Goal: Task Accomplishment & Management: Complete application form

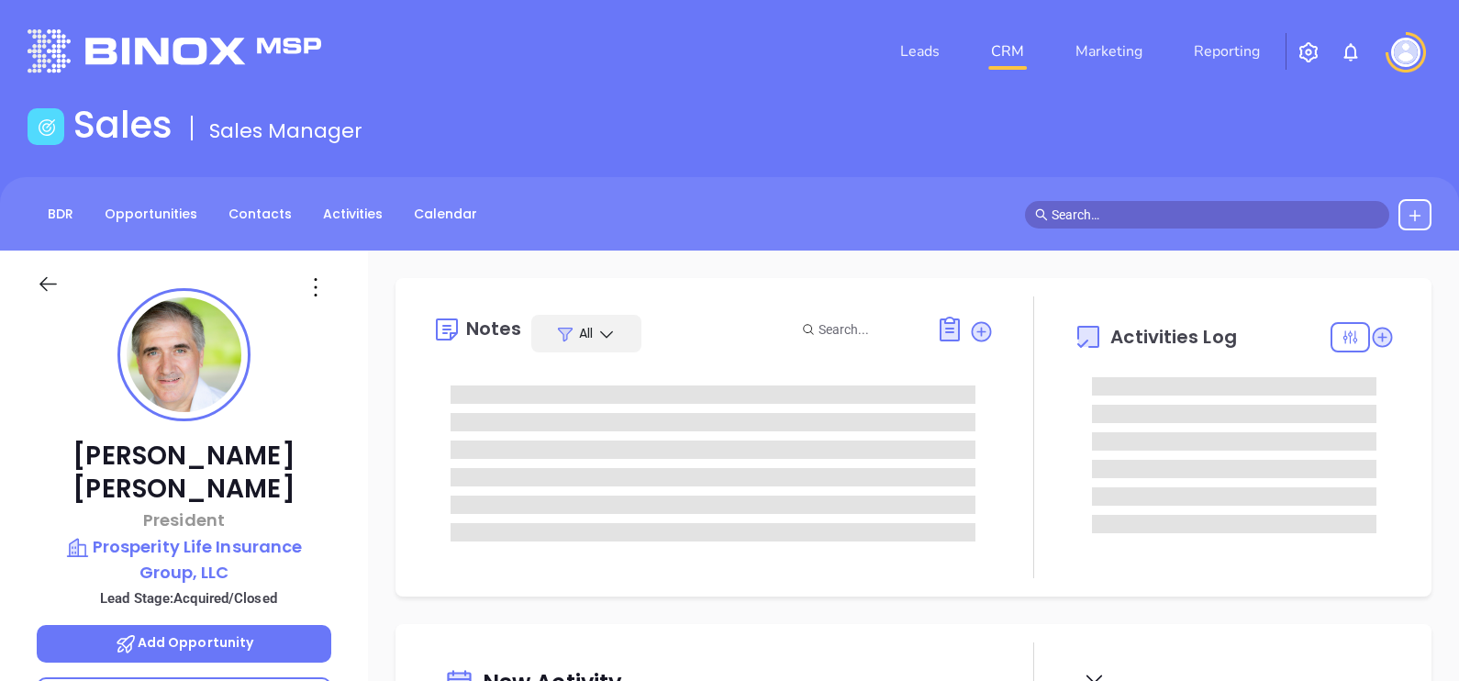
type input "[PERSON_NAME]"
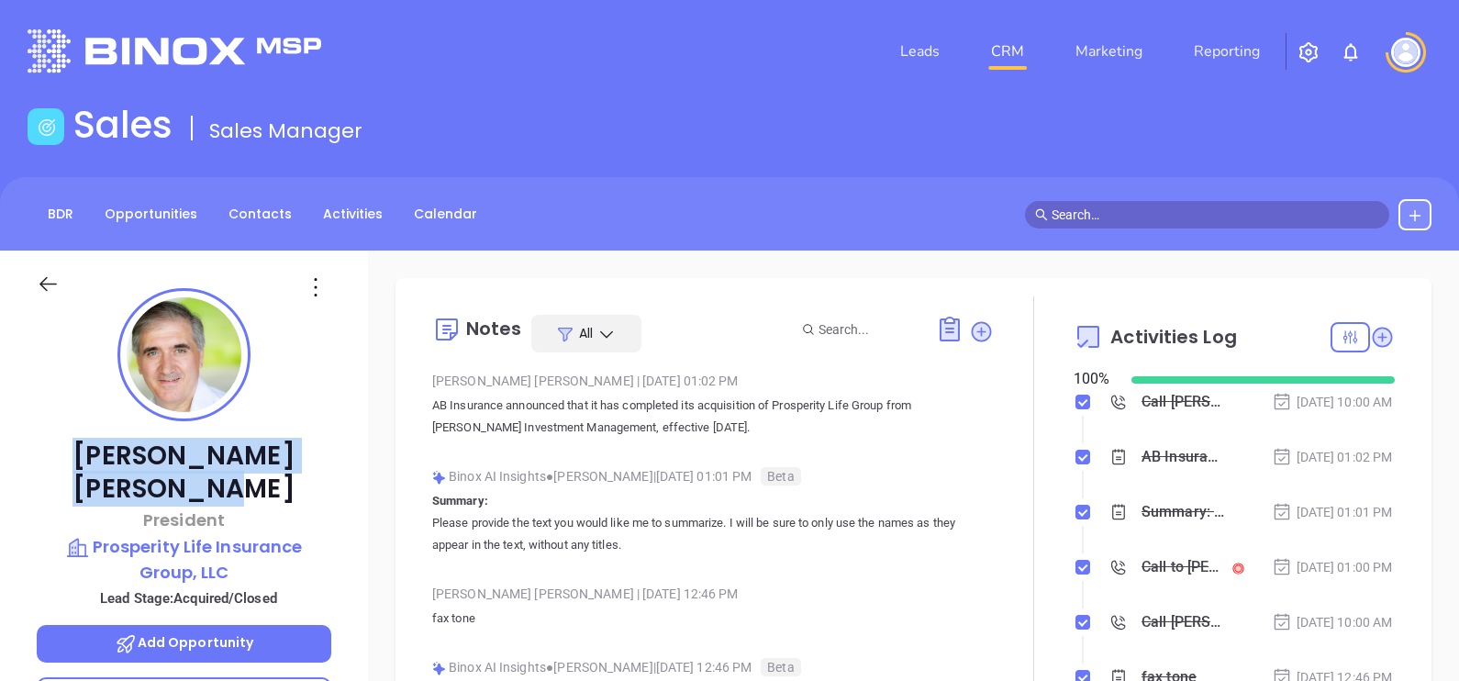
drag, startPoint x: 306, startPoint y: 456, endPoint x: 50, endPoint y: 451, distance: 256.1
click at [50, 451] on p "Nicholas Von Moltke" at bounding box center [184, 473] width 295 height 66
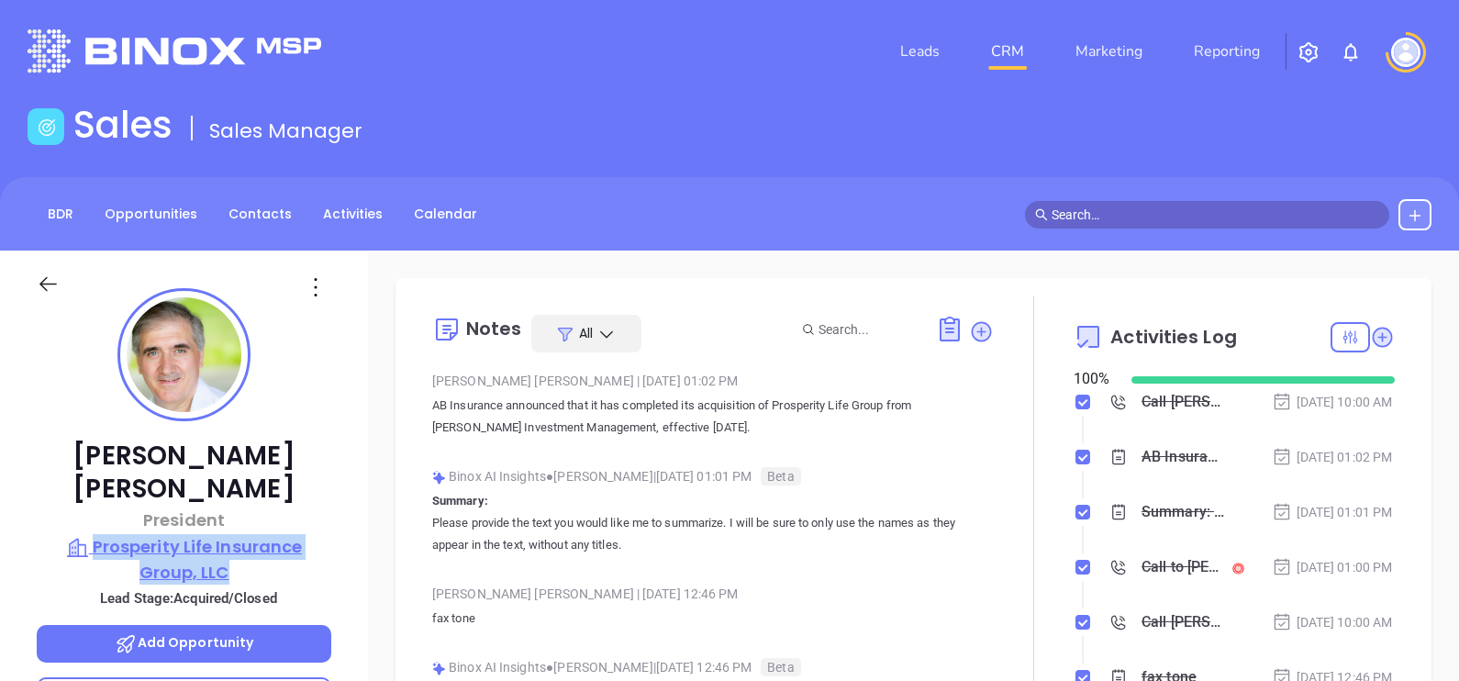
drag, startPoint x: 340, startPoint y: 536, endPoint x: 93, endPoint y: 510, distance: 248.2
click at [93, 510] on div "Nicholas Von Moltke President Prosperity Life Insurance Group, LLC Lead Stage: …" at bounding box center [184, 677] width 368 height 852
copy p "Prosperity Life Insurance Group, LLC"
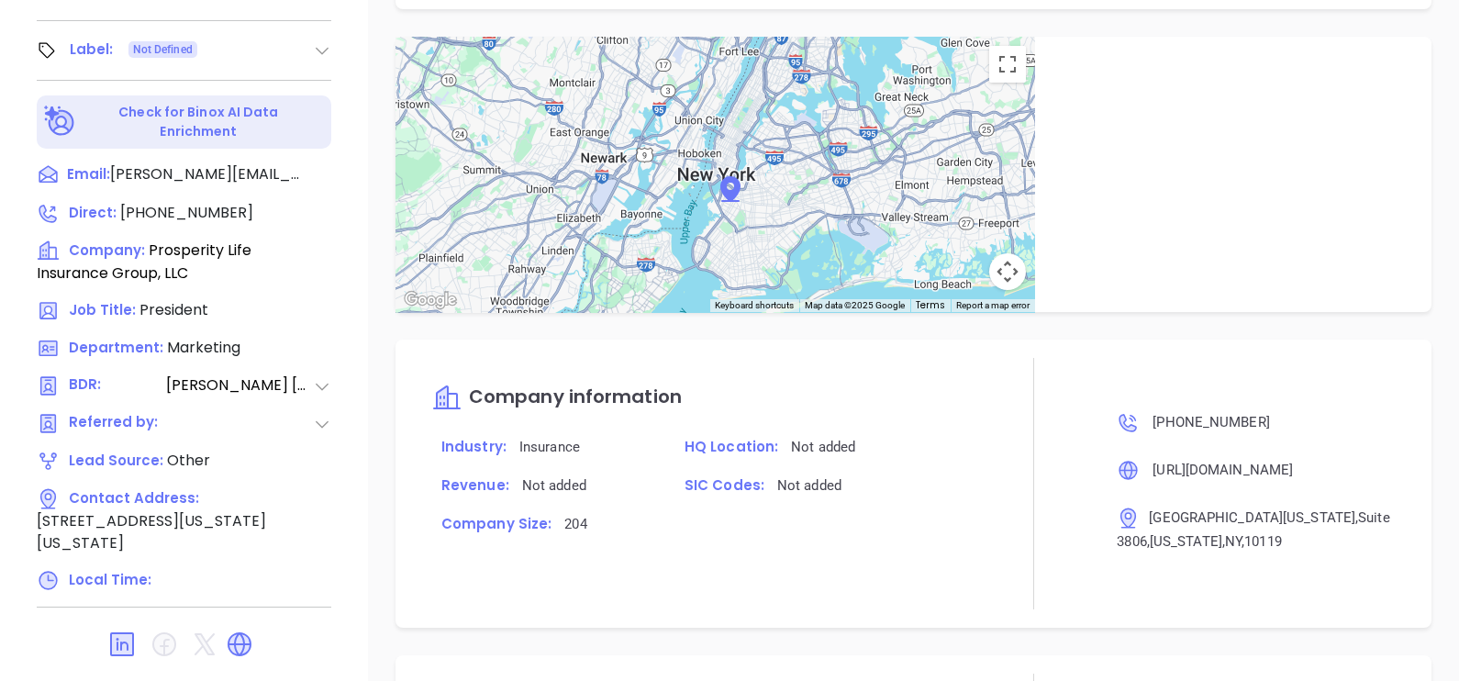
scroll to position [165, 0]
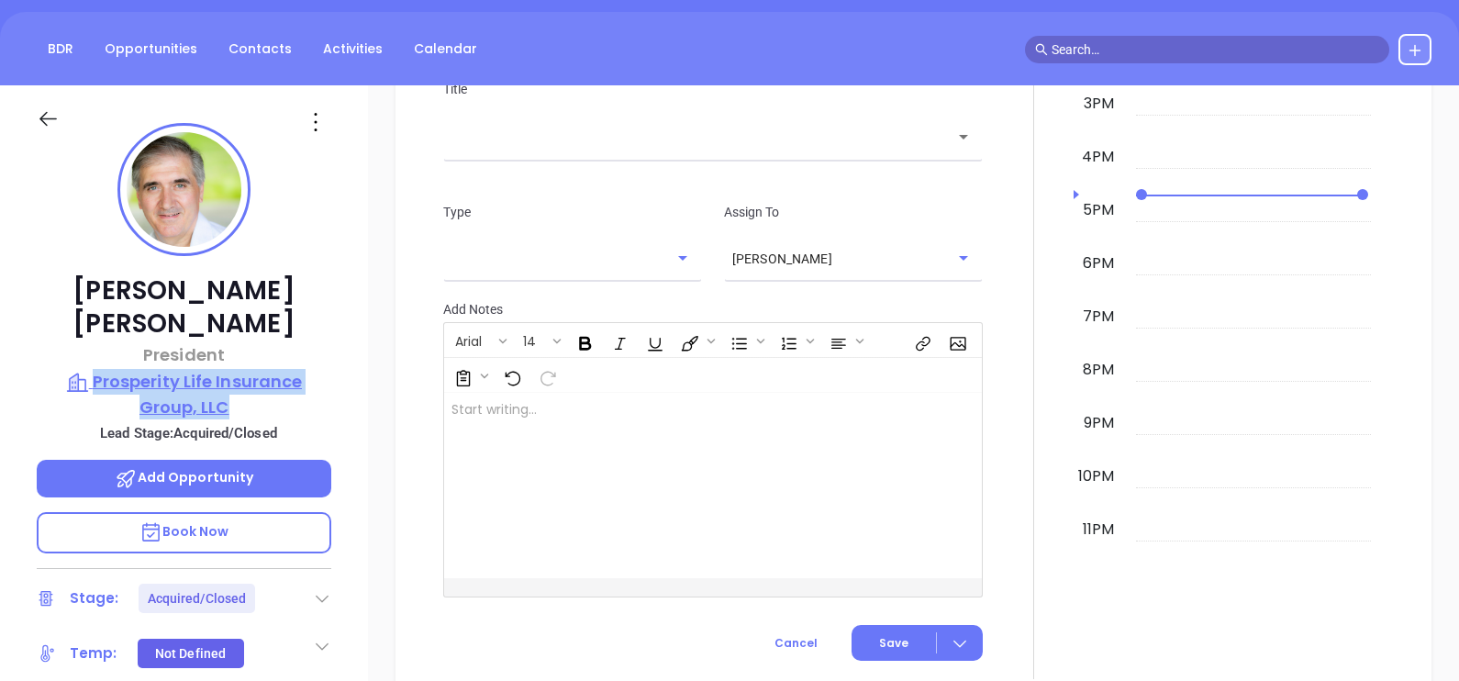
click at [264, 369] on p "Prosperity Life Insurance Group, LLC" at bounding box center [184, 394] width 295 height 50
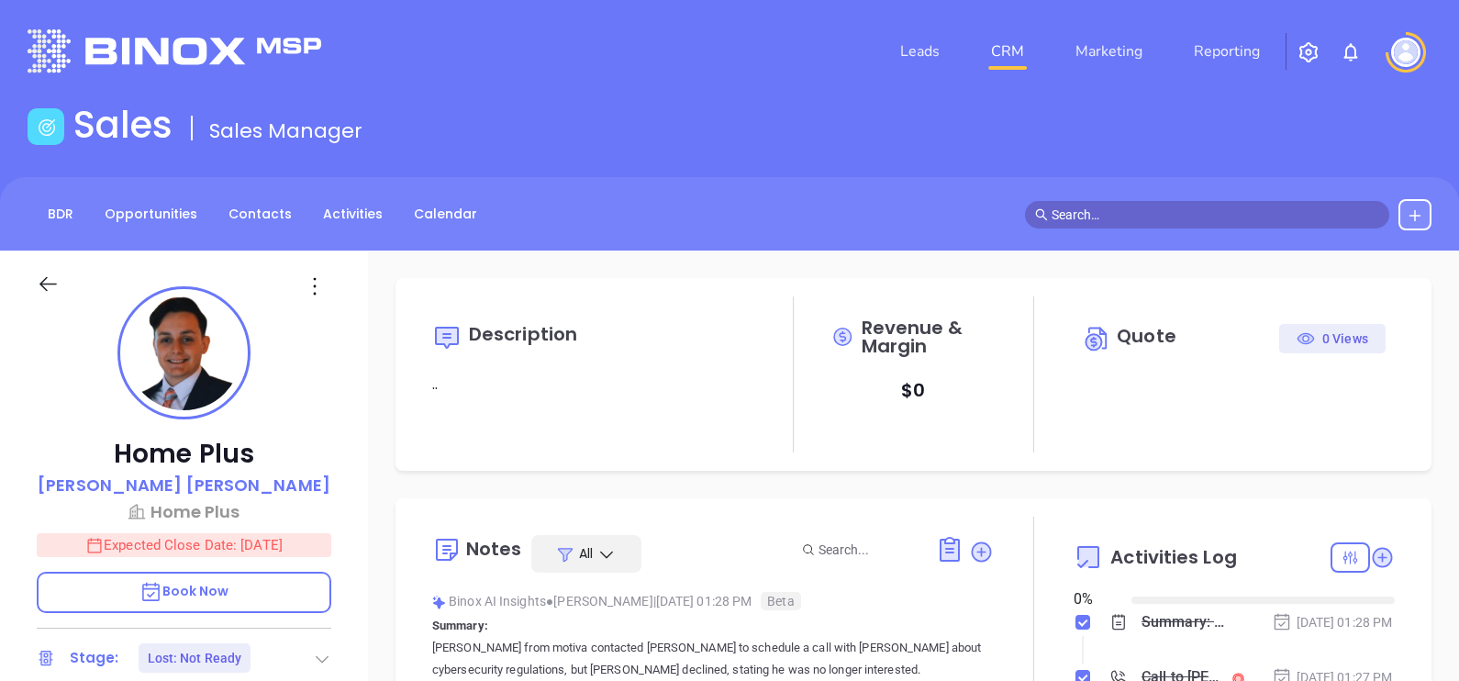
type input "[DATE]"
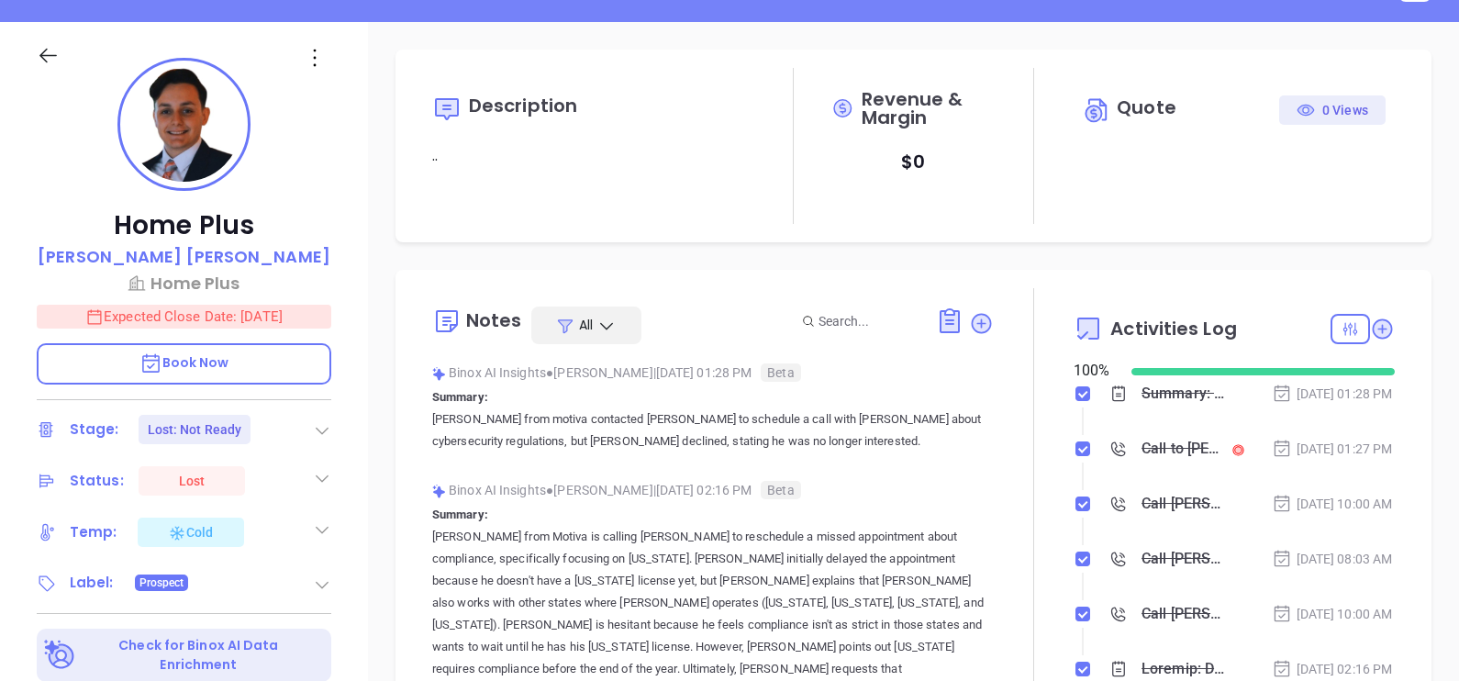
type input "[PERSON_NAME]"
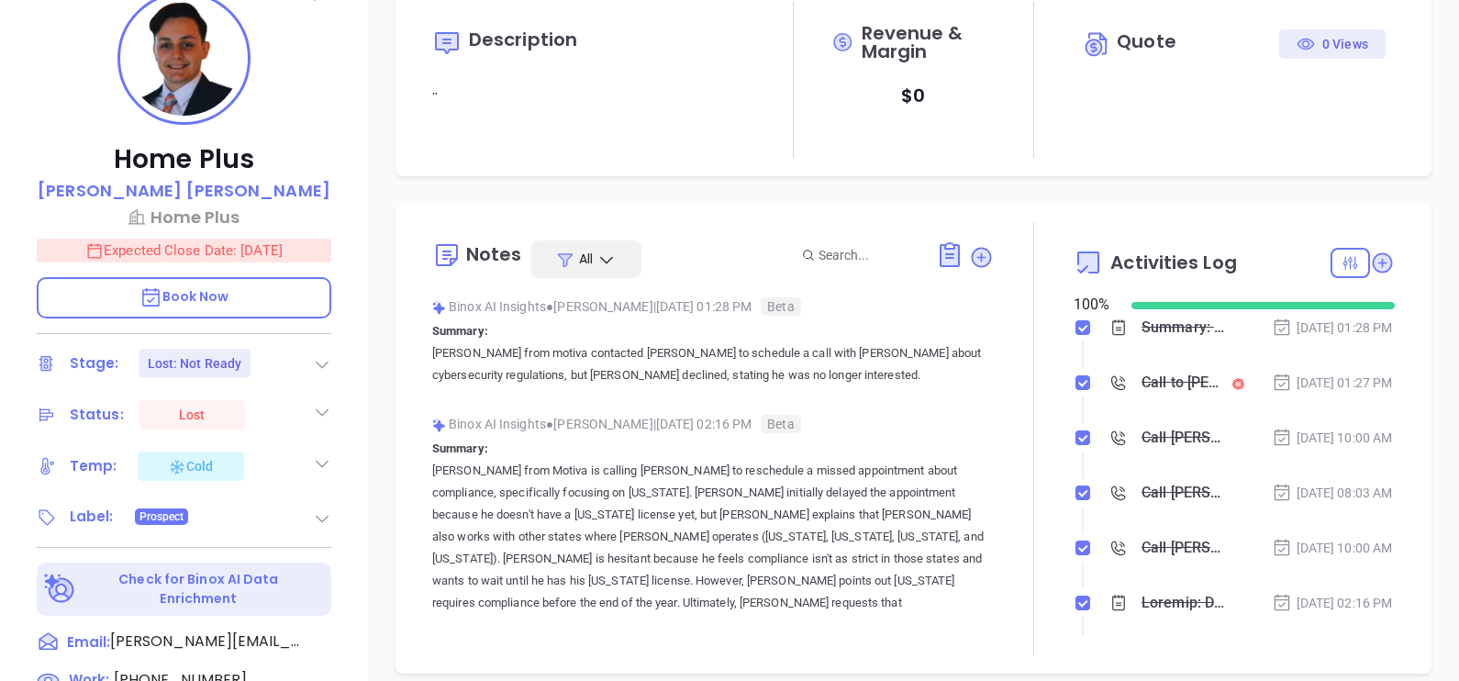
scroll to position [114, 0]
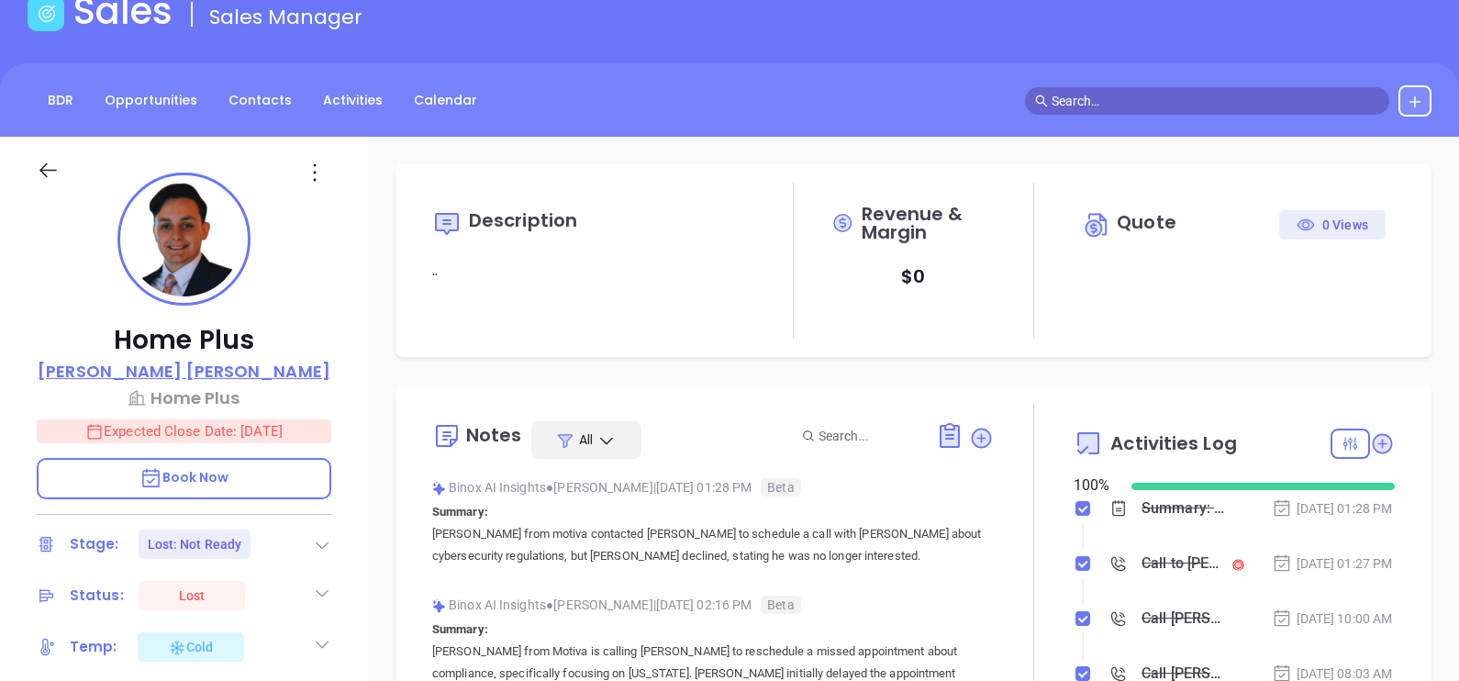
click at [218, 359] on p "Luis Lleshi" at bounding box center [184, 371] width 293 height 25
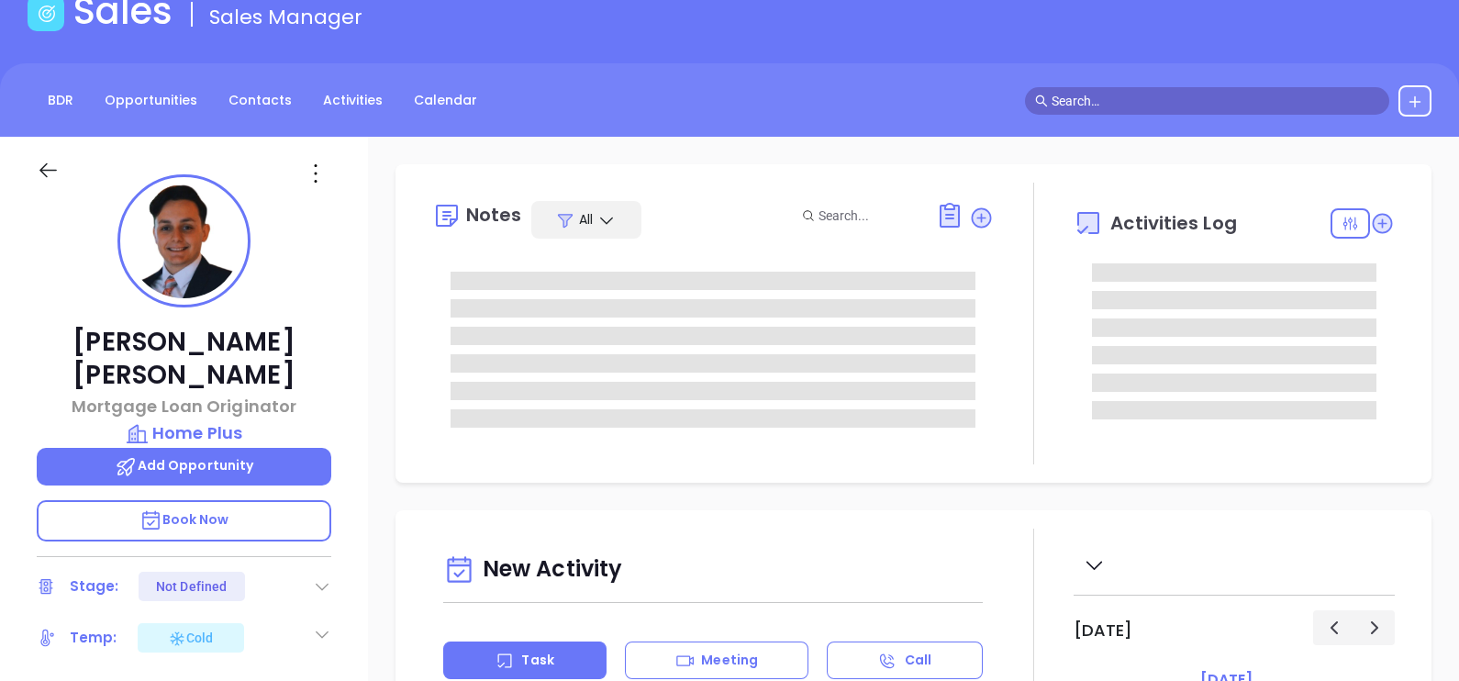
type input "[DATE]"
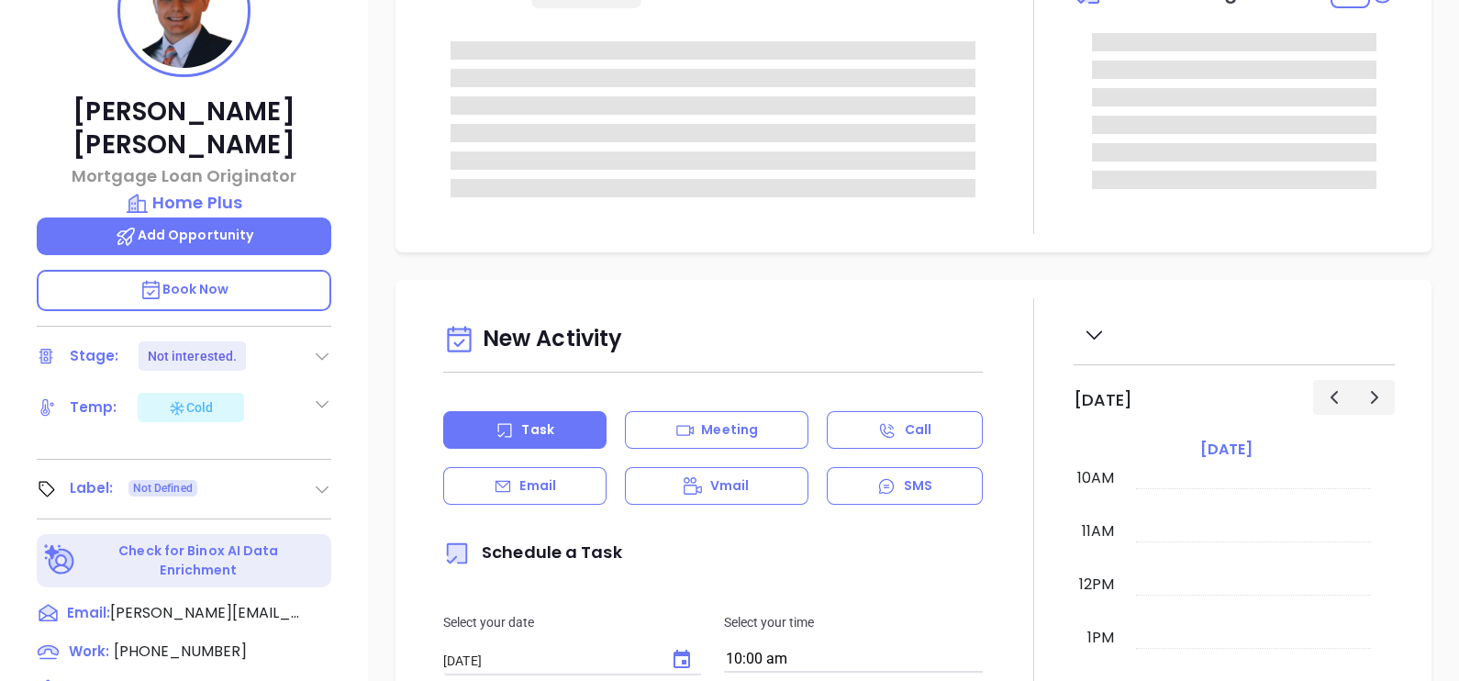
type input "[PERSON_NAME]"
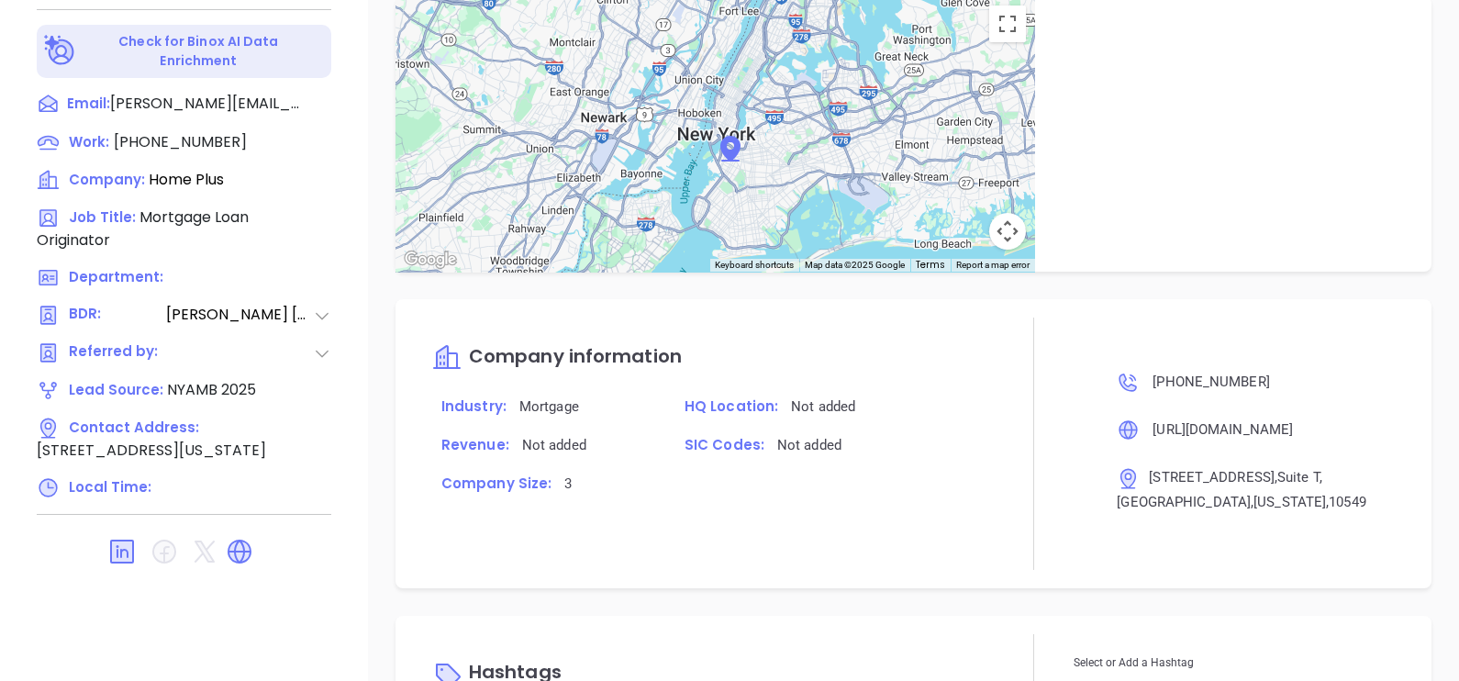
scroll to position [1538, 0]
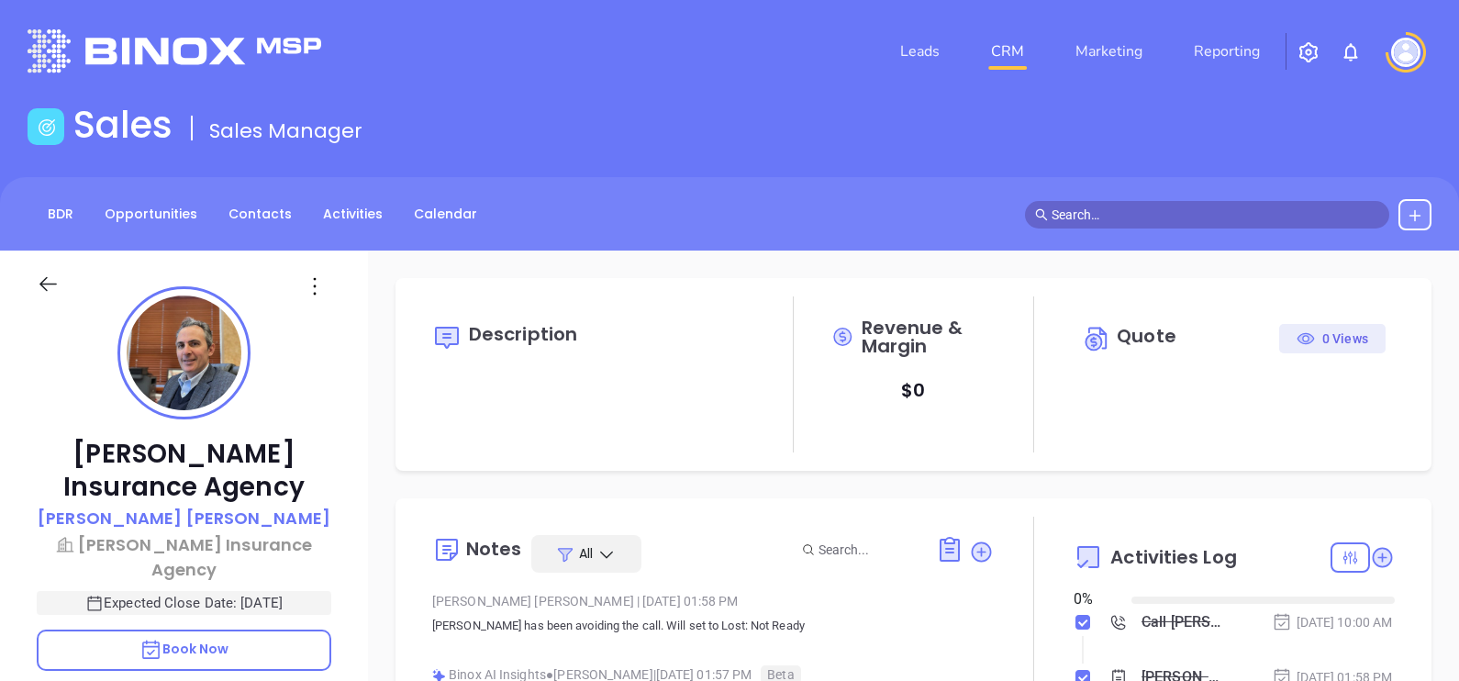
type input "[DATE]"
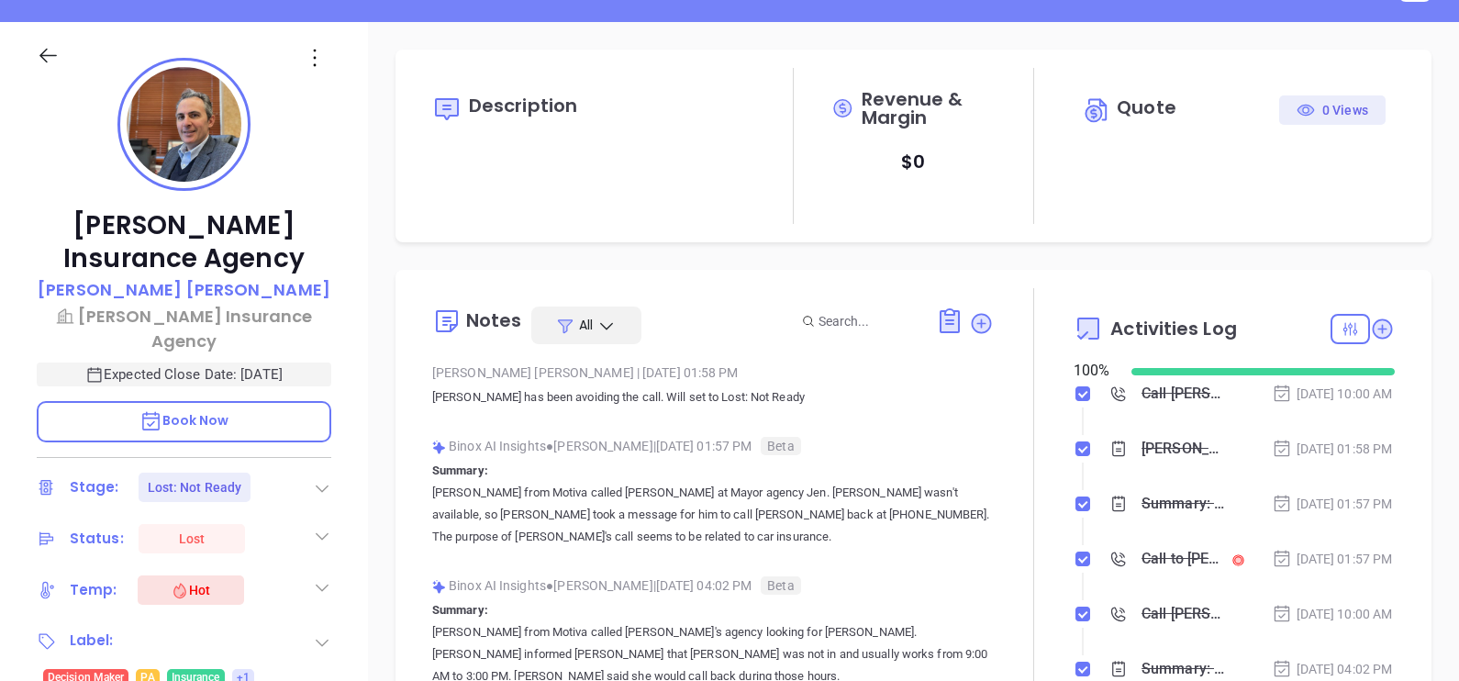
scroll to position [229, 0]
type input "[PERSON_NAME]"
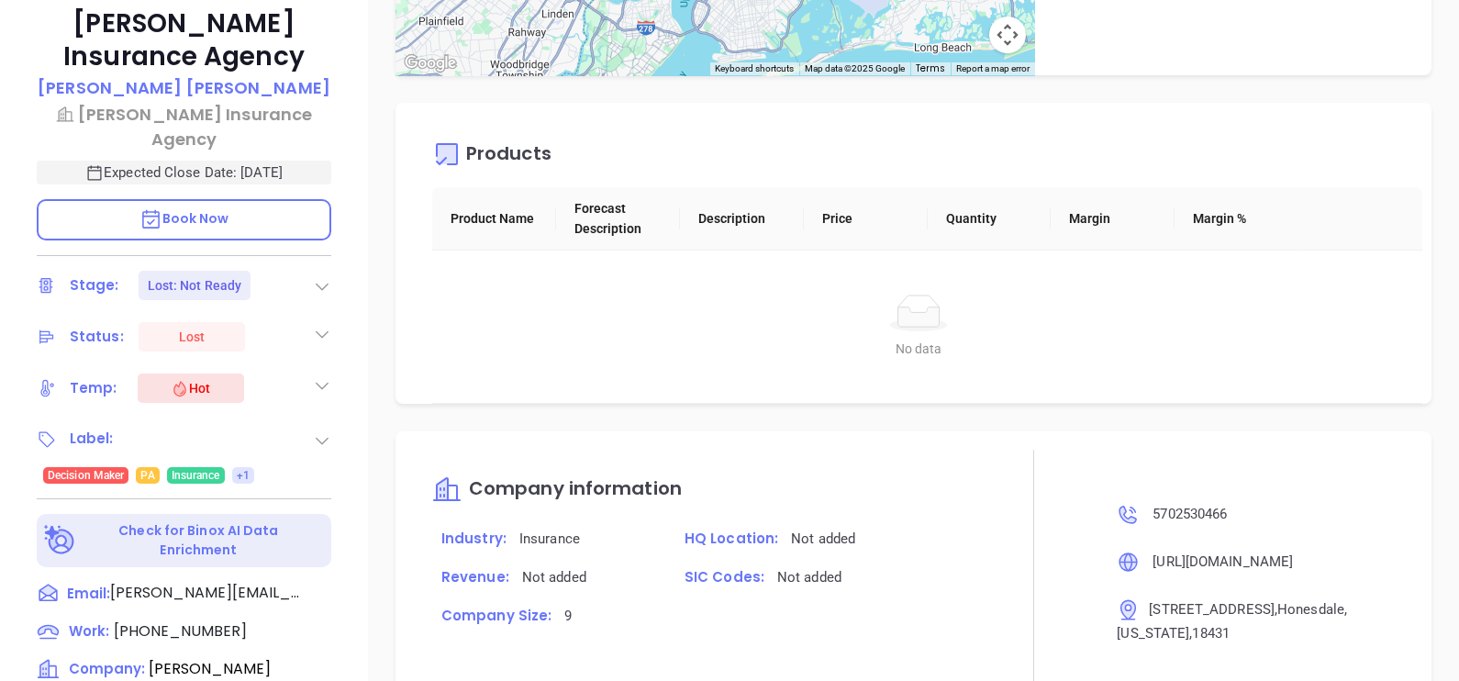
scroll to position [395, 0]
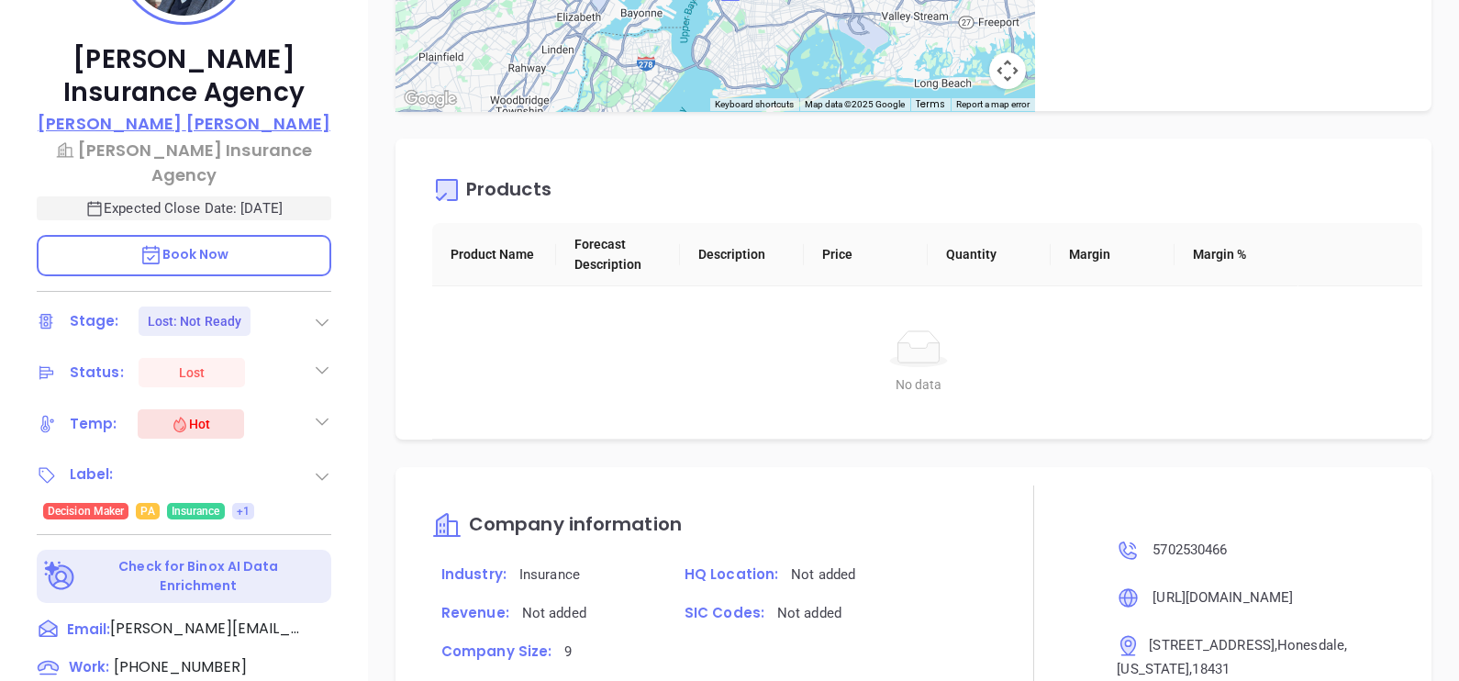
click at [187, 117] on p "Paul Meagher" at bounding box center [184, 123] width 293 height 25
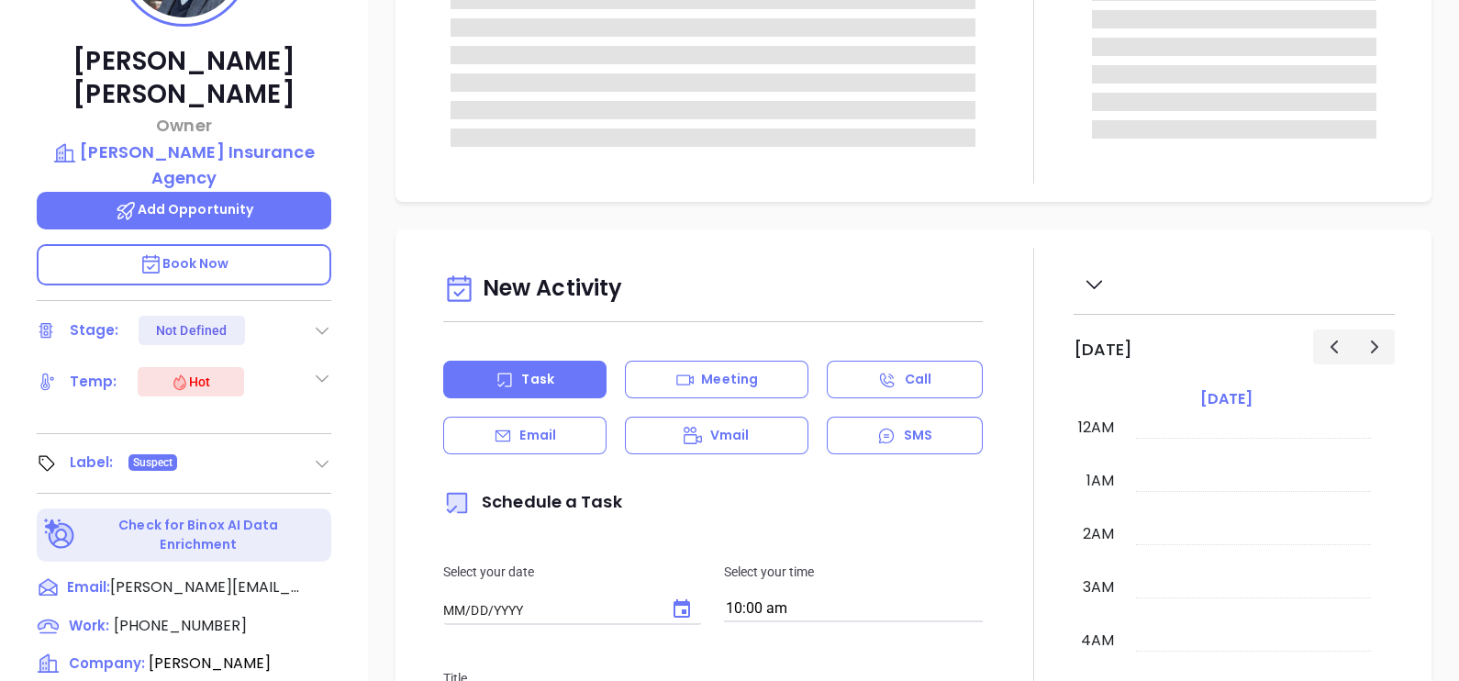
type input "[DATE]"
type input "[PERSON_NAME]"
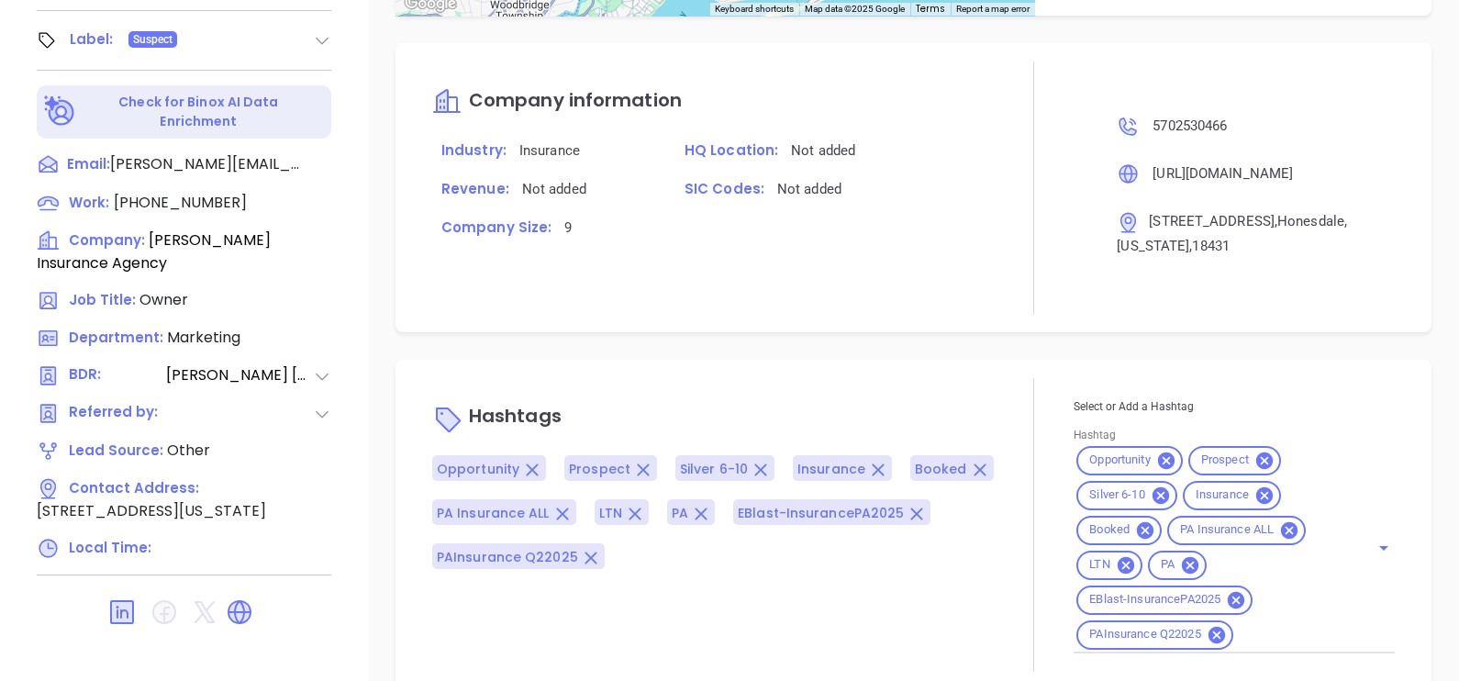
scroll to position [853, 0]
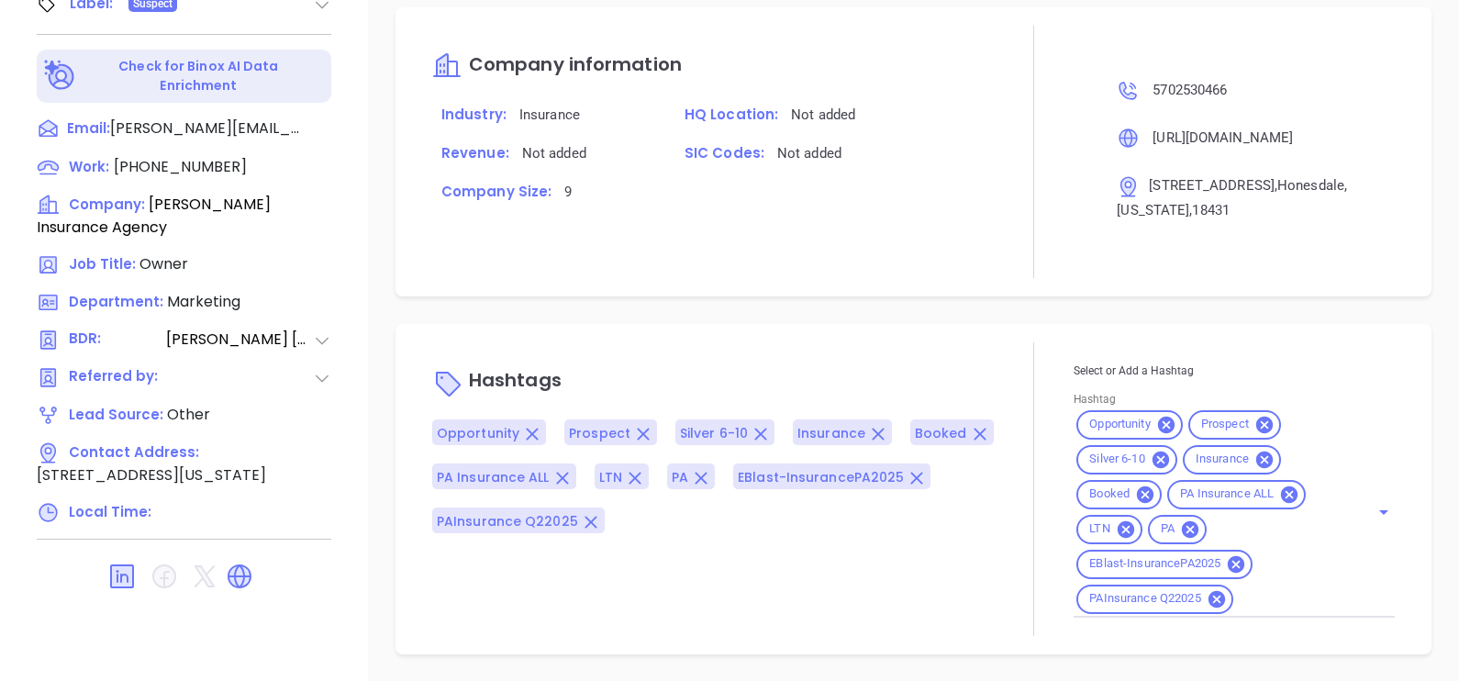
click at [1162, 415] on icon at bounding box center [1166, 425] width 20 height 20
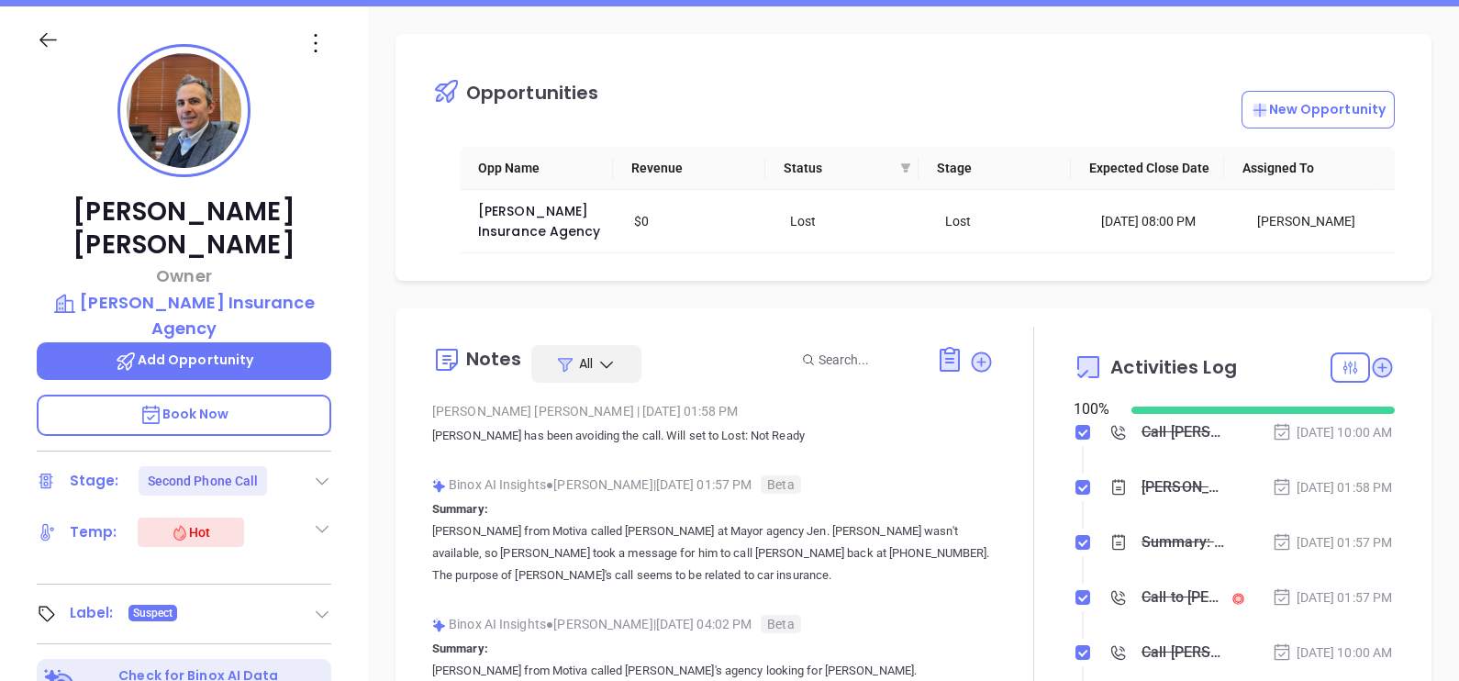
scroll to position [280, 0]
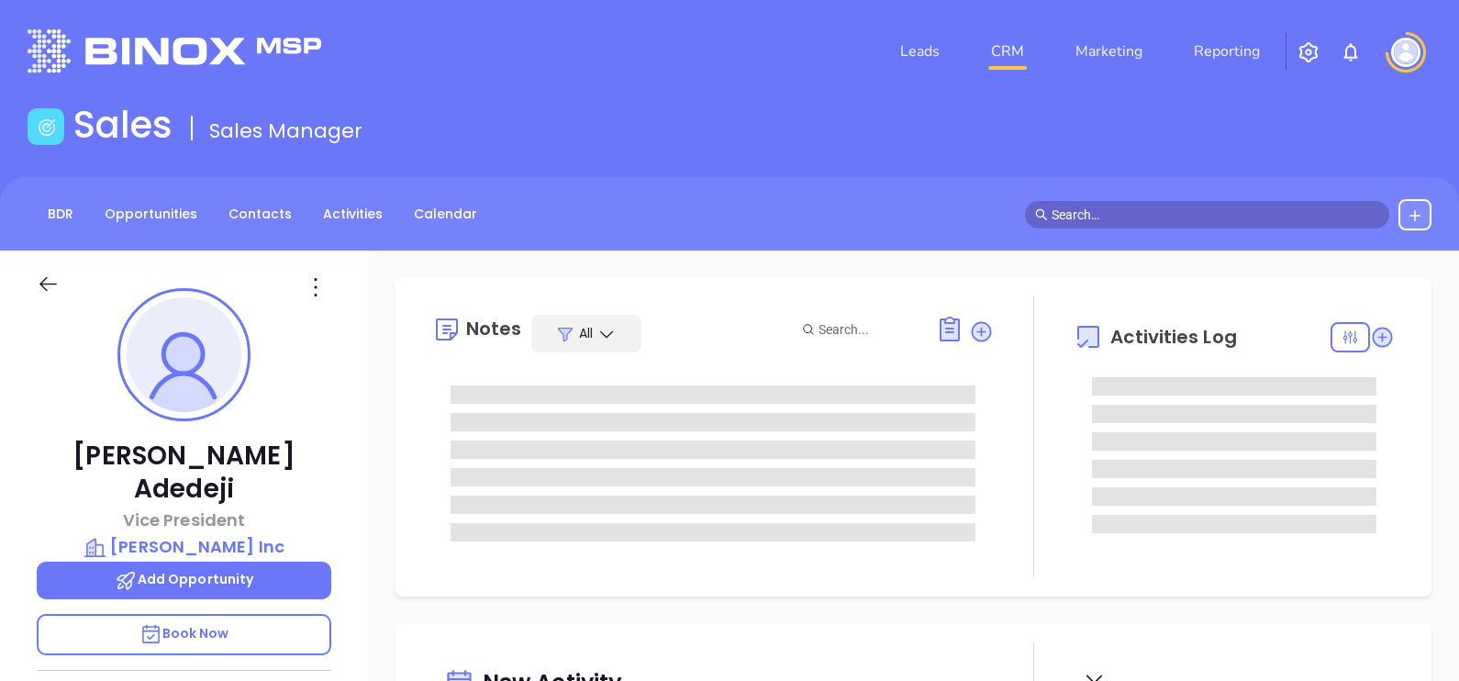
type input "[DATE]"
type input "[PERSON_NAME]"
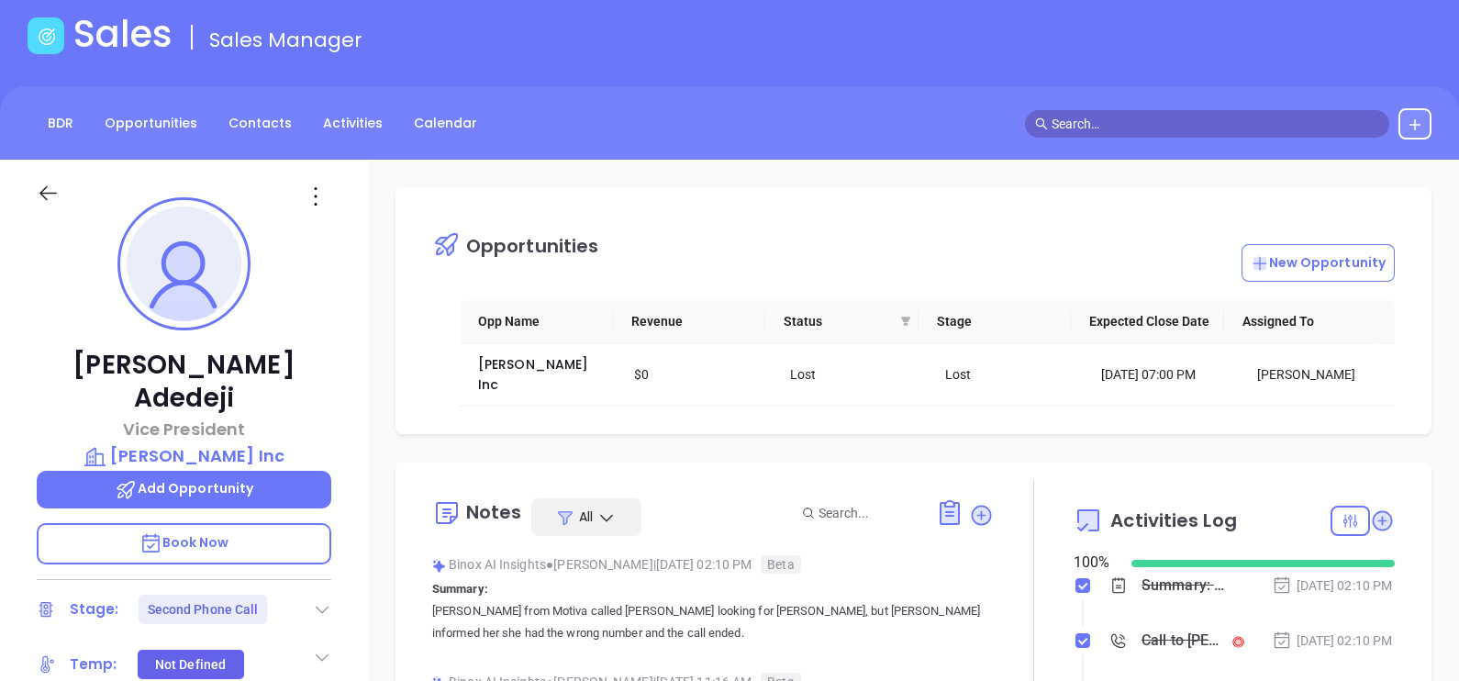
scroll to position [229, 0]
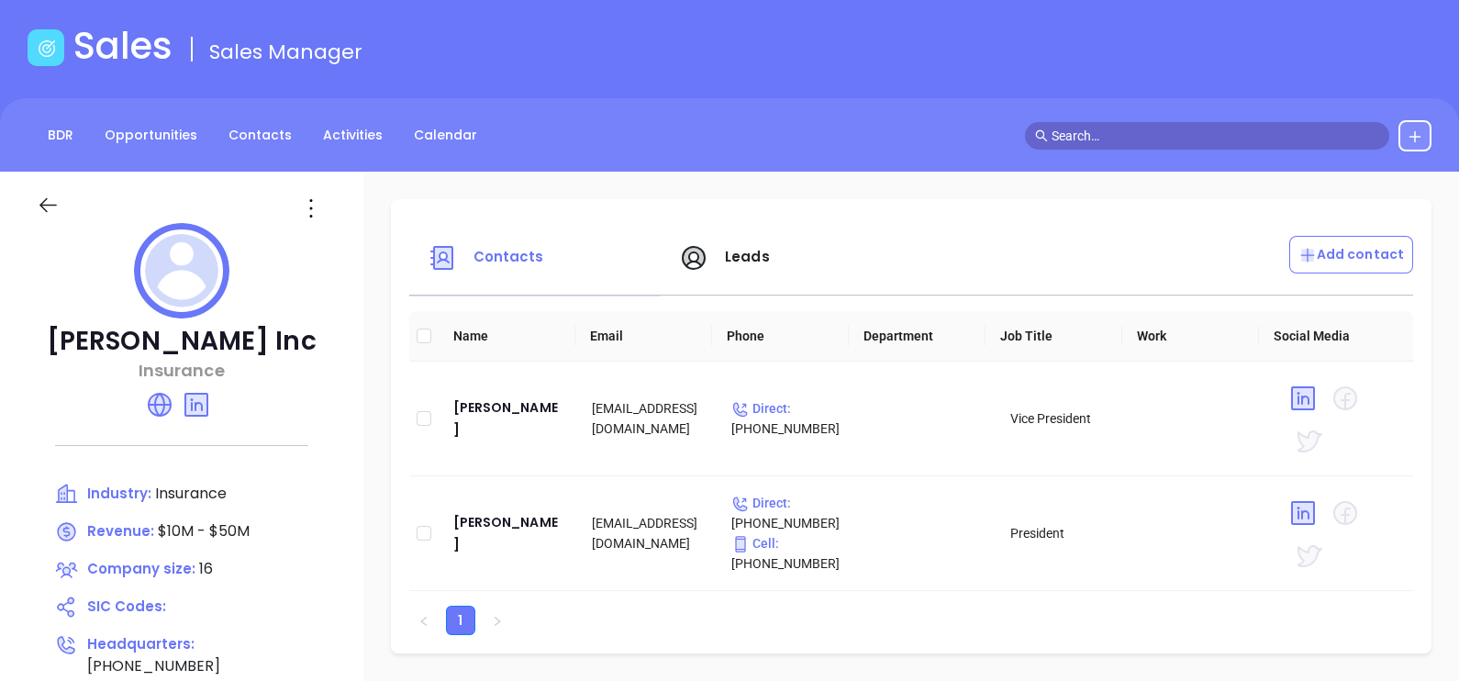
scroll to position [114, 0]
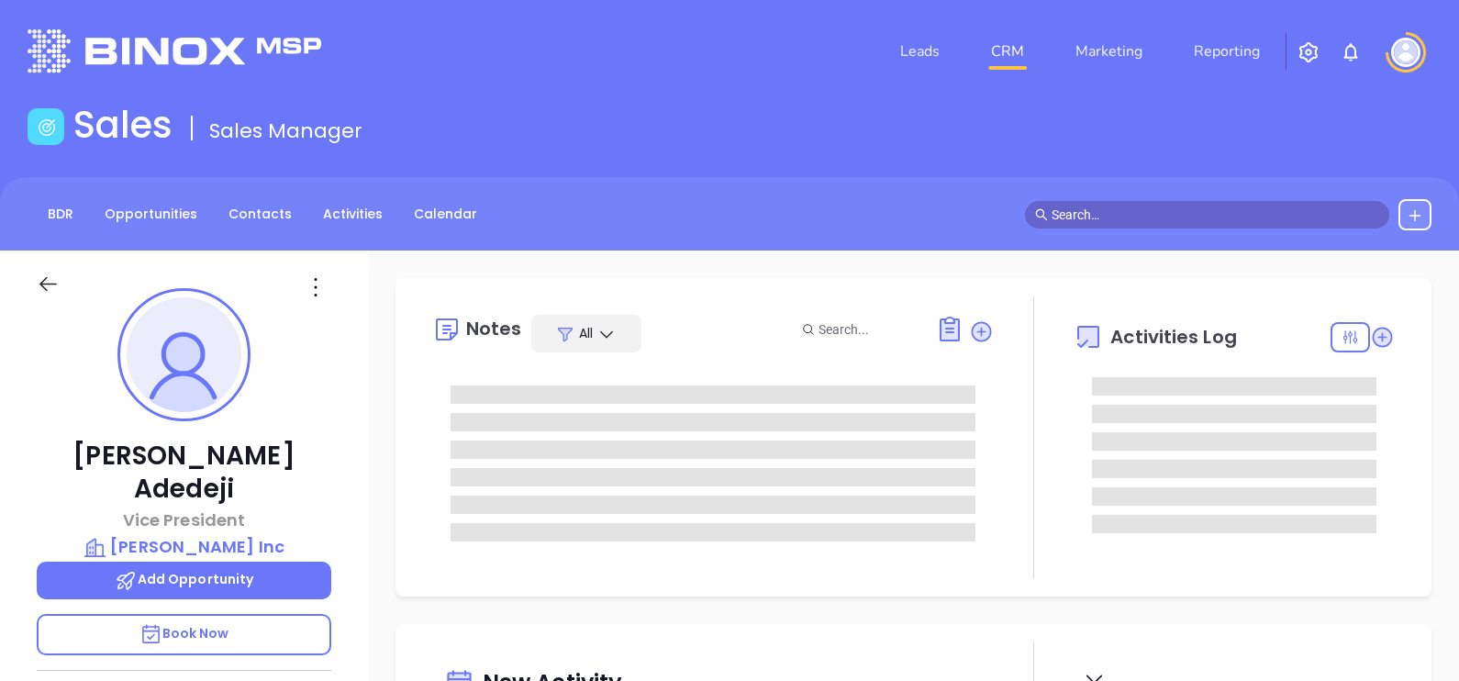
type input "[DATE]"
type input "[PERSON_NAME]"
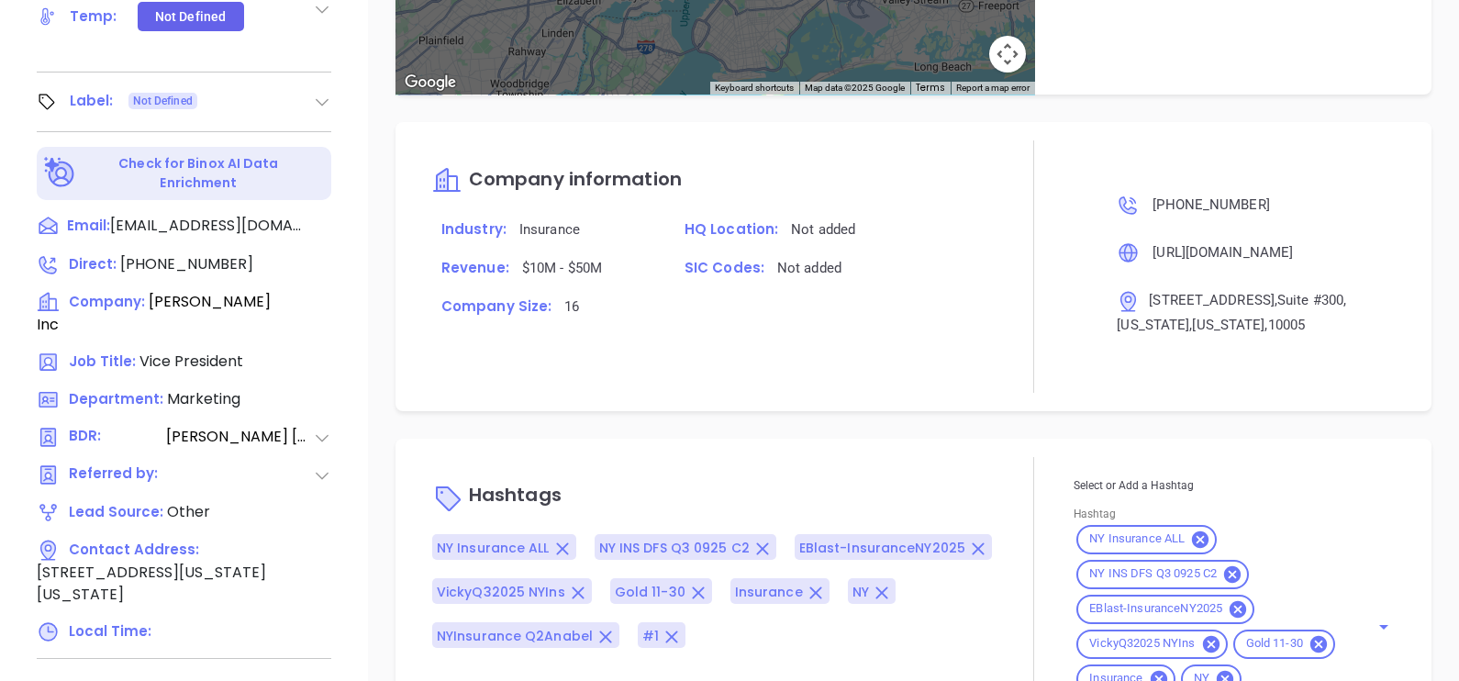
scroll to position [853, 0]
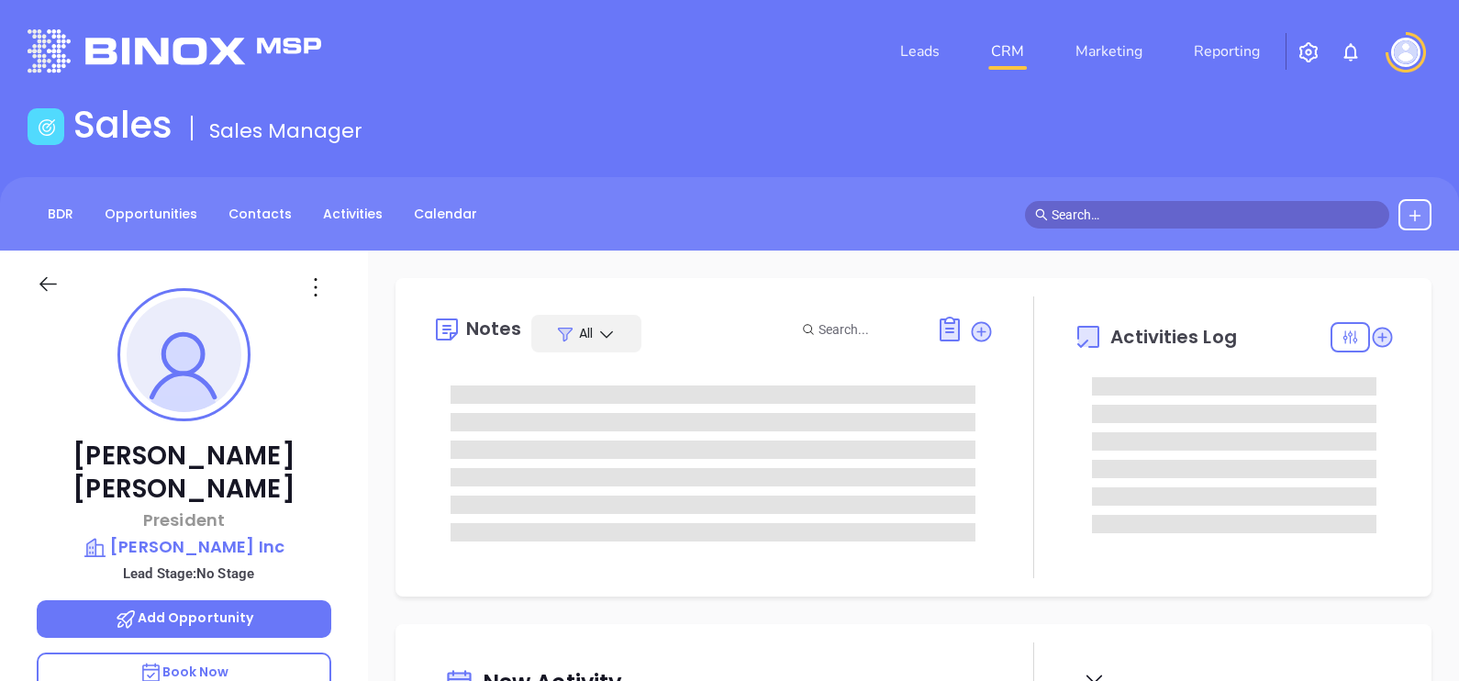
type input "[PERSON_NAME]"
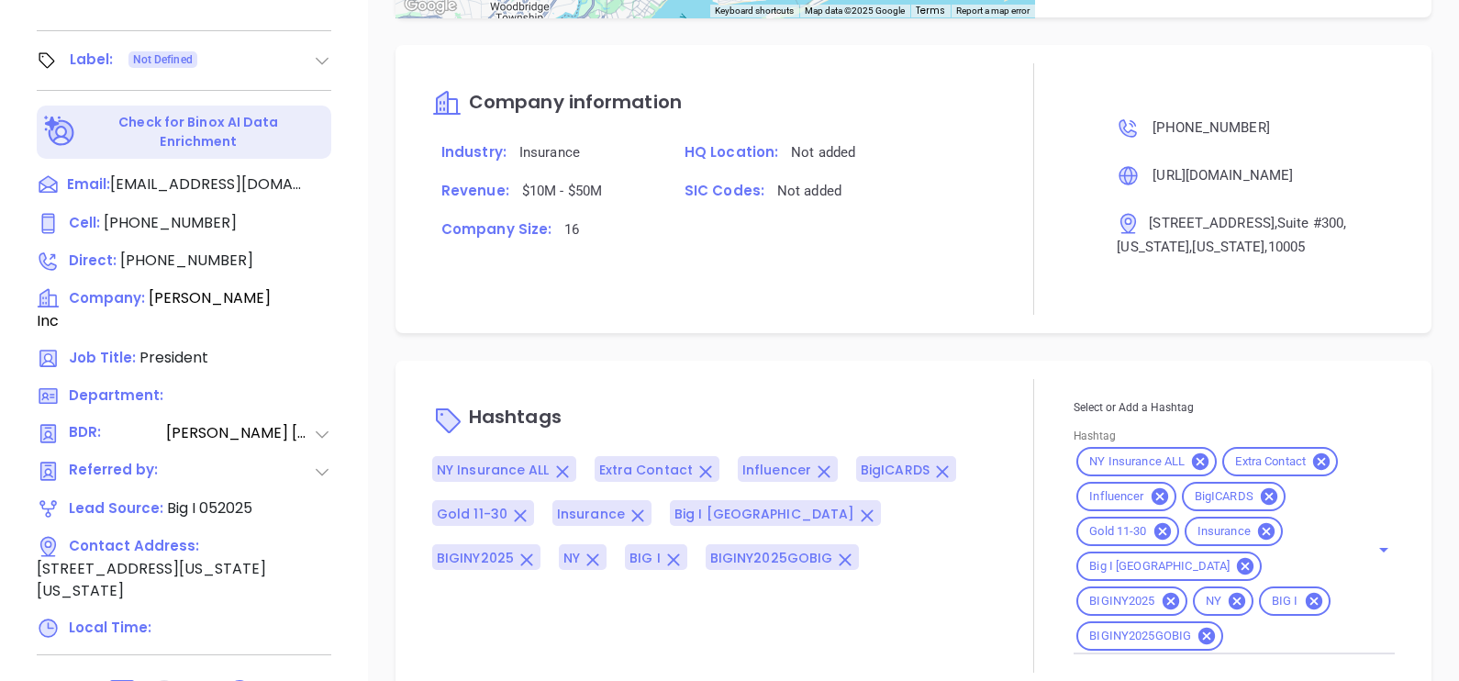
scroll to position [853, 0]
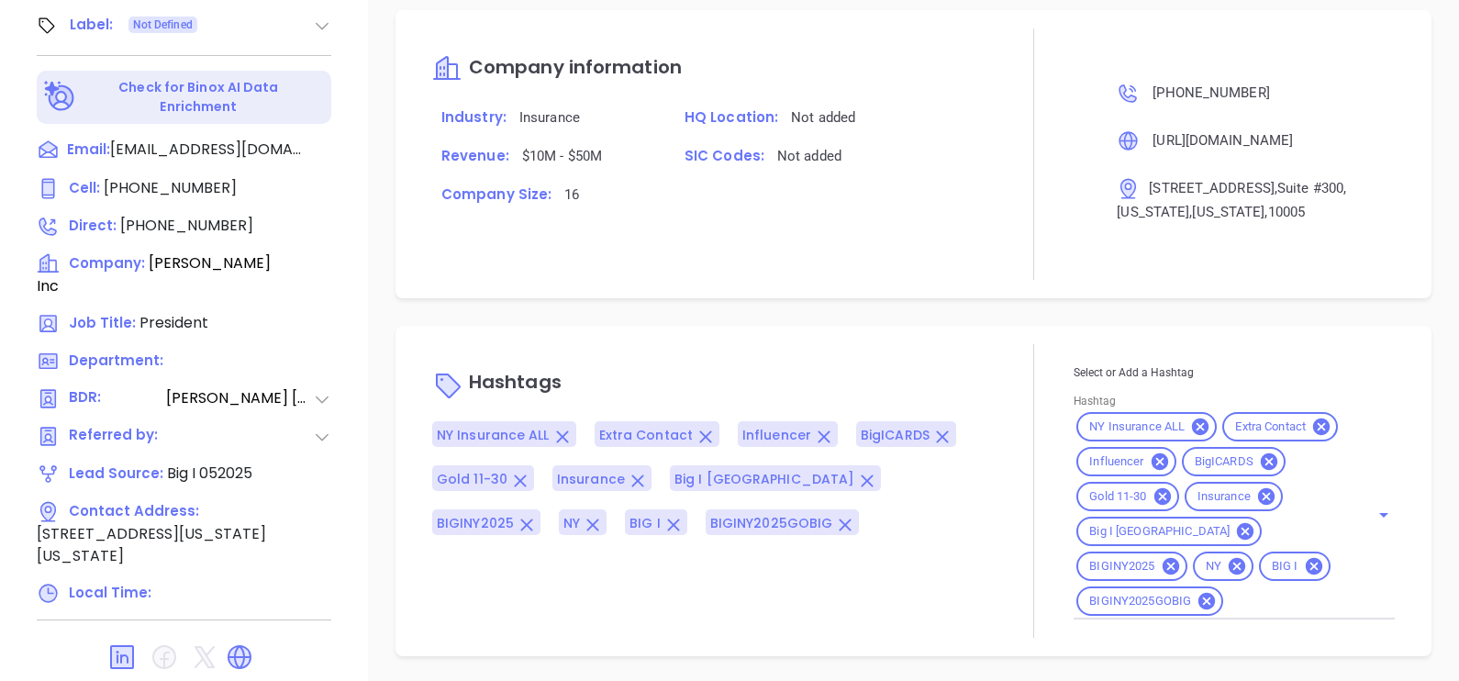
click at [1234, 620] on div "Select or Add a Hashtag Hashtag NY Insurance ALL Extra Contact Influencer BigIC…" at bounding box center [1234, 491] width 321 height 294
click at [1234, 608] on input "Hashtag" at bounding box center [1284, 601] width 117 height 23
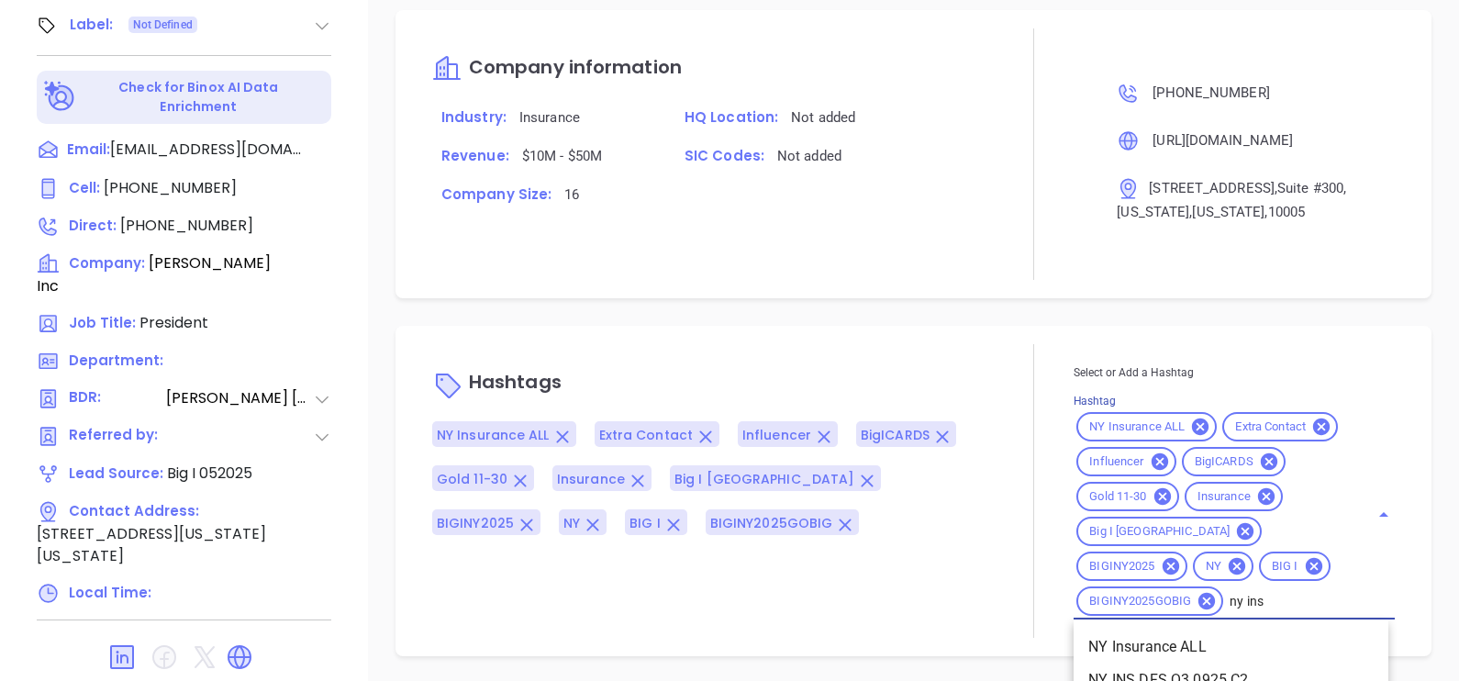
type input "ny ins"
click at [1221, 630] on li "NY INS DFS Q3 0925 C2" at bounding box center [1231, 646] width 315 height 33
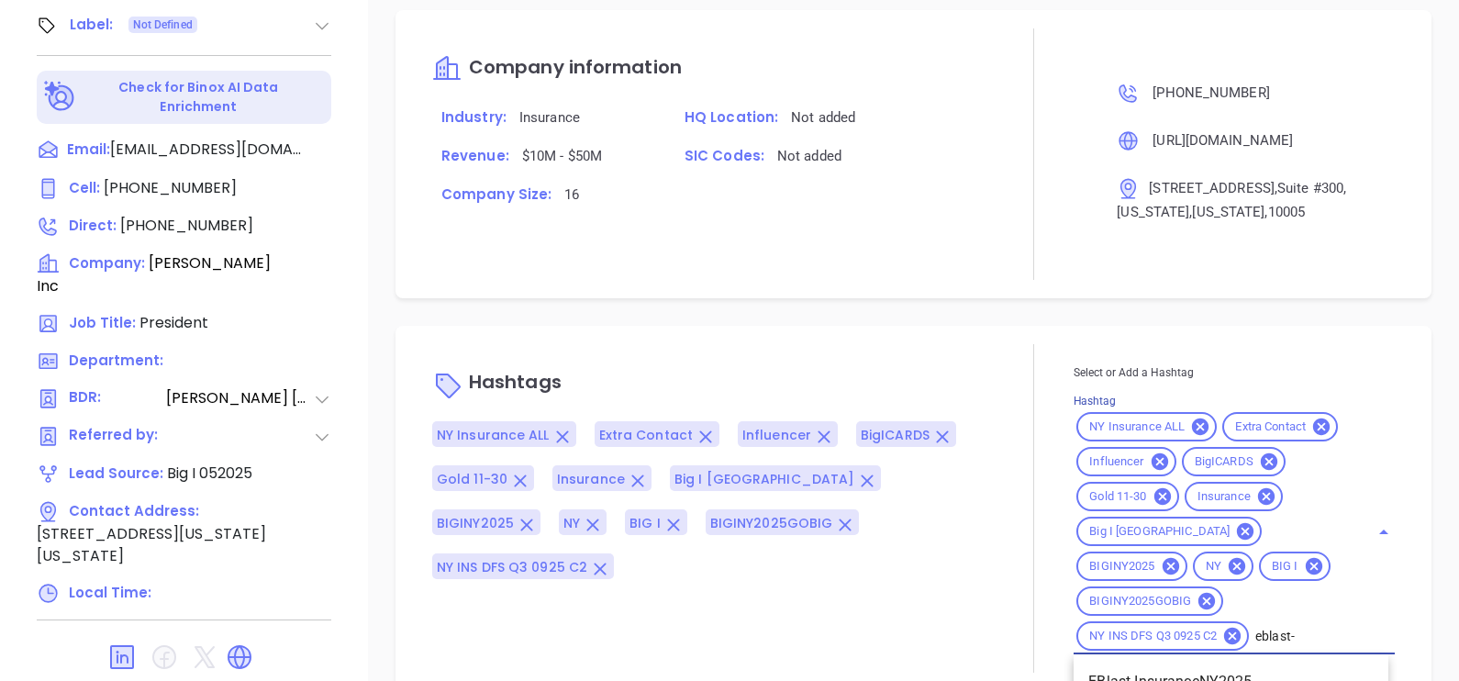
scroll to position [1523, 0]
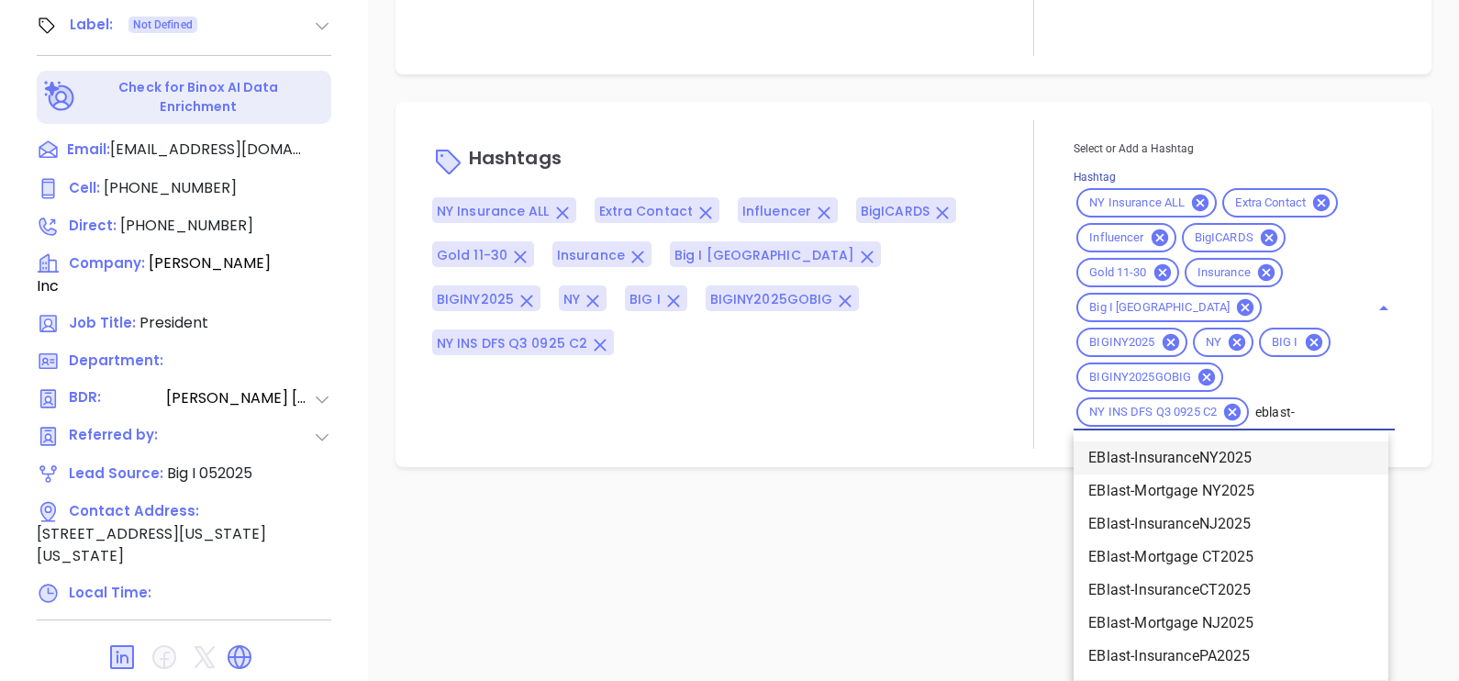
type input "eblast-"
click at [1228, 450] on li "EBlast-InsuranceNY2025" at bounding box center [1231, 457] width 315 height 33
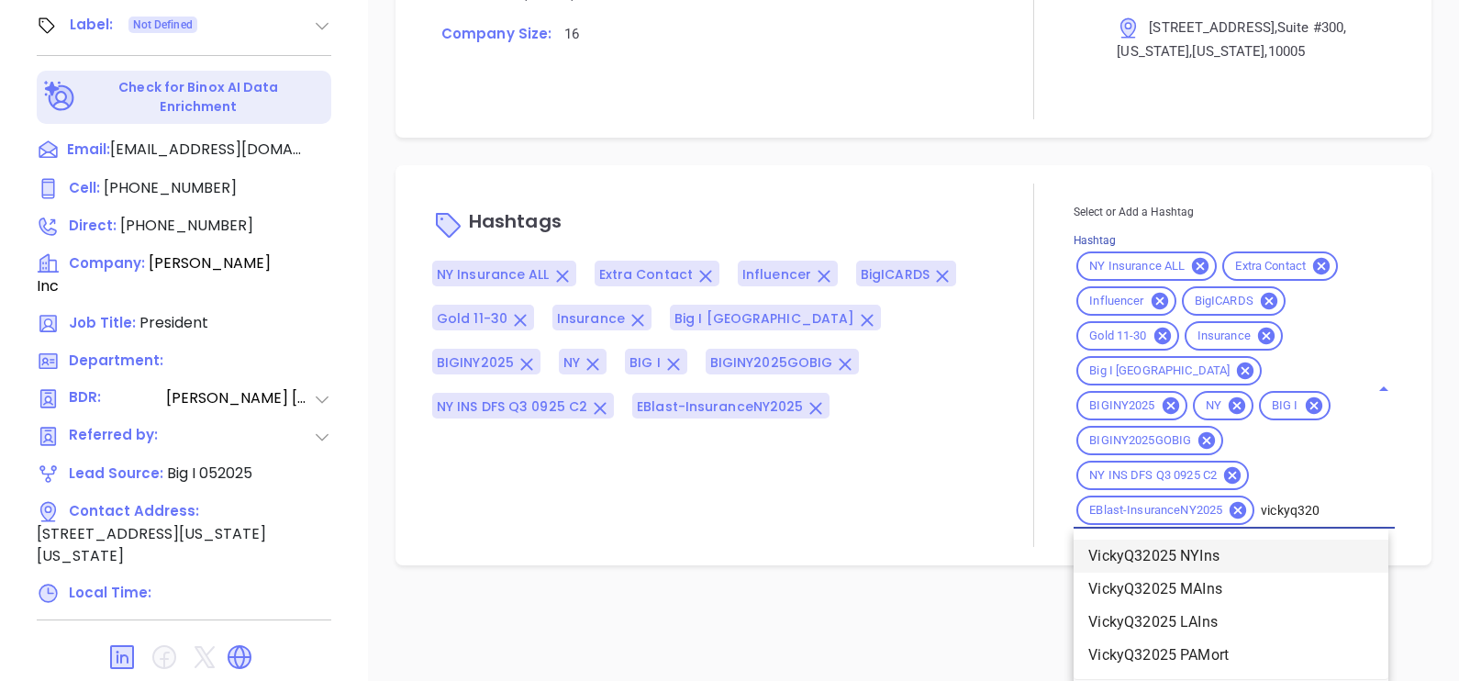
scroll to position [1459, 0]
type input "vickyq320"
click at [1200, 551] on li "VickyQ32025 NYIns" at bounding box center [1231, 557] width 315 height 33
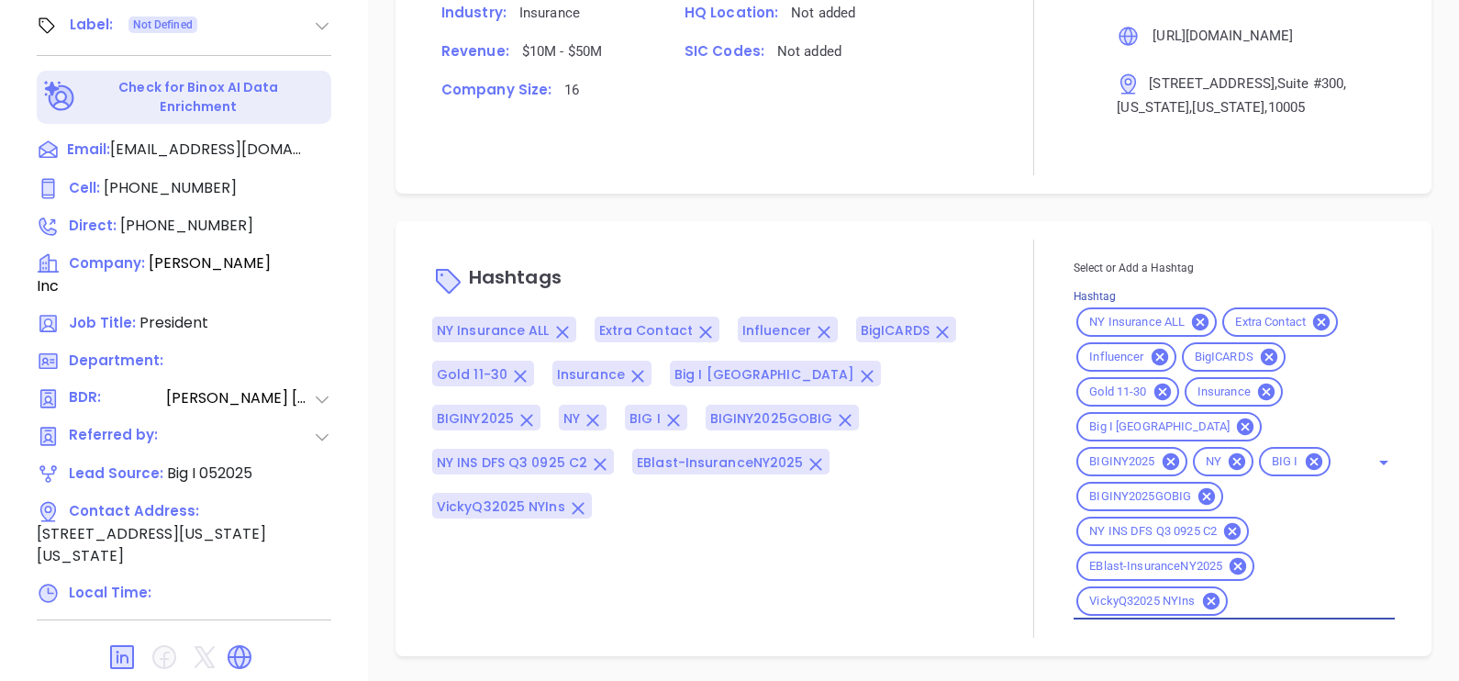
scroll to position [1404, 0]
click at [994, 232] on div "Hashtags NY Insurance ALL Extra Contact Influencer BigICARDS Gold 11-30 Insuran…" at bounding box center [914, 438] width 1036 height 435
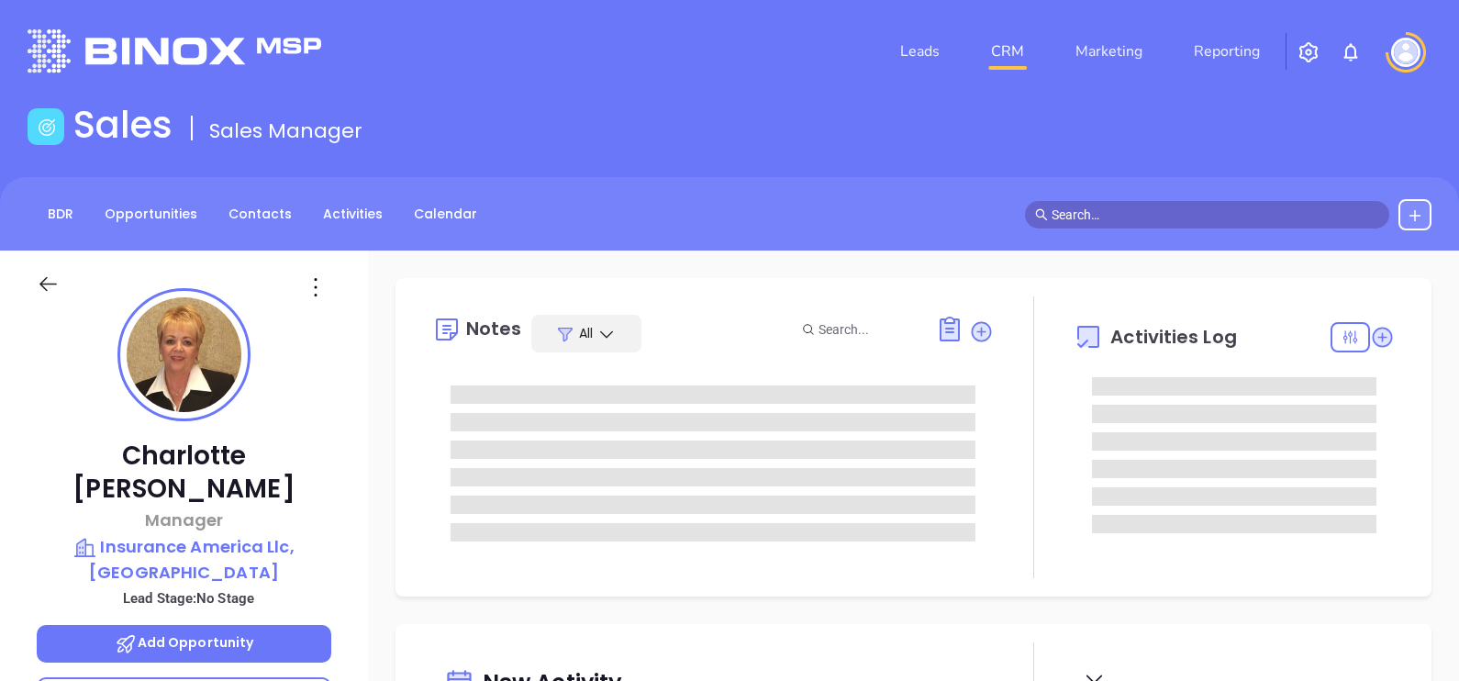
type input "10:00 am"
type input "[DATE]"
type input "[PERSON_NAME]"
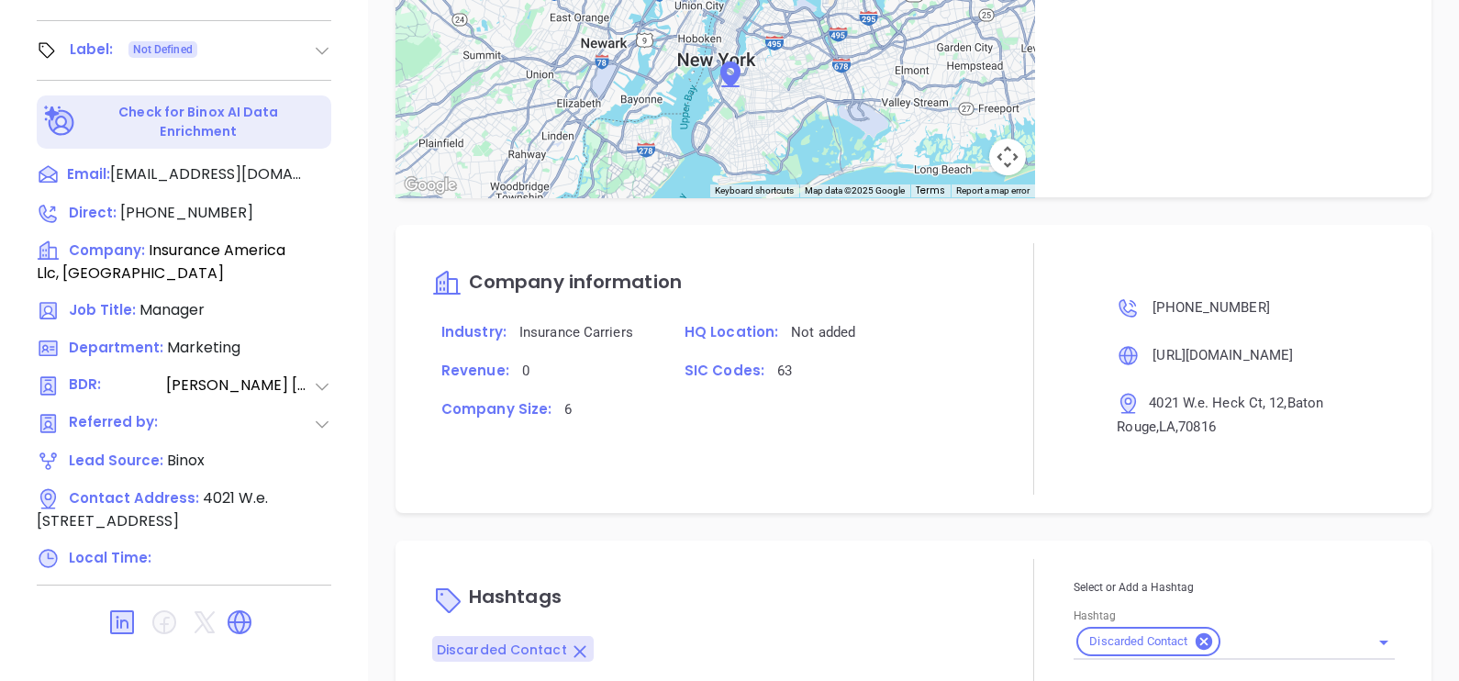
scroll to position [1049, 0]
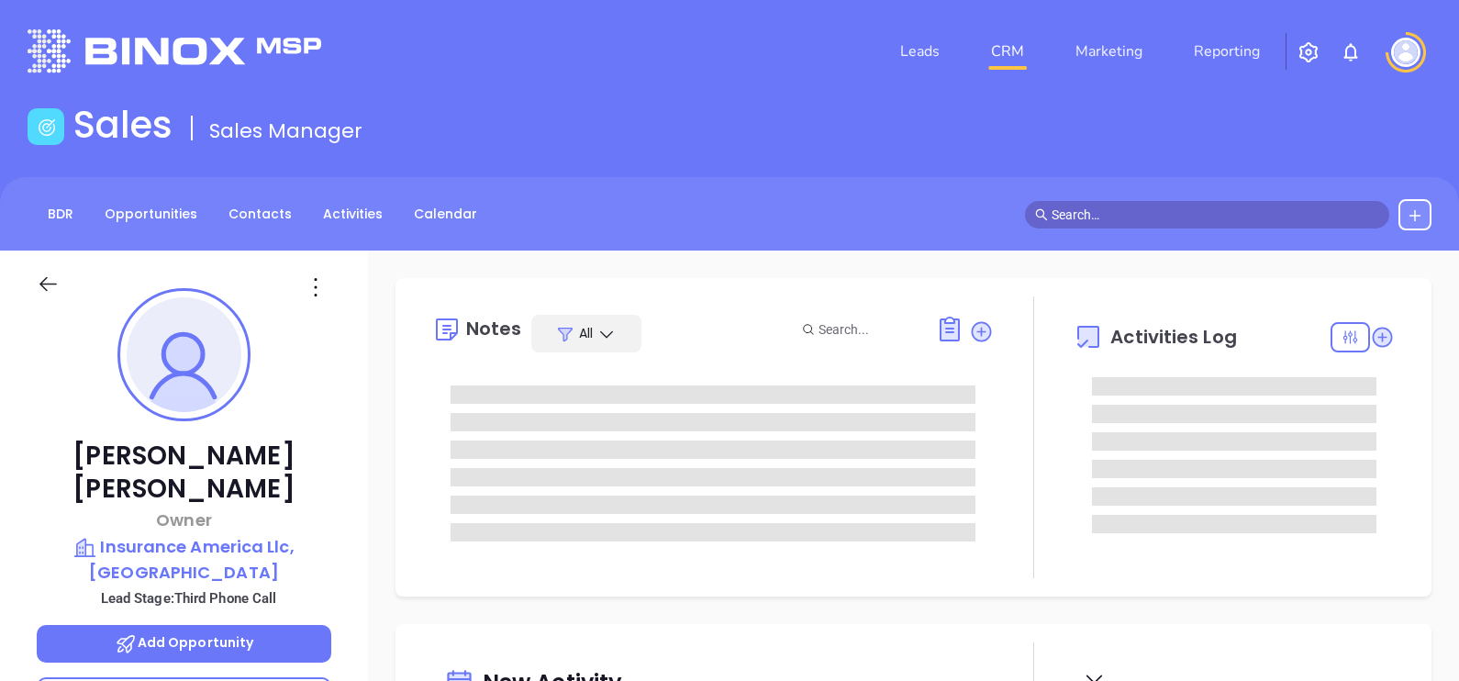
type input "10:00 am"
type input "[DATE]"
type input "[PERSON_NAME]"
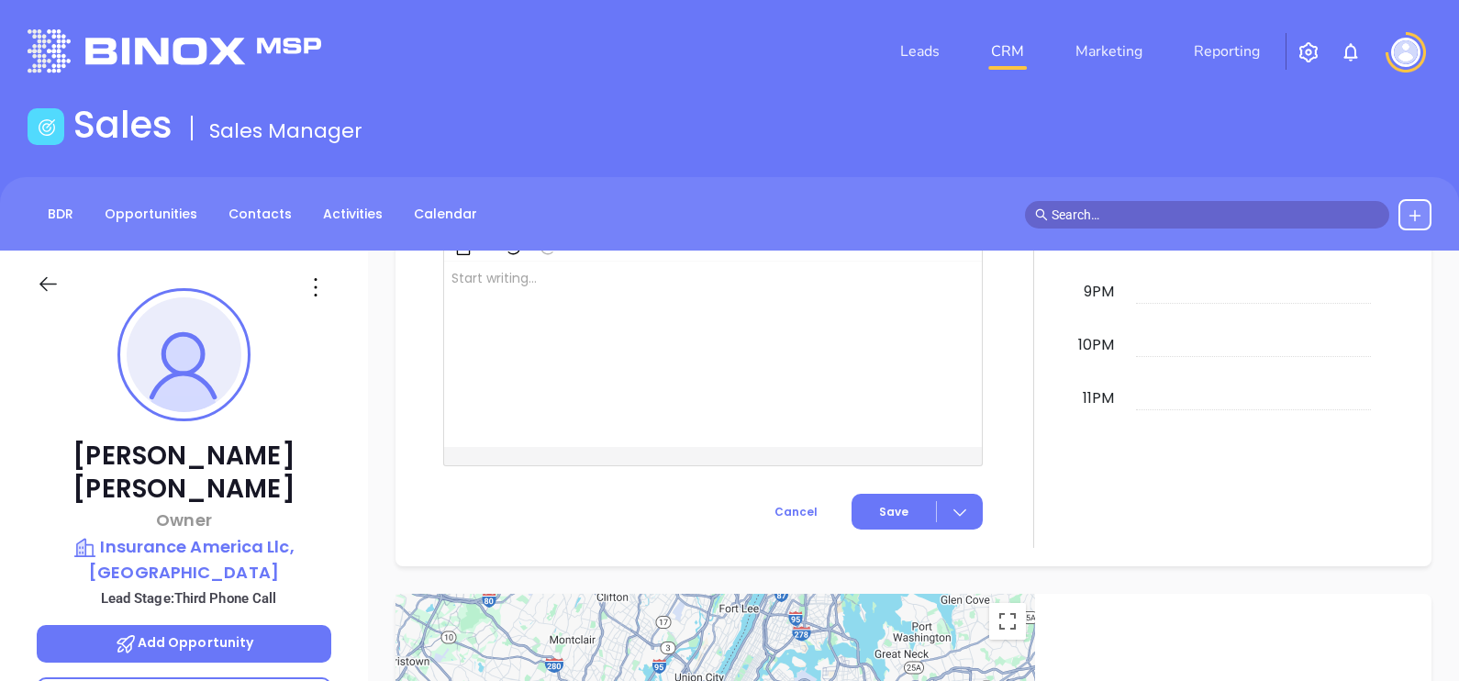
click at [317, 282] on icon at bounding box center [315, 287] width 29 height 29
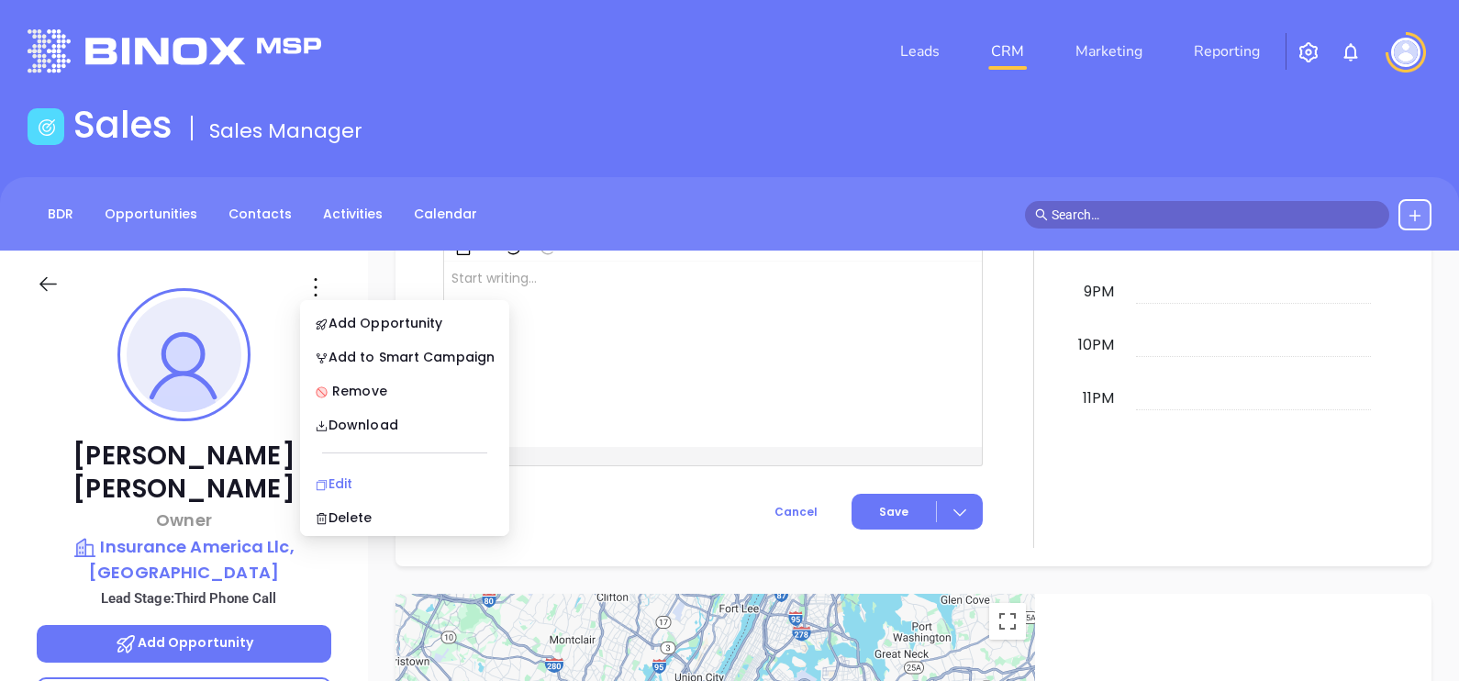
click at [415, 481] on div "Edit" at bounding box center [405, 484] width 180 height 20
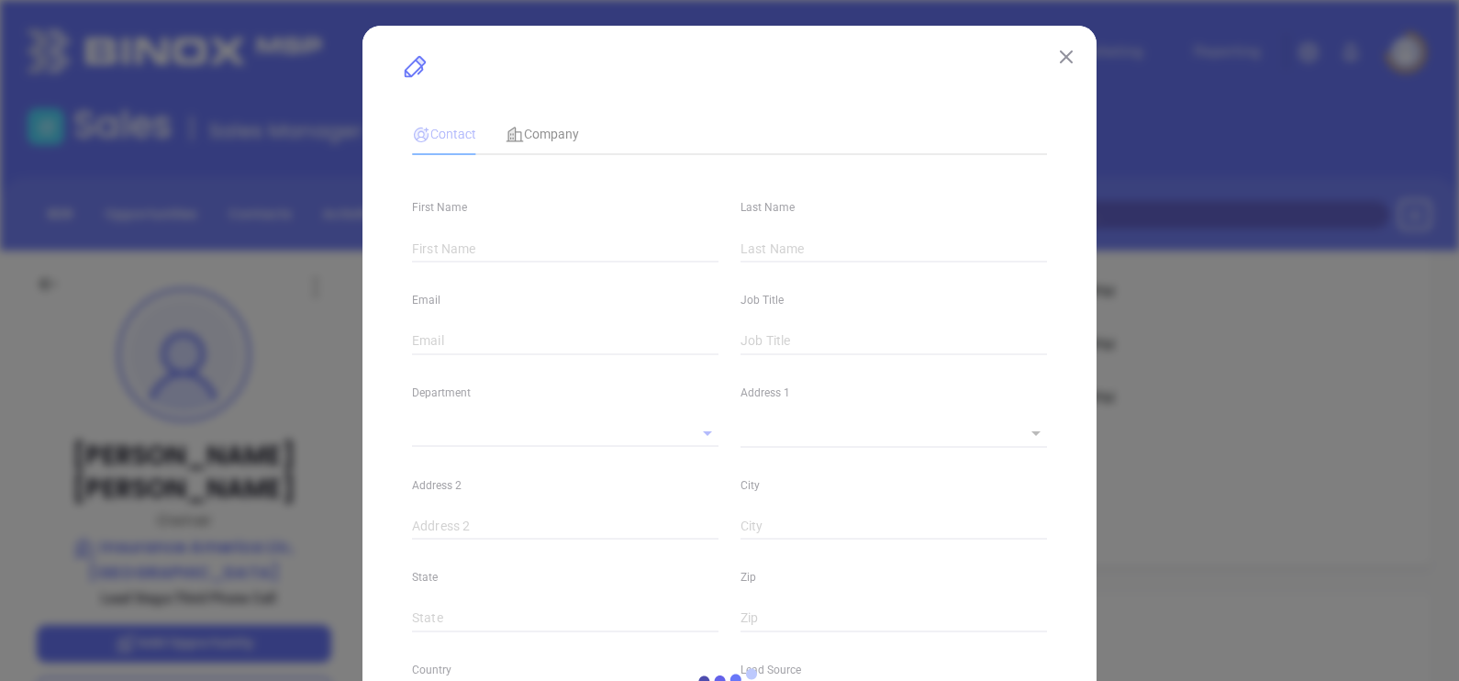
type input "Katie"
type input "Silvers"
type input "katiesilvers@insuranceamericallc.com"
type input "Owner"
type textarea "4021 W.e. Heck Ct, 12"
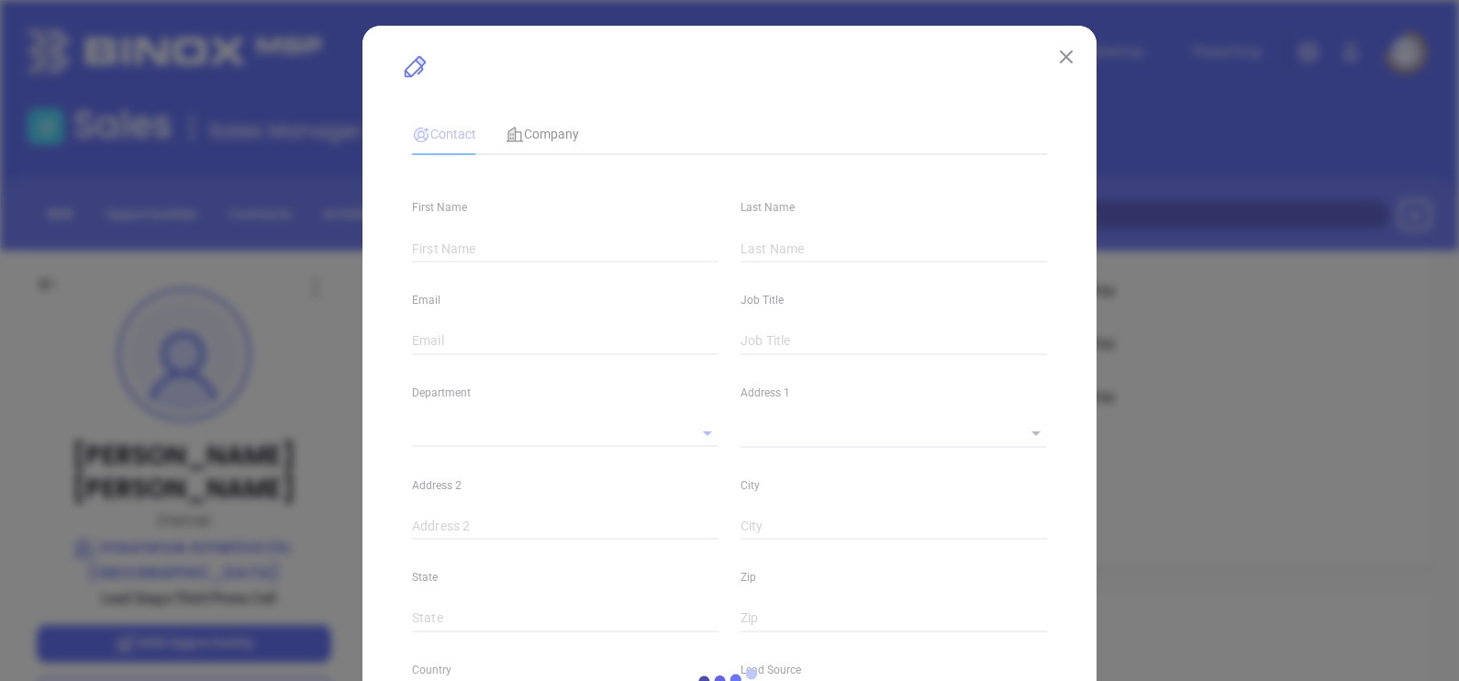
type input "1"
type input "Baton Rouge"
type input "LA"
type input "70816"
type input "US"
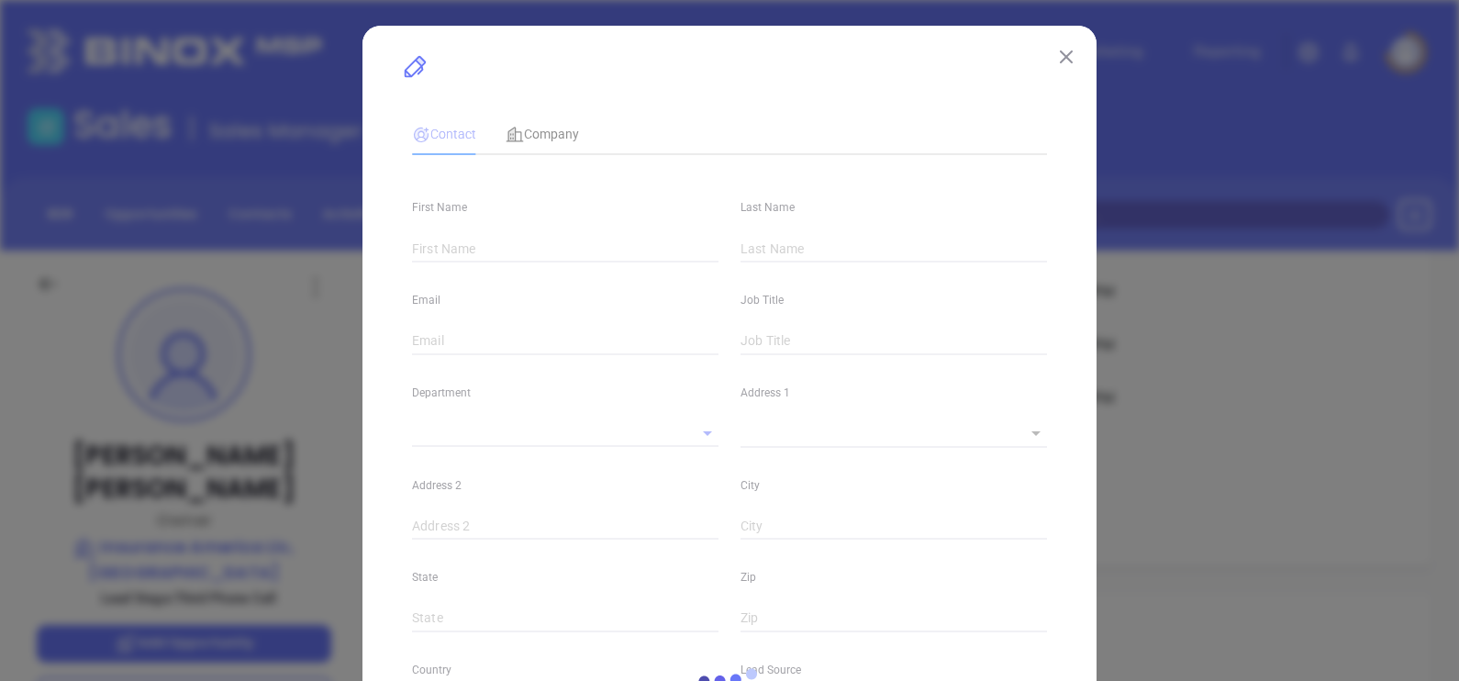
type input "linkedin.com/in/katie-silvers-85b32010"
type input "Anabell Dominguez"
type input "Third Phone Call"
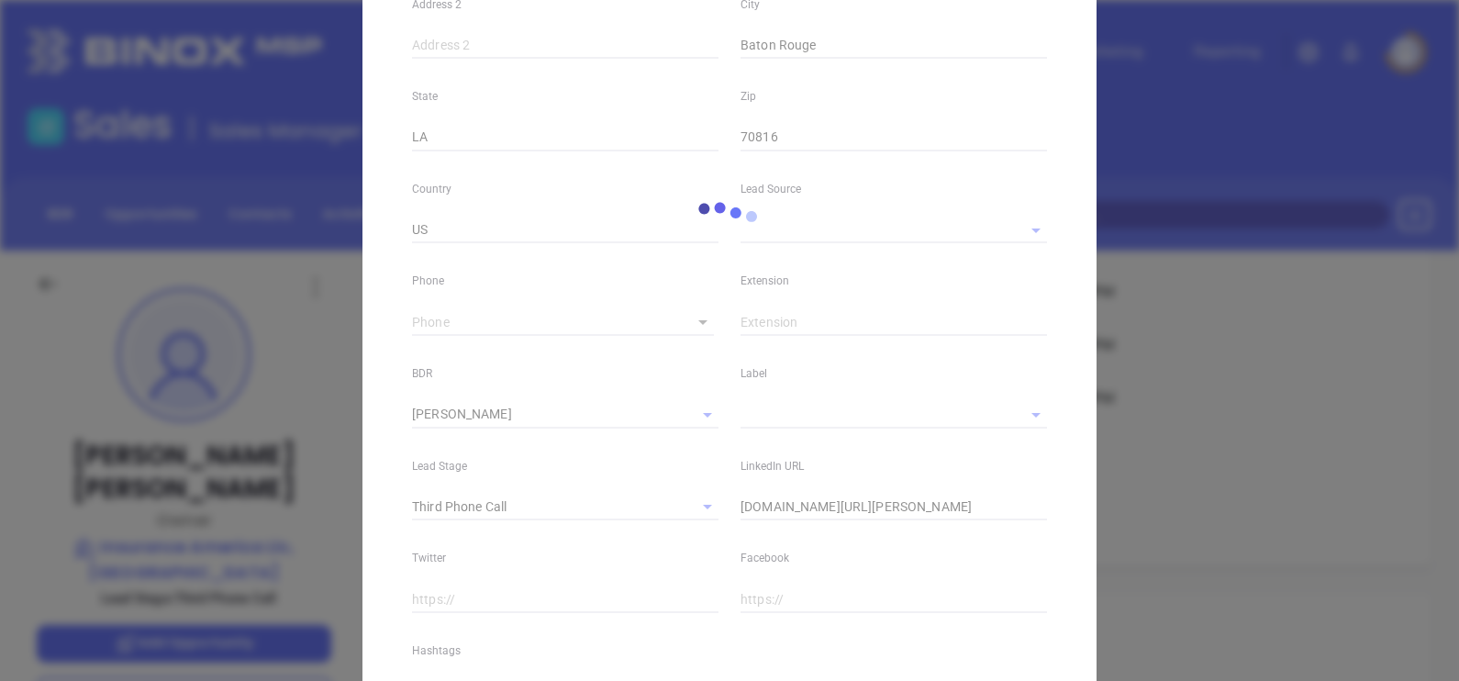
scroll to position [693, 0]
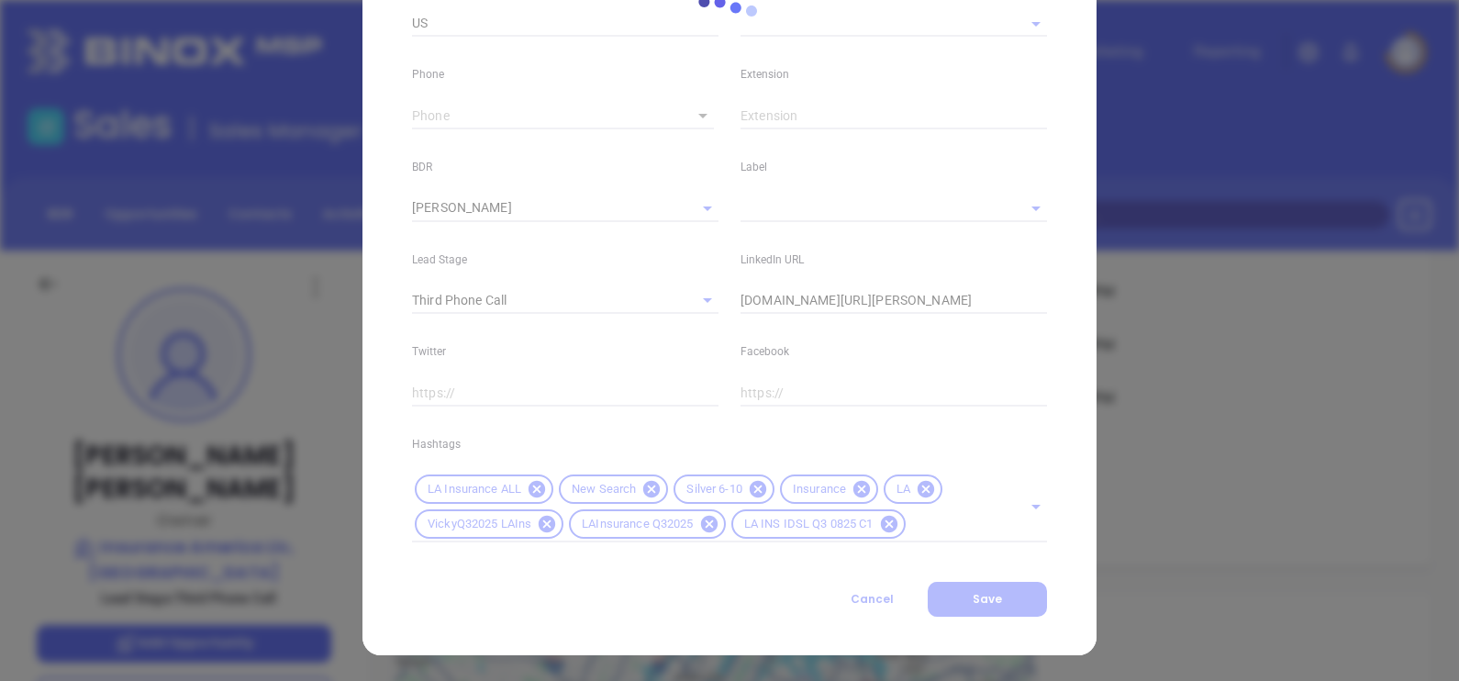
type input "(855) 683-1435"
type input "1"
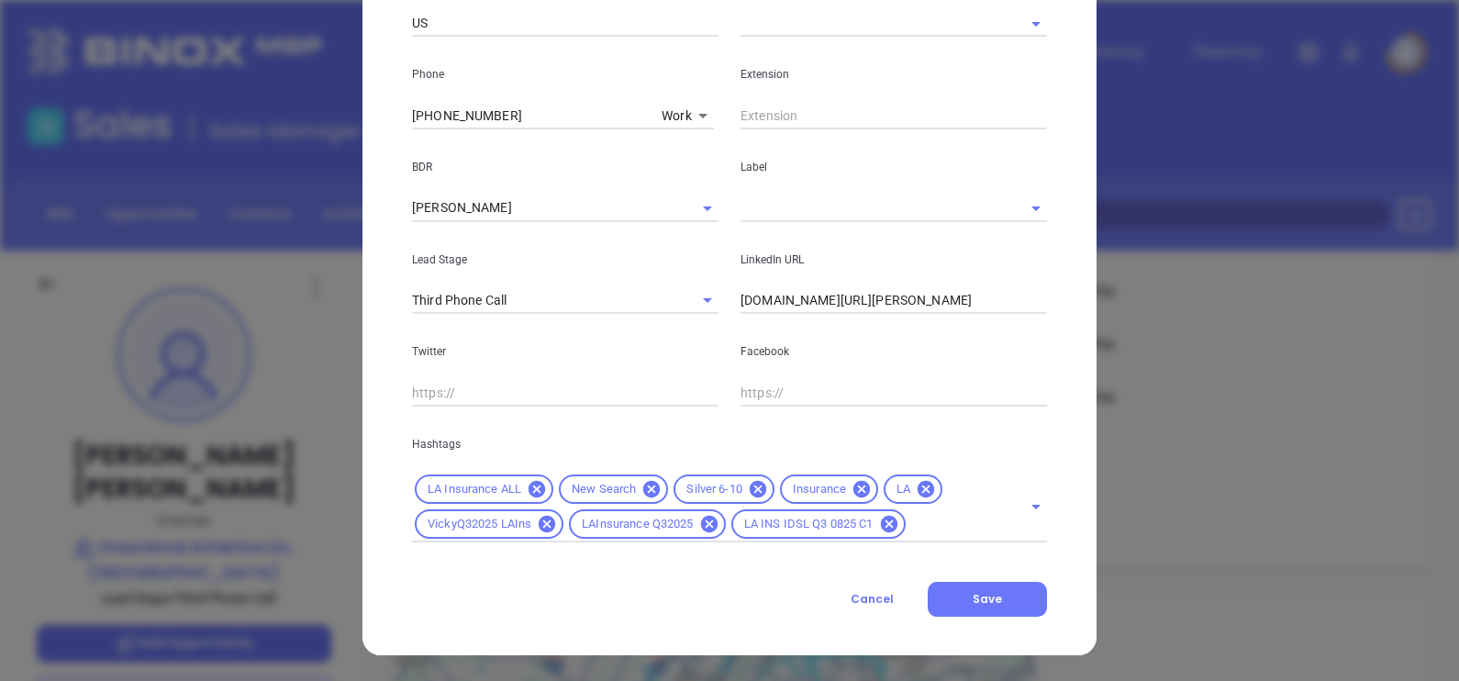
click at [978, 284] on div "LinkedIn URL linkedin.com/in/katie-silvers-85b32010" at bounding box center [894, 268] width 329 height 93
click at [979, 305] on input "linkedin.com/in/katie-silvers-85b32010" at bounding box center [894, 301] width 307 height 28
click at [979, 304] on input "linkedin.com/in/katie-silvers-85b32010" at bounding box center [894, 301] width 307 height 28
click at [980, 304] on input "linkedin.com/in/katie-silvers-85b32010" at bounding box center [894, 301] width 307 height 28
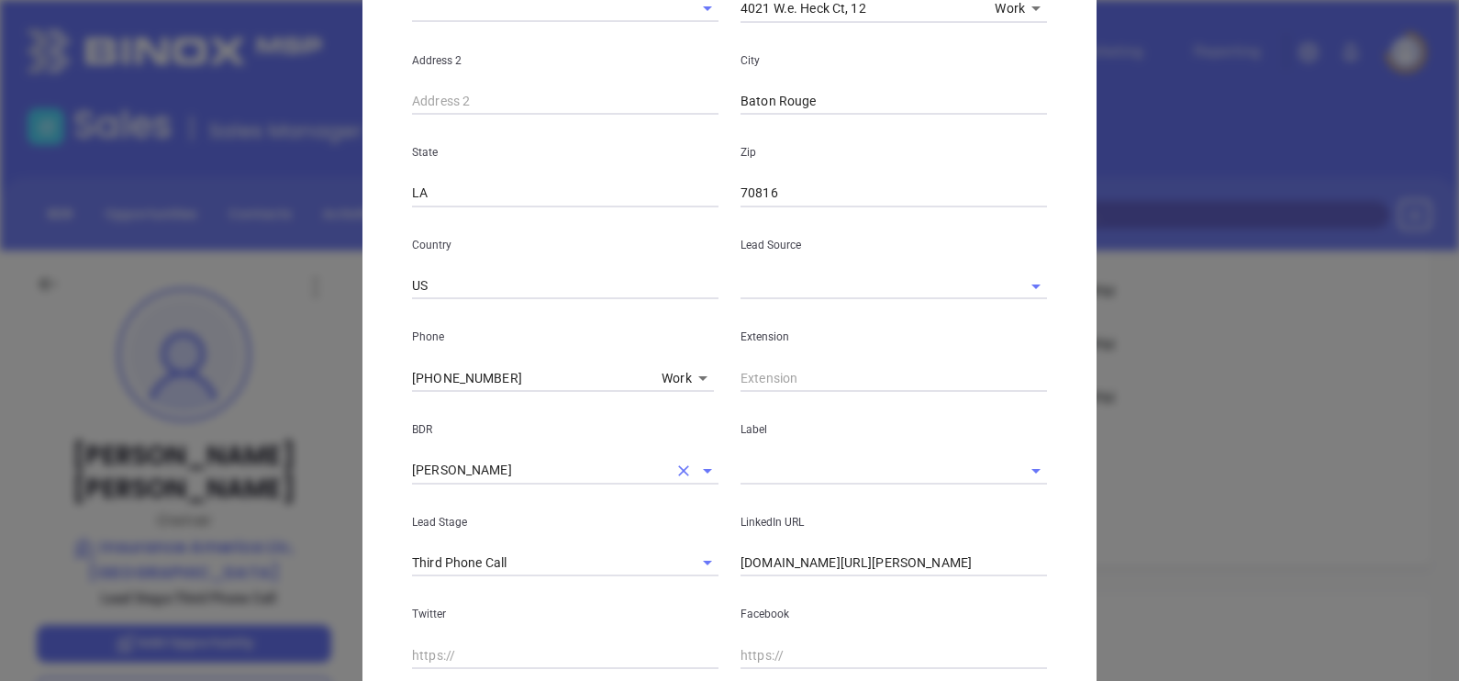
scroll to position [349, 0]
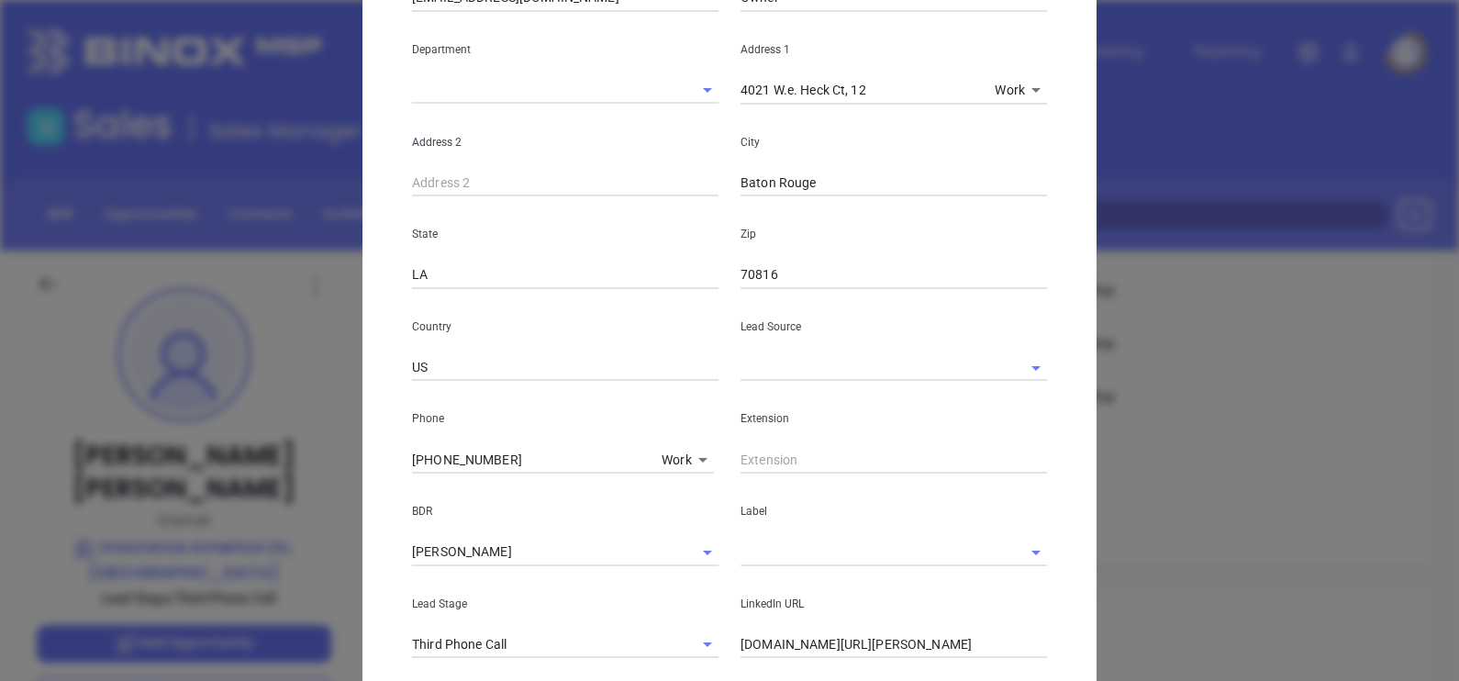
click at [789, 551] on input "text" at bounding box center [868, 552] width 255 height 27
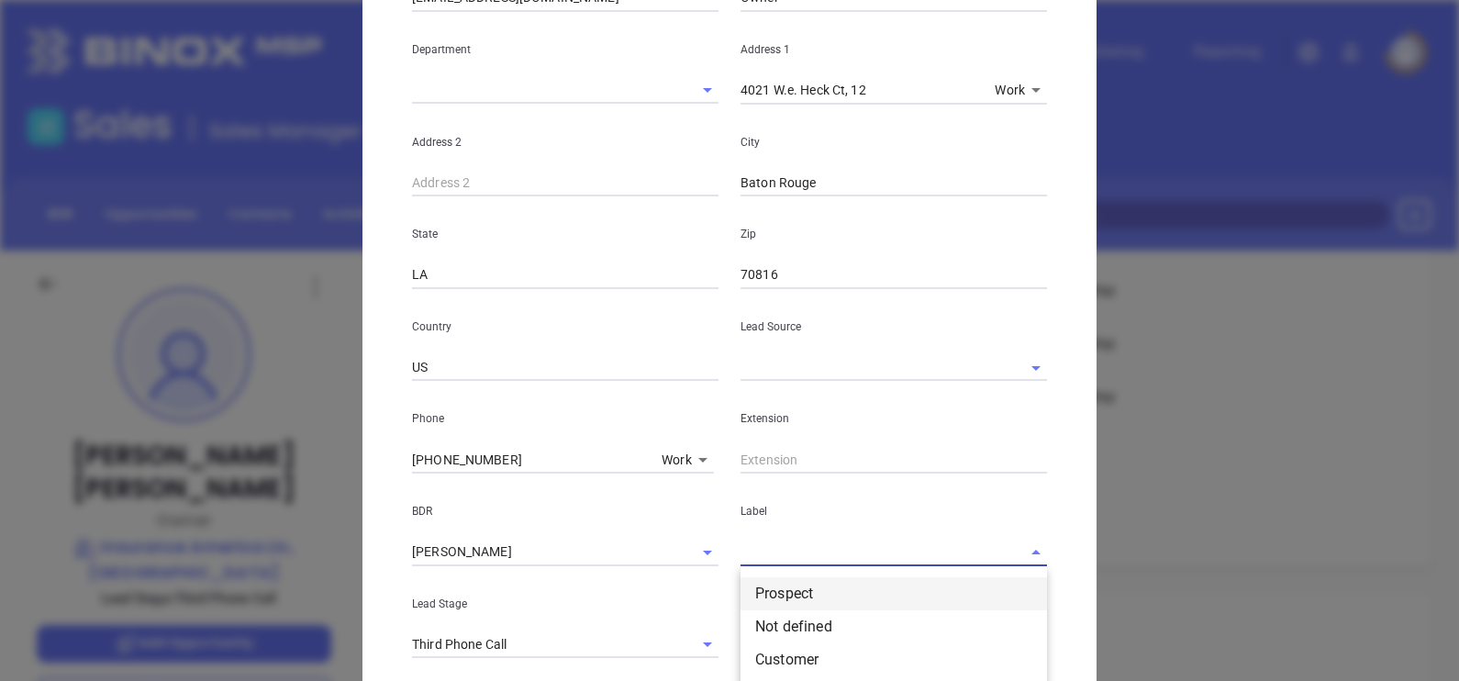
click at [798, 586] on li "Prospect" at bounding box center [894, 593] width 307 height 33
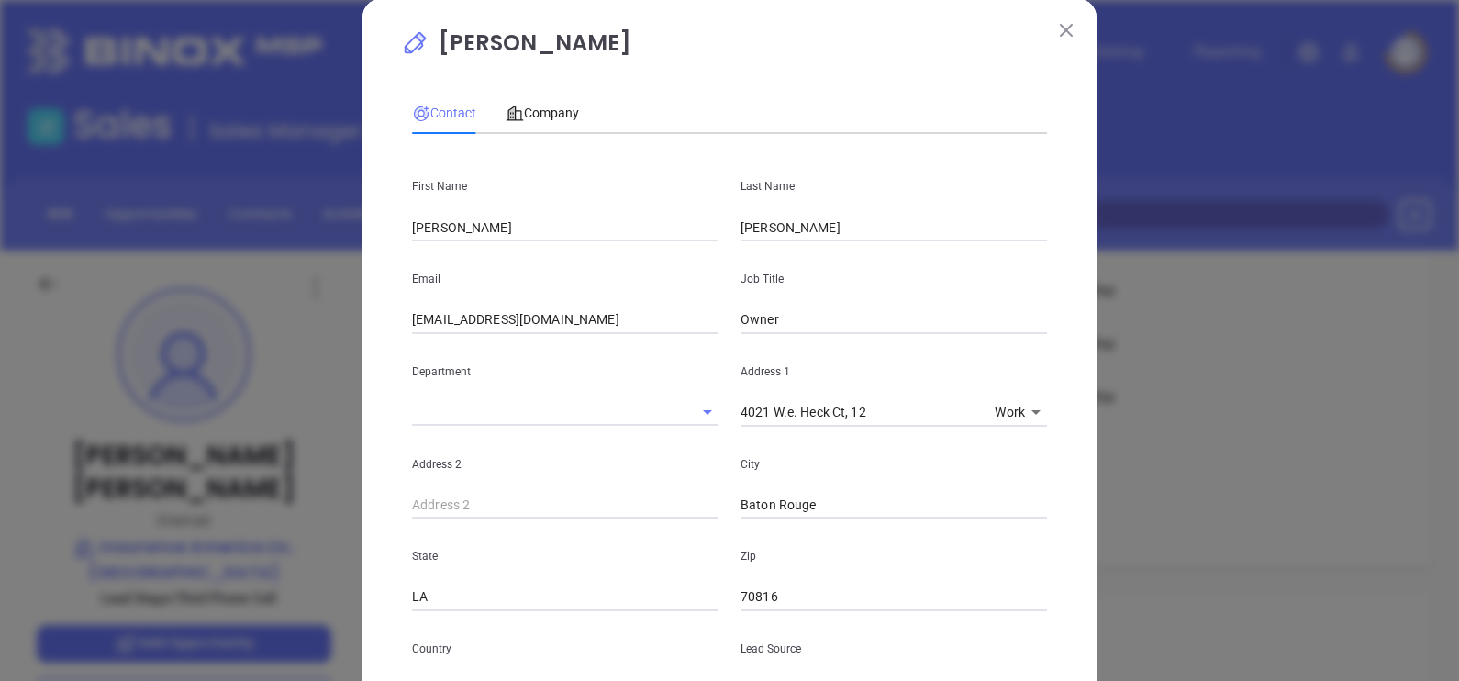
scroll to position [0, 0]
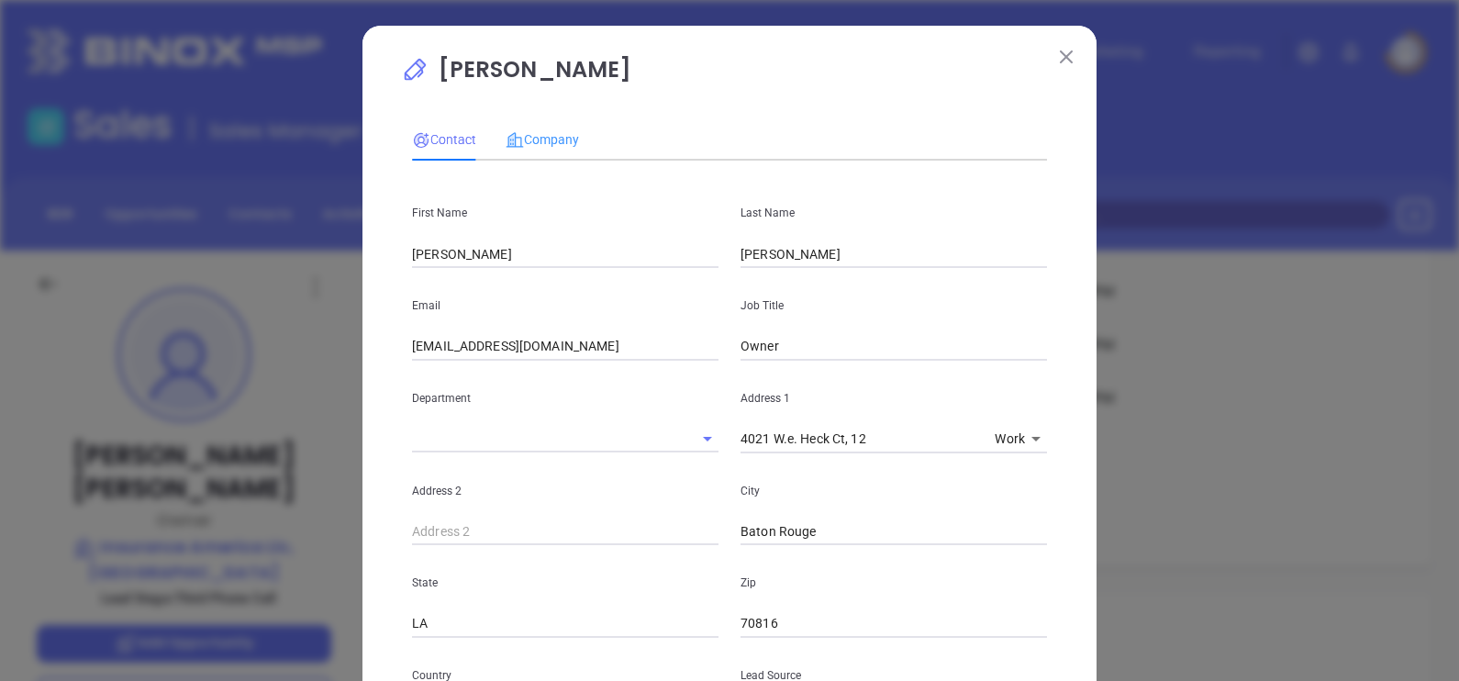
click at [546, 127] on div "Company" at bounding box center [542, 139] width 73 height 42
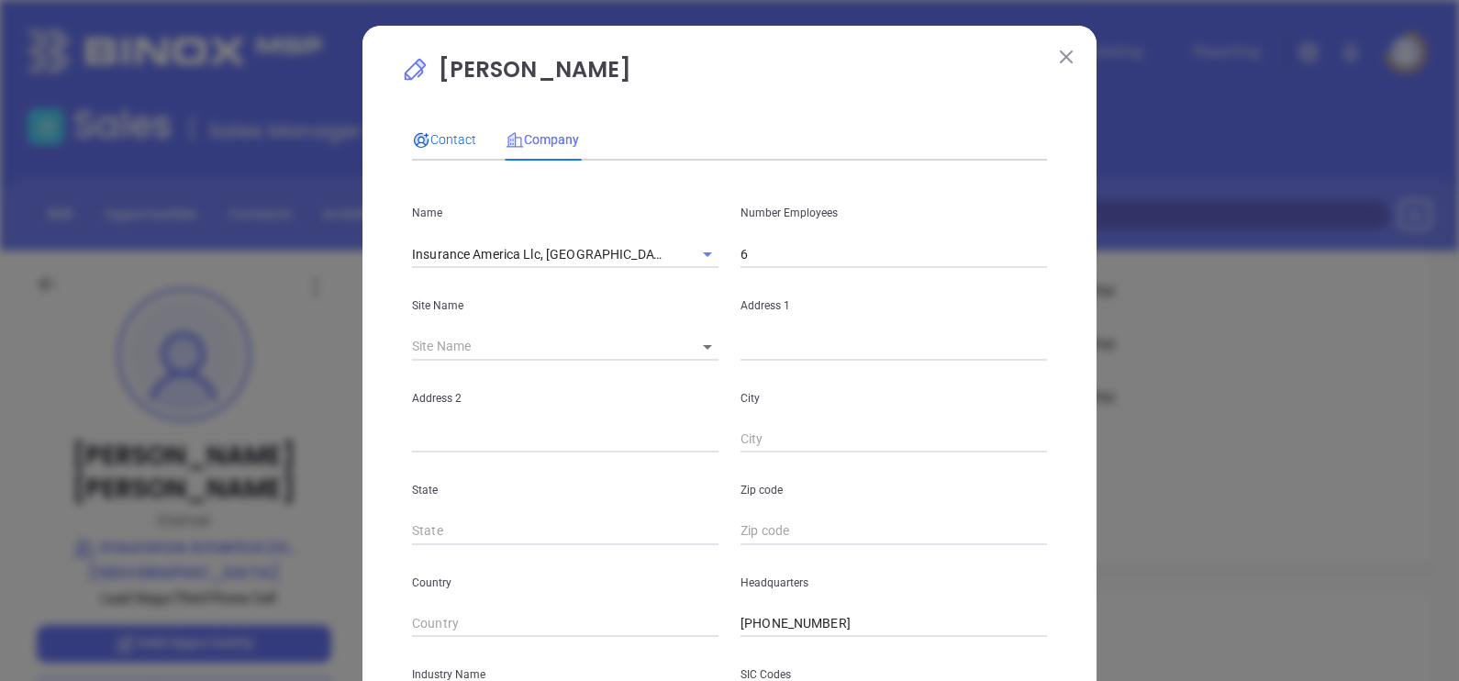
click at [446, 139] on span "Contact" at bounding box center [444, 139] width 64 height 15
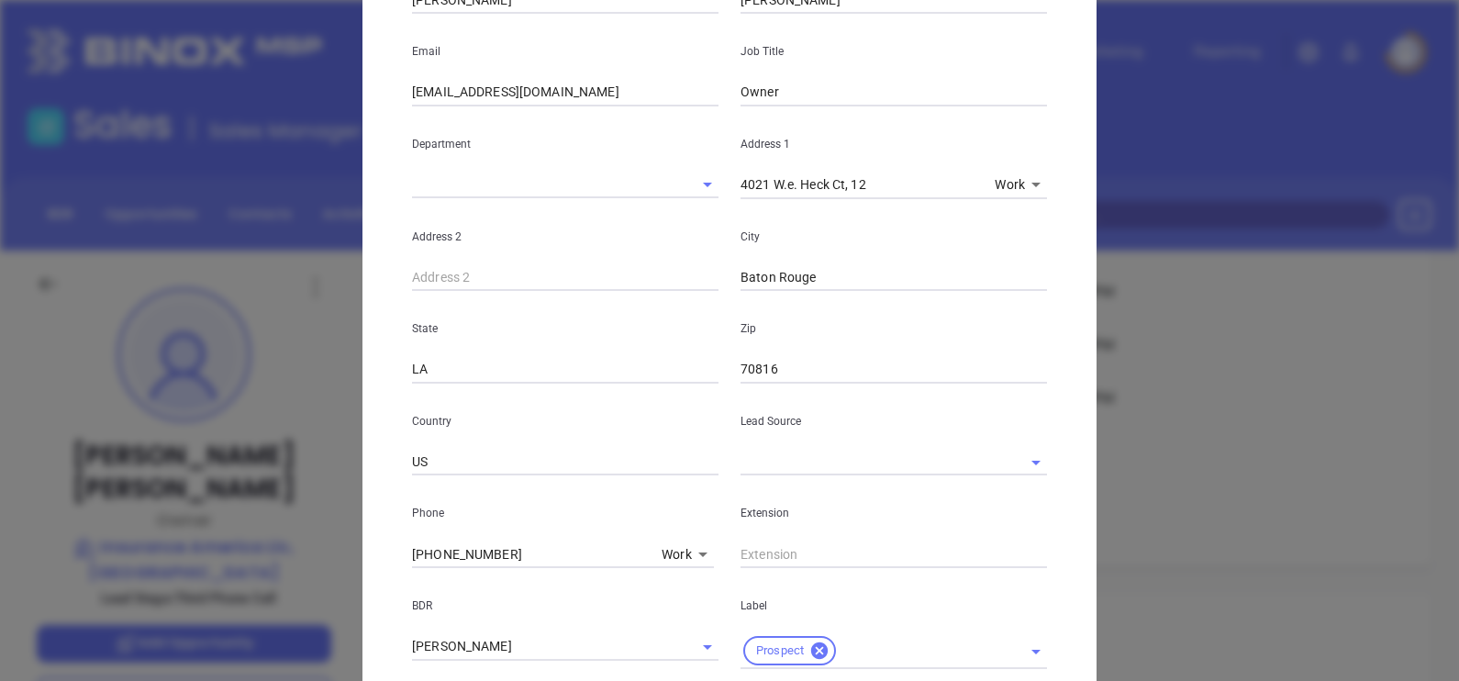
scroll to position [688, 0]
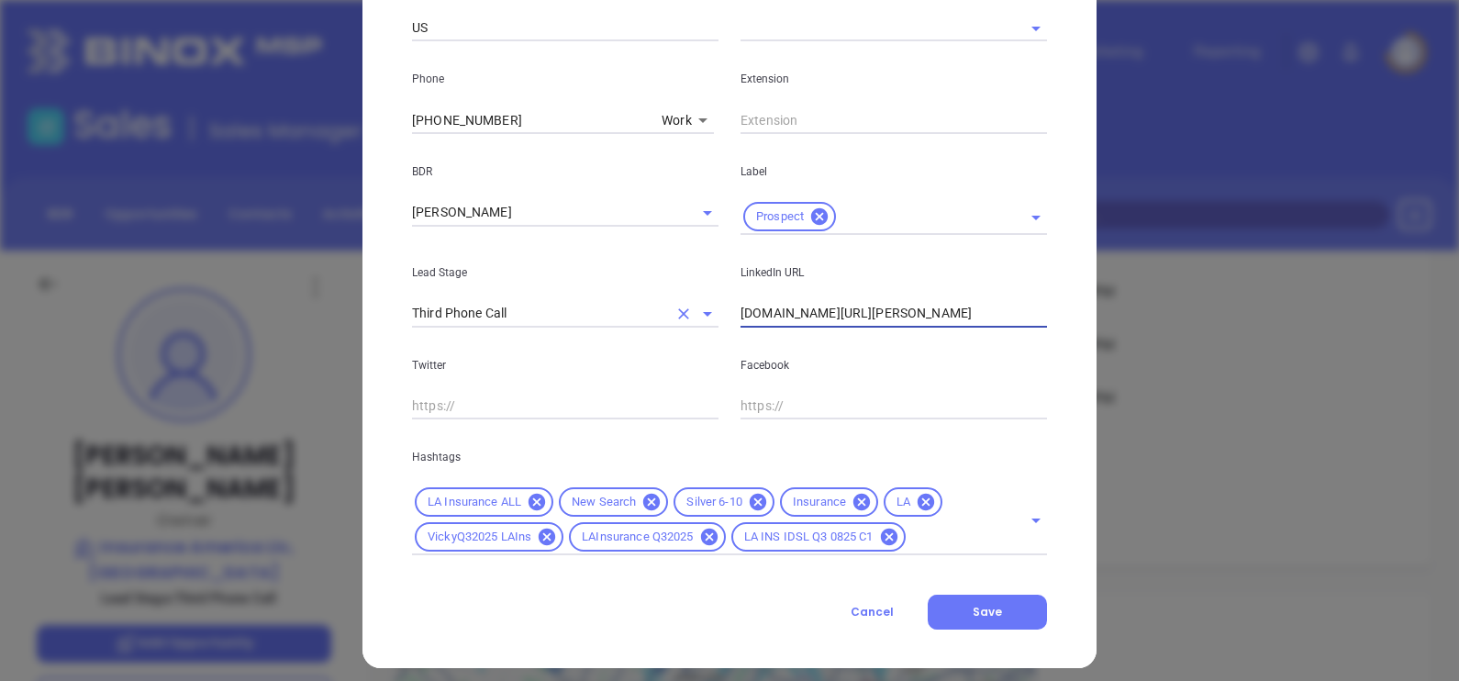
drag, startPoint x: 952, startPoint y: 301, endPoint x: 574, endPoint y: 325, distance: 377.9
click at [583, 318] on div "Lead Stage Third Phone Call LinkedIn URL linkedin.com/in/katie-silvers-85b32010" at bounding box center [729, 281] width 657 height 93
paste input "www.linkedin.com/in/katie-silvers-85b32010/"
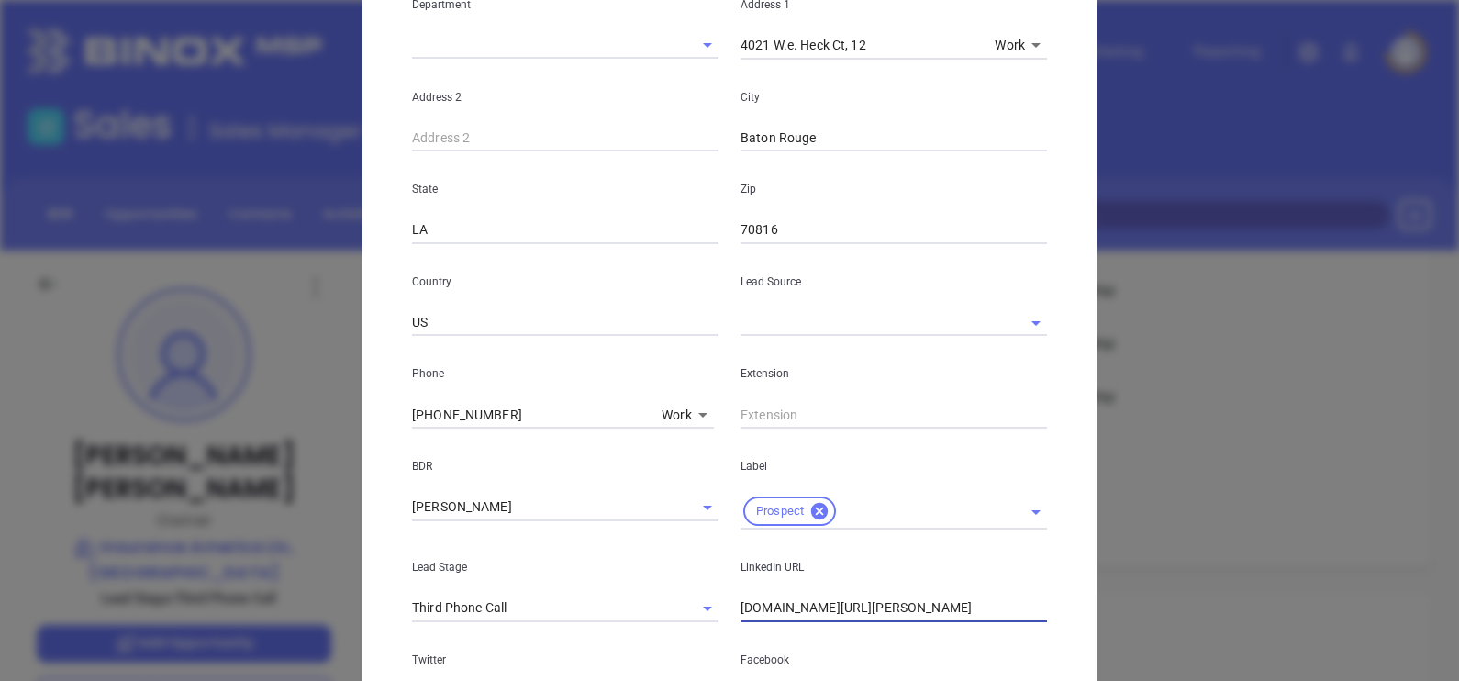
scroll to position [114, 0]
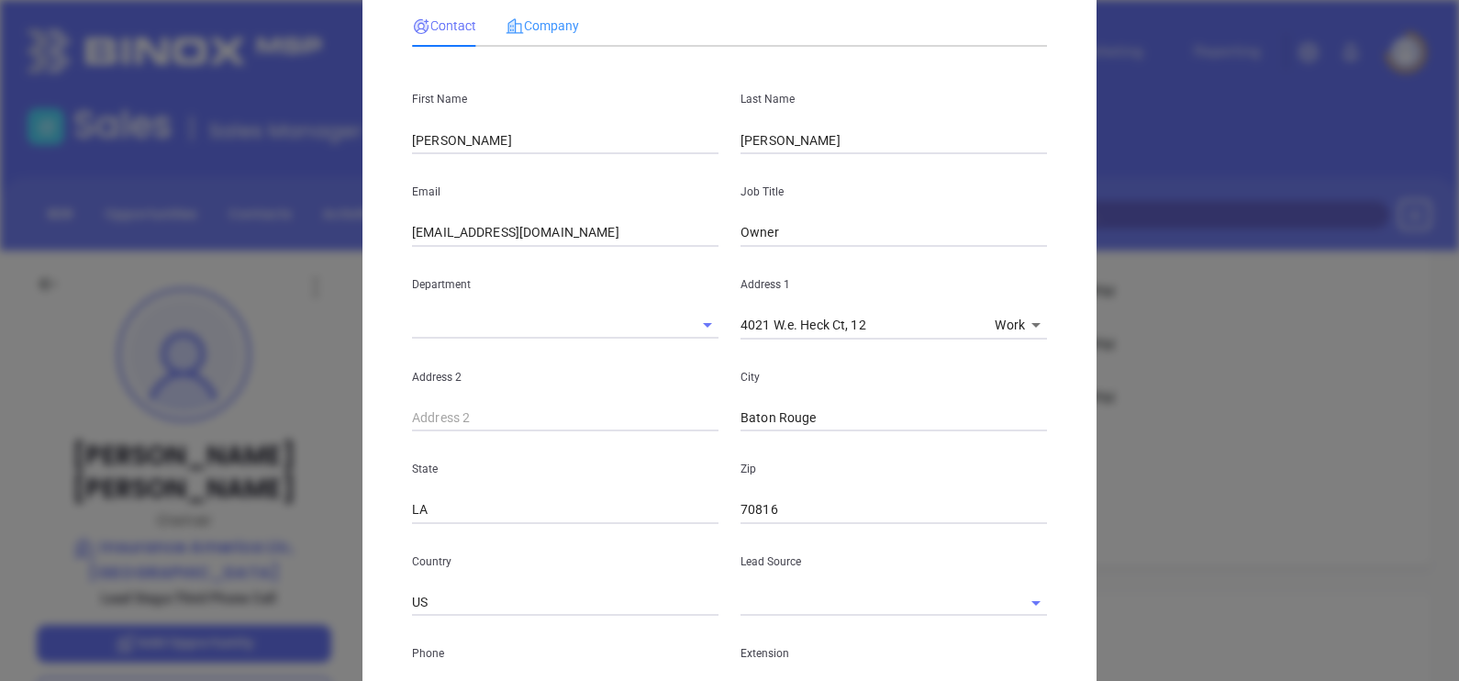
type input "www.linkedin.com/in/katie-silvers-85b32010/"
click at [561, 6] on div "Company" at bounding box center [542, 26] width 73 height 42
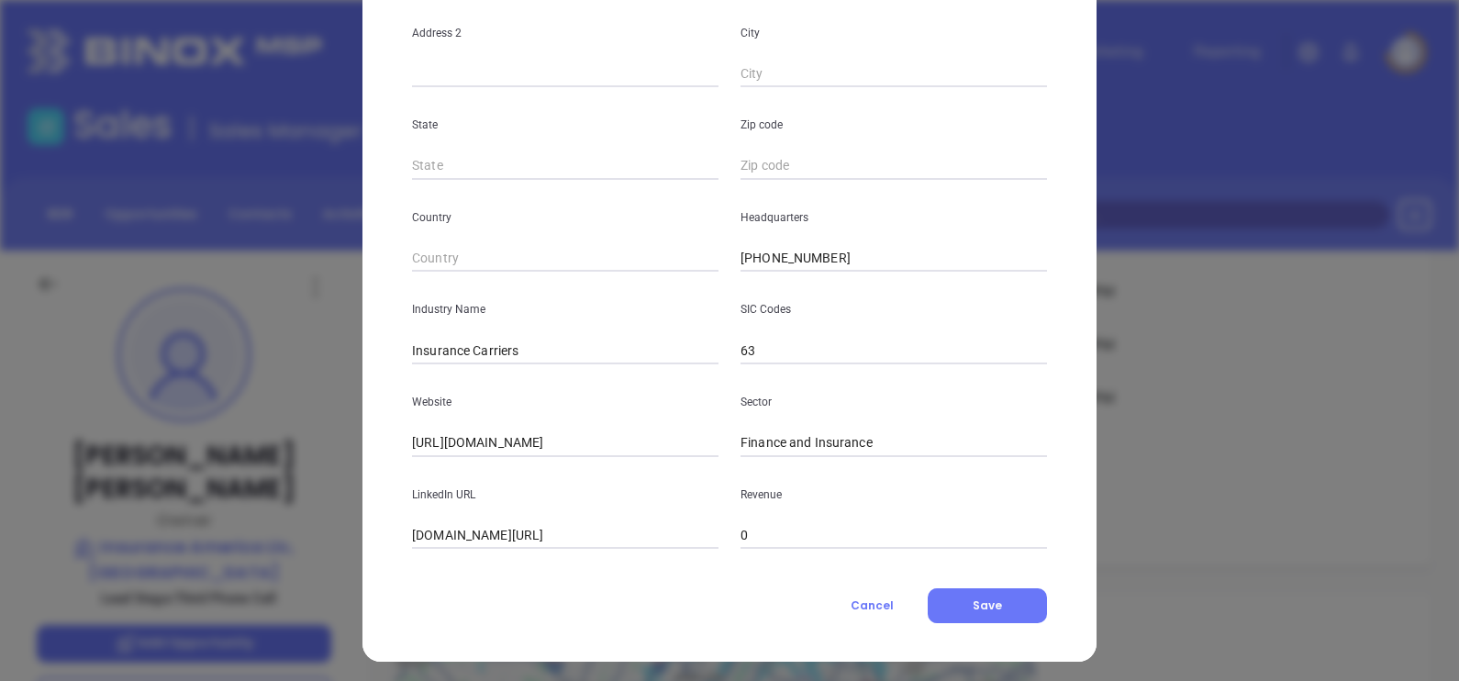
scroll to position [371, 0]
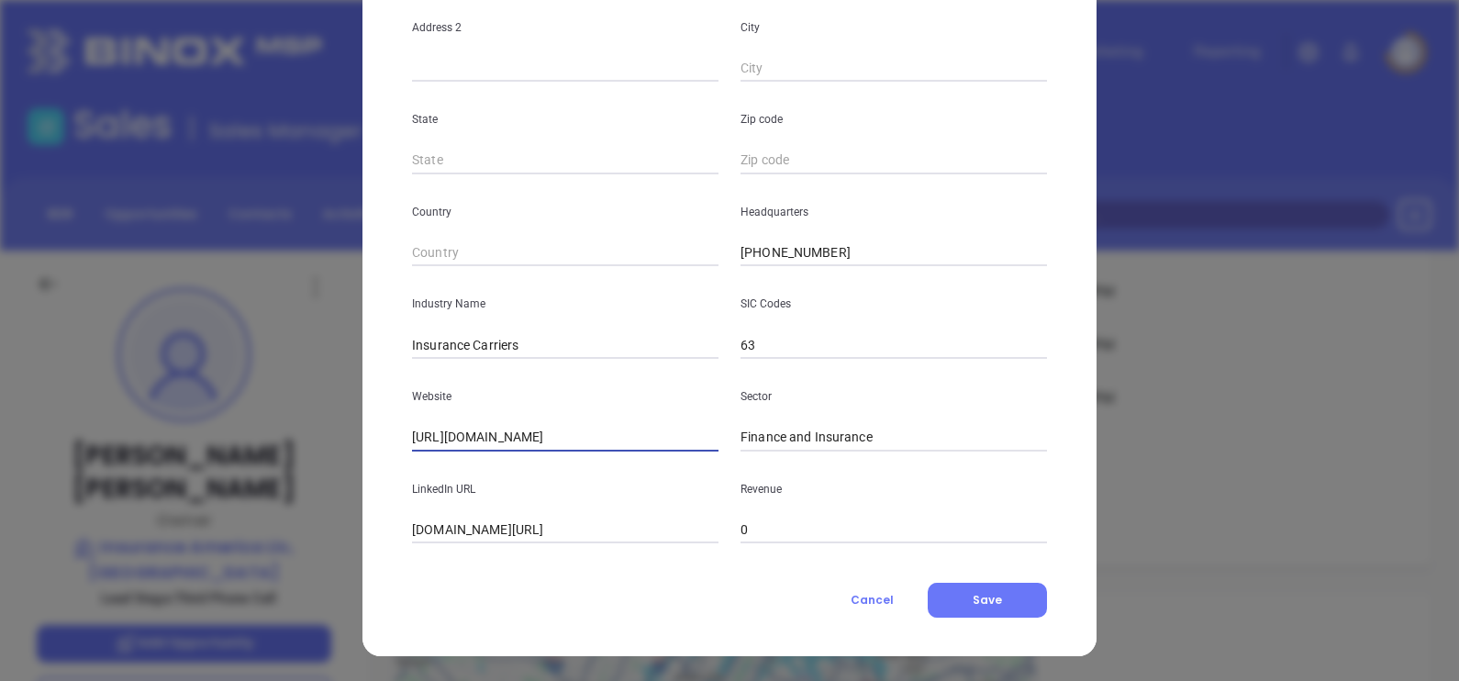
drag, startPoint x: 658, startPoint y: 450, endPoint x: 297, endPoint y: 445, distance: 360.7
click at [279, 436] on div "Katie Silvers Contact Company First Name Katie Last Name Silvers Email katiesil…" at bounding box center [729, 340] width 1459 height 681
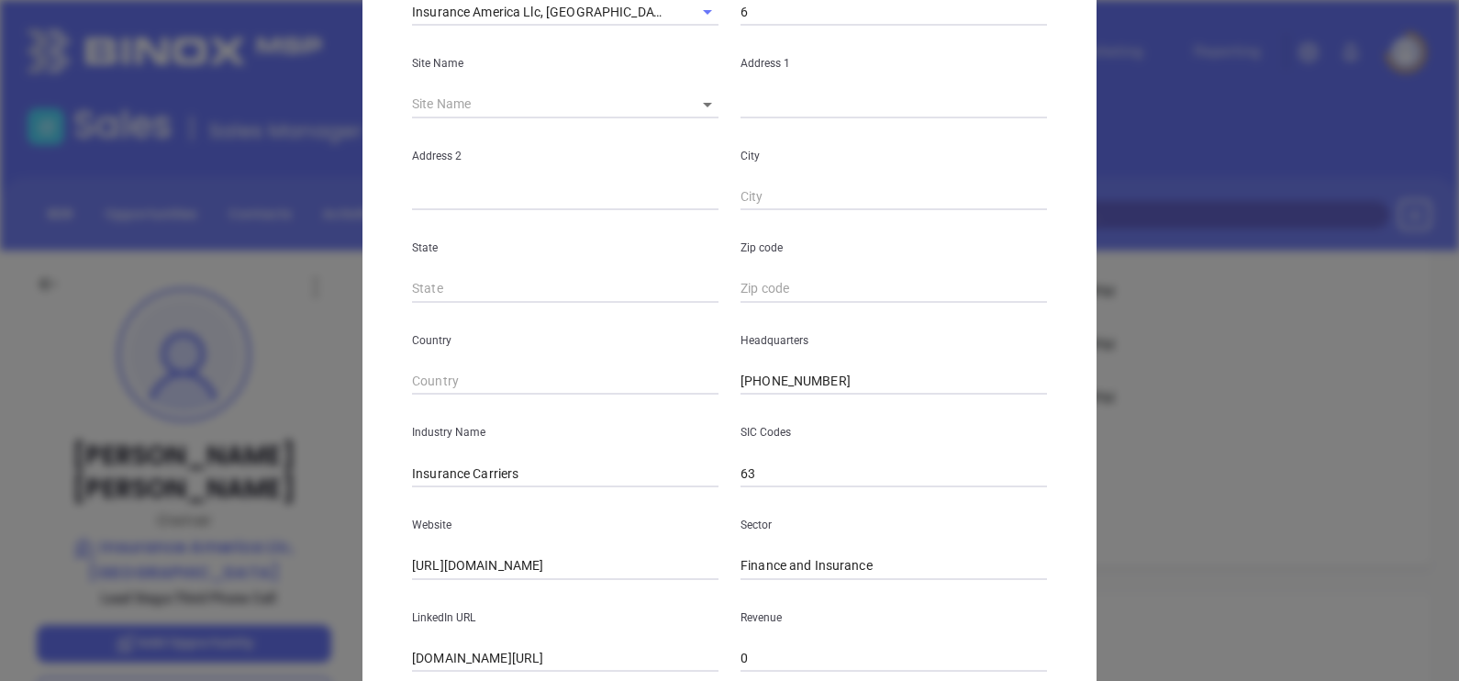
scroll to position [0, 0]
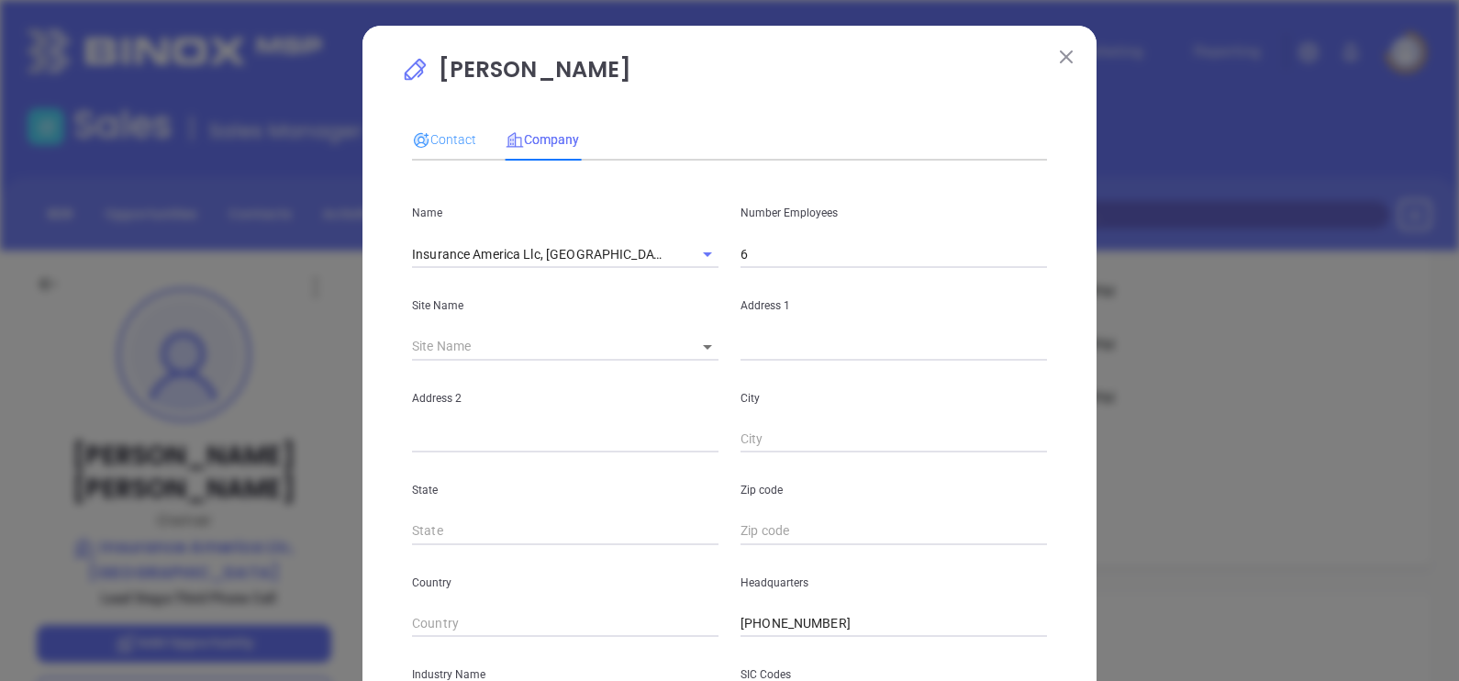
click at [434, 154] on div "Contact" at bounding box center [444, 139] width 64 height 42
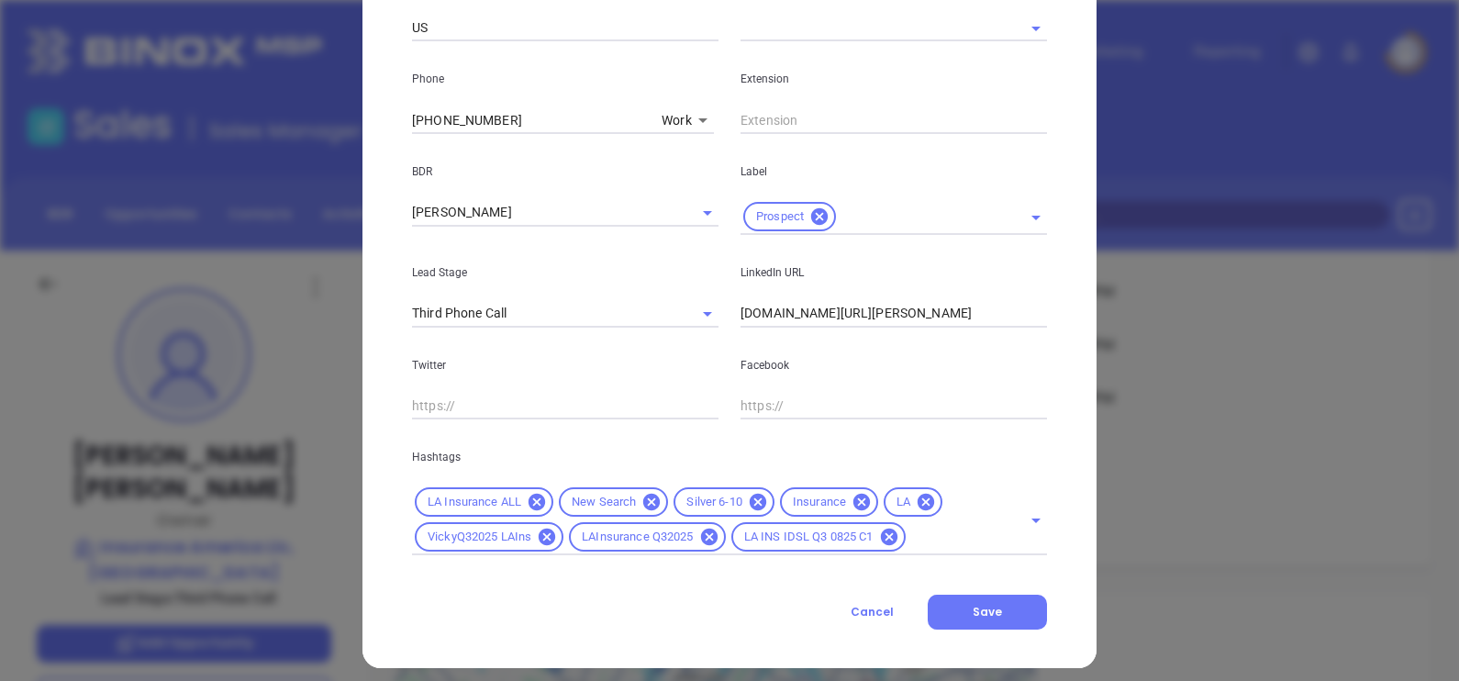
scroll to position [701, 0]
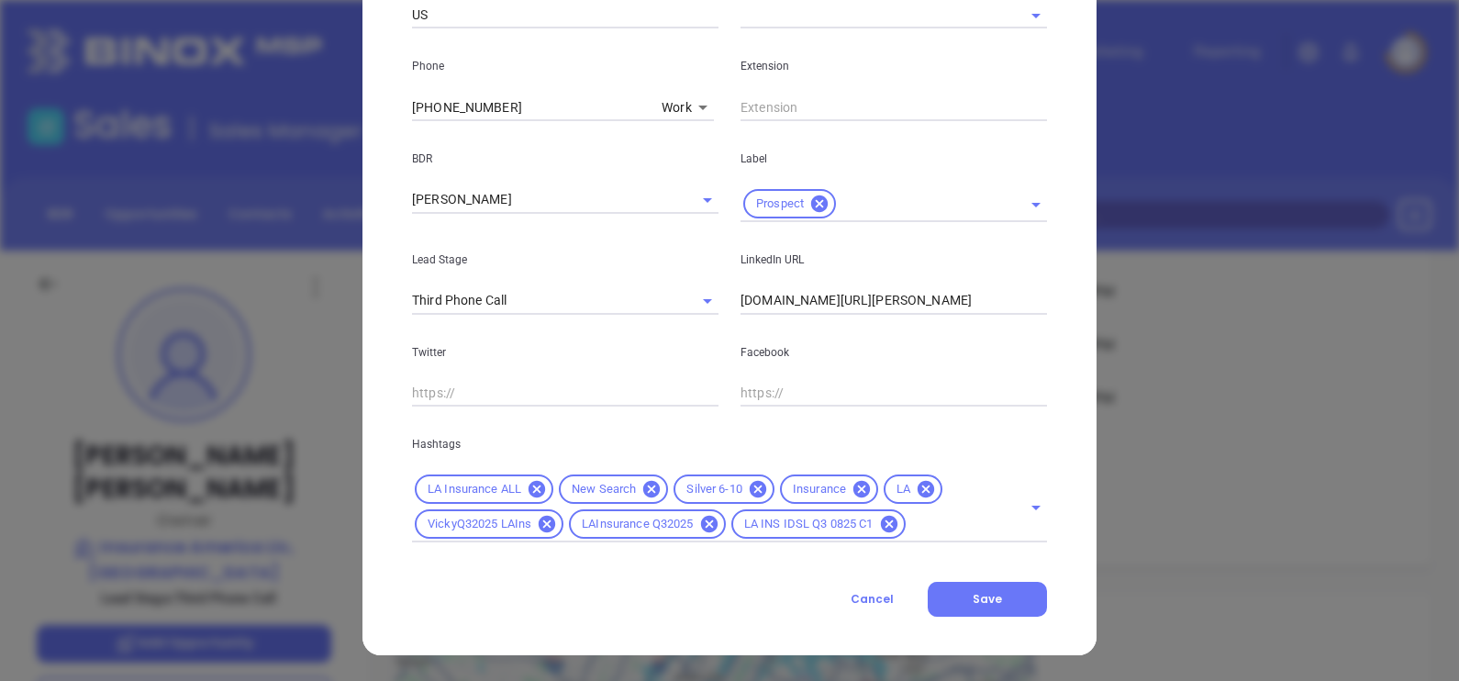
click at [969, 282] on div "LinkedIn URL www.linkedin.com/in/katie-silvers-85b32010/" at bounding box center [894, 268] width 329 height 93
click at [971, 300] on input "www.linkedin.com/in/katie-silvers-85b32010/" at bounding box center [894, 301] width 307 height 28
click at [972, 300] on input "www.linkedin.com/in/katie-silvers-85b32010/" at bounding box center [894, 301] width 307 height 28
click at [994, 596] on button "Save" at bounding box center [987, 599] width 119 height 35
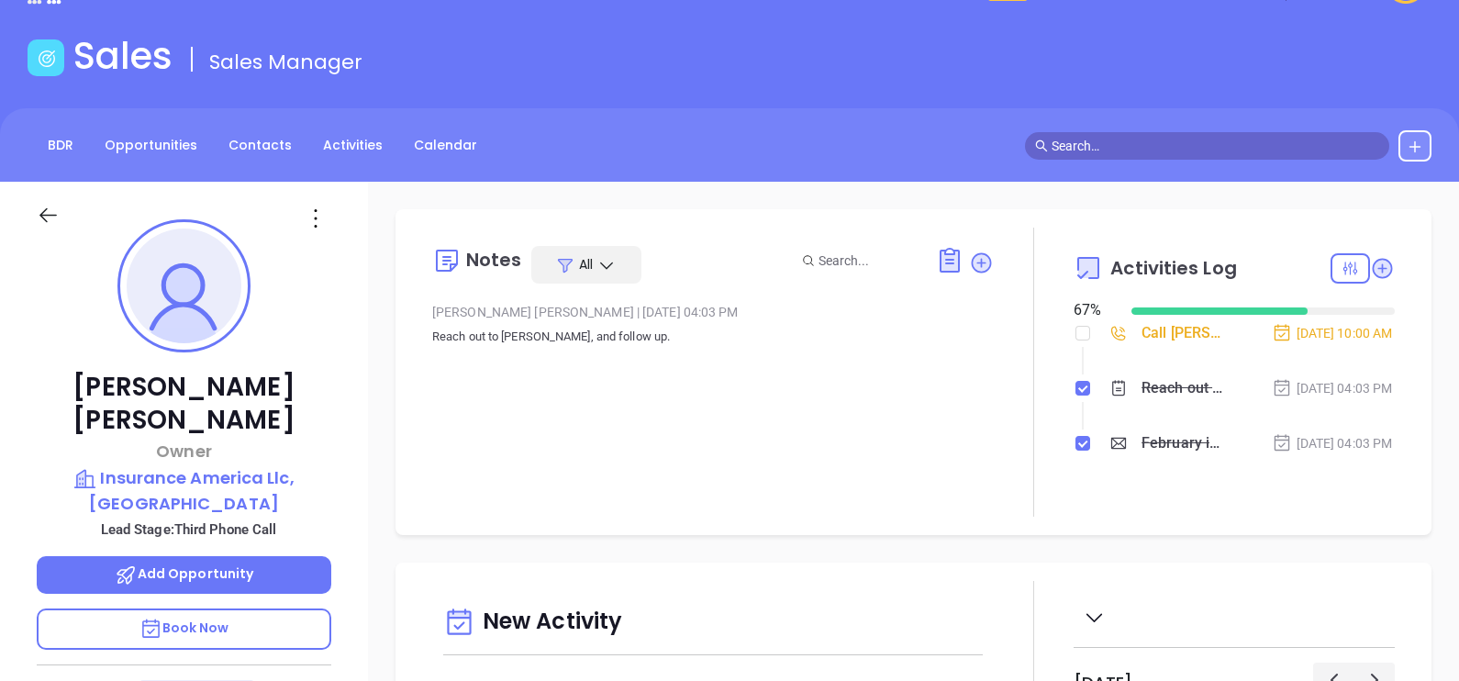
scroll to position [0, 0]
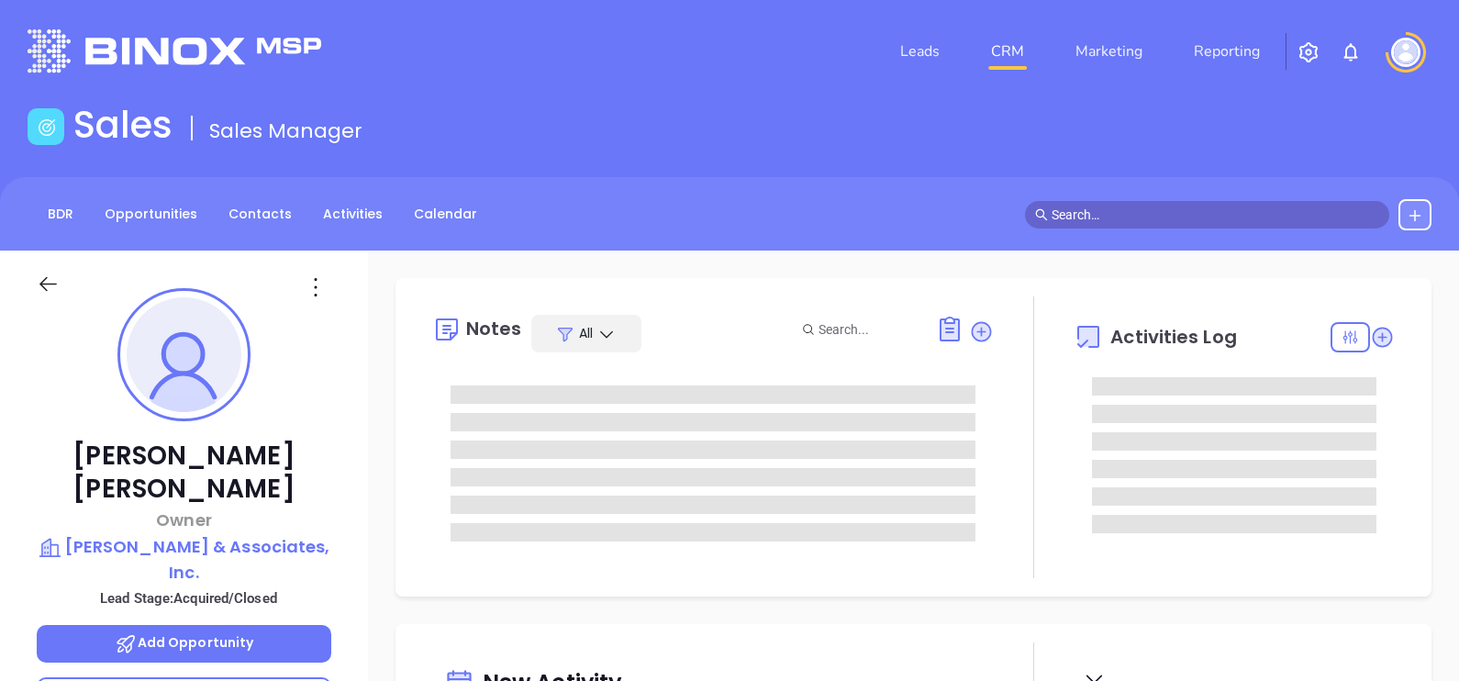
type input "[DATE]"
type input "[PERSON_NAME]"
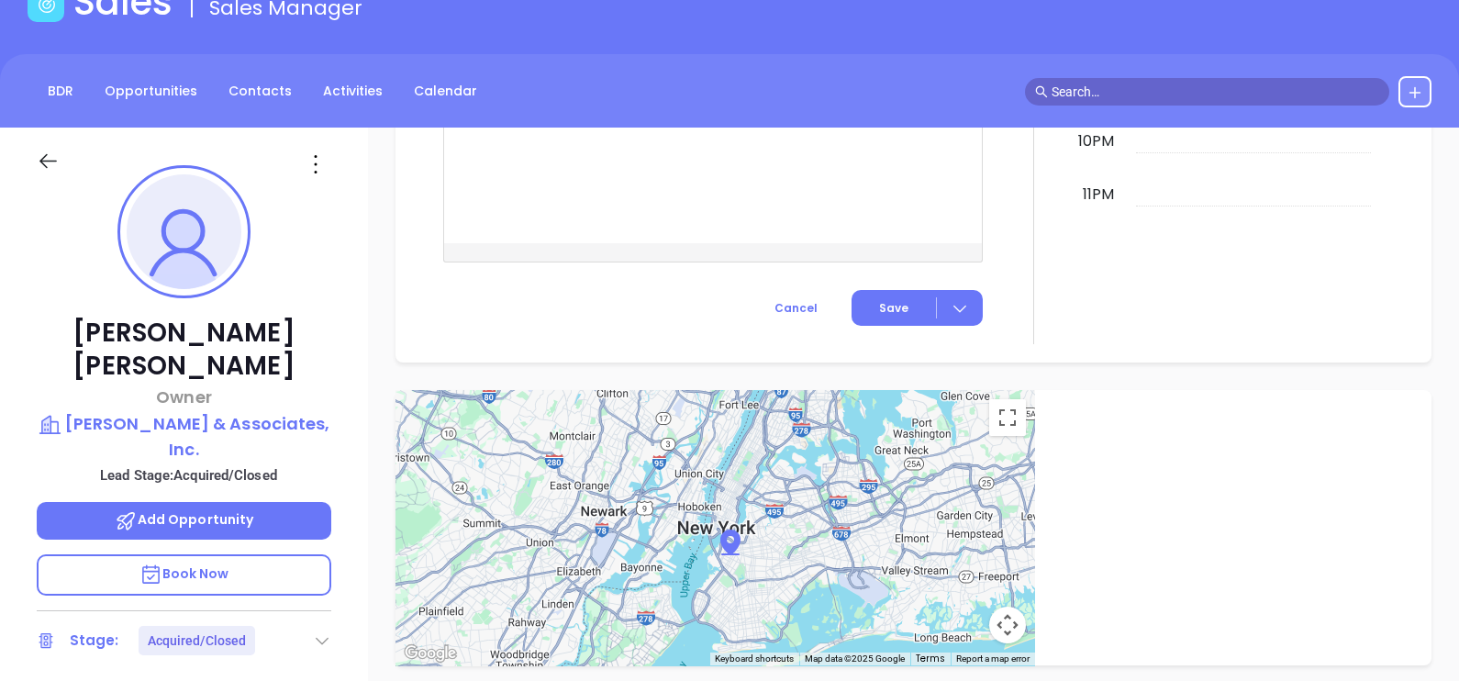
scroll to position [229, 0]
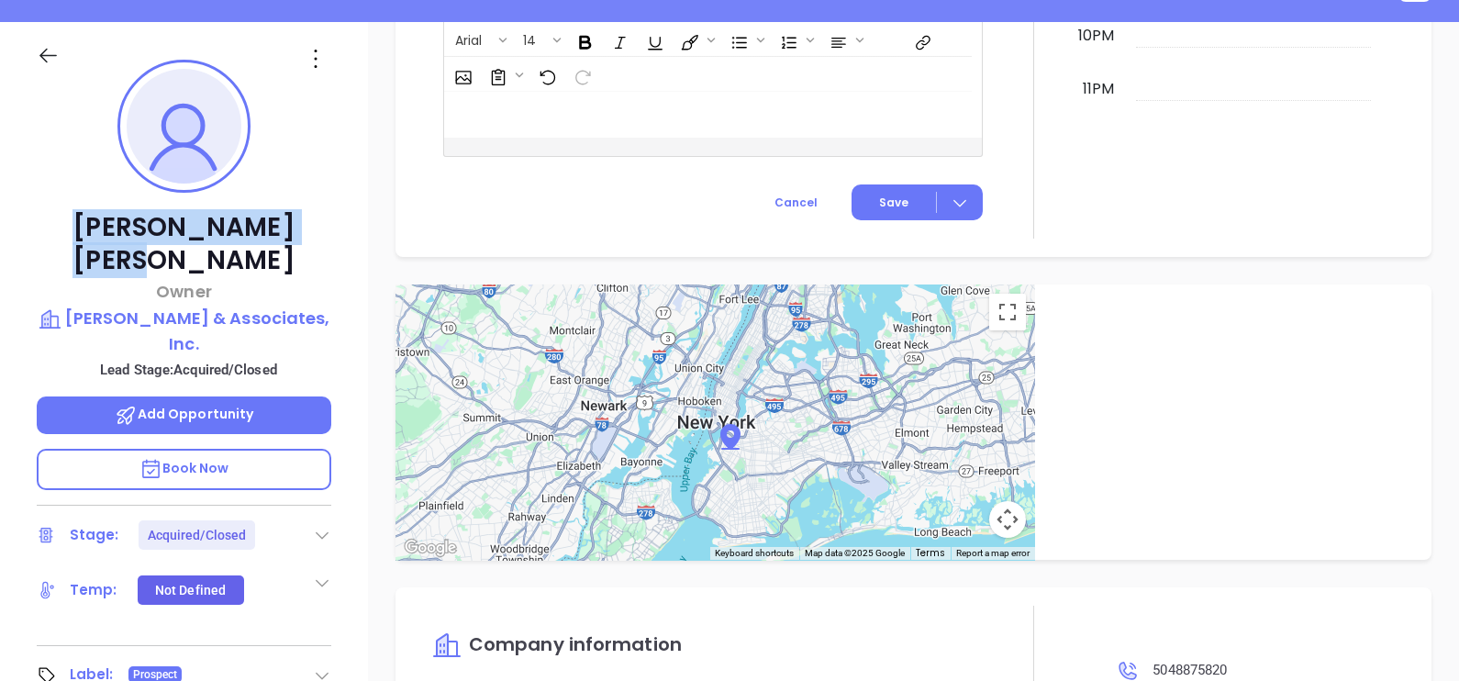
drag, startPoint x: 220, startPoint y: 226, endPoint x: 107, endPoint y: 233, distance: 113.1
click at [107, 233] on p "[PERSON_NAME]" at bounding box center [184, 244] width 295 height 66
copy p "[PERSON_NAME]"
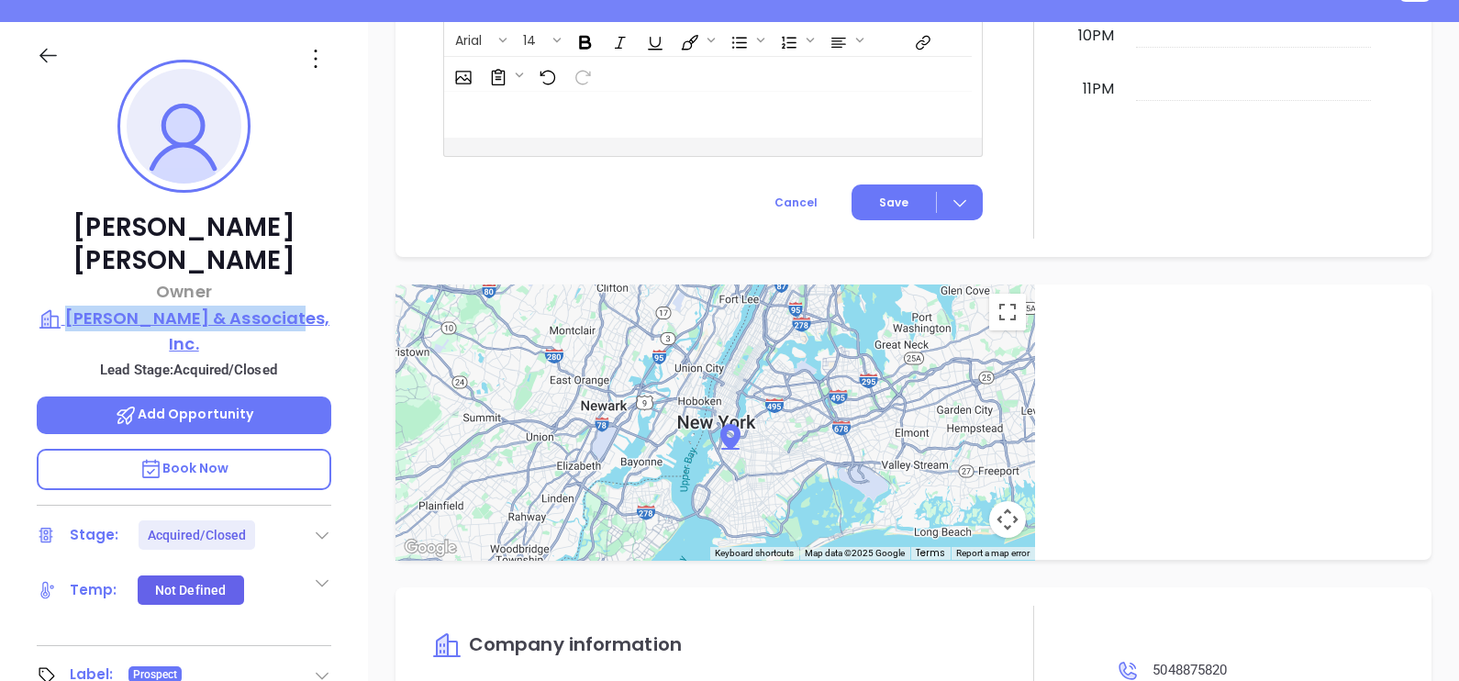
drag, startPoint x: 343, startPoint y: 276, endPoint x: 98, endPoint y: 276, distance: 245.0
click at [98, 276] on div "[PERSON_NAME] Owner [PERSON_NAME] & Associates, Inc. Lead Stage: Acquired/Close…" at bounding box center [184, 448] width 368 height 852
copy p "[PERSON_NAME] & Associates, Inc."
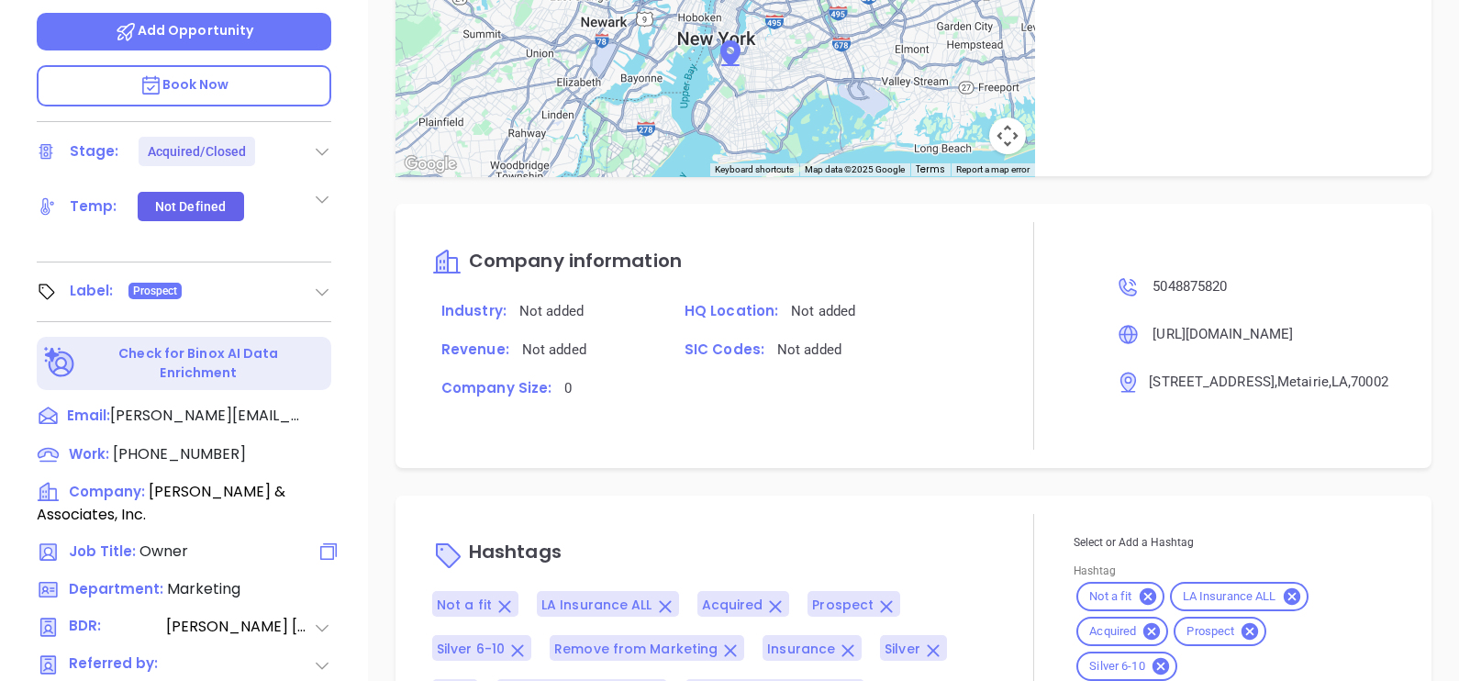
scroll to position [853, 0]
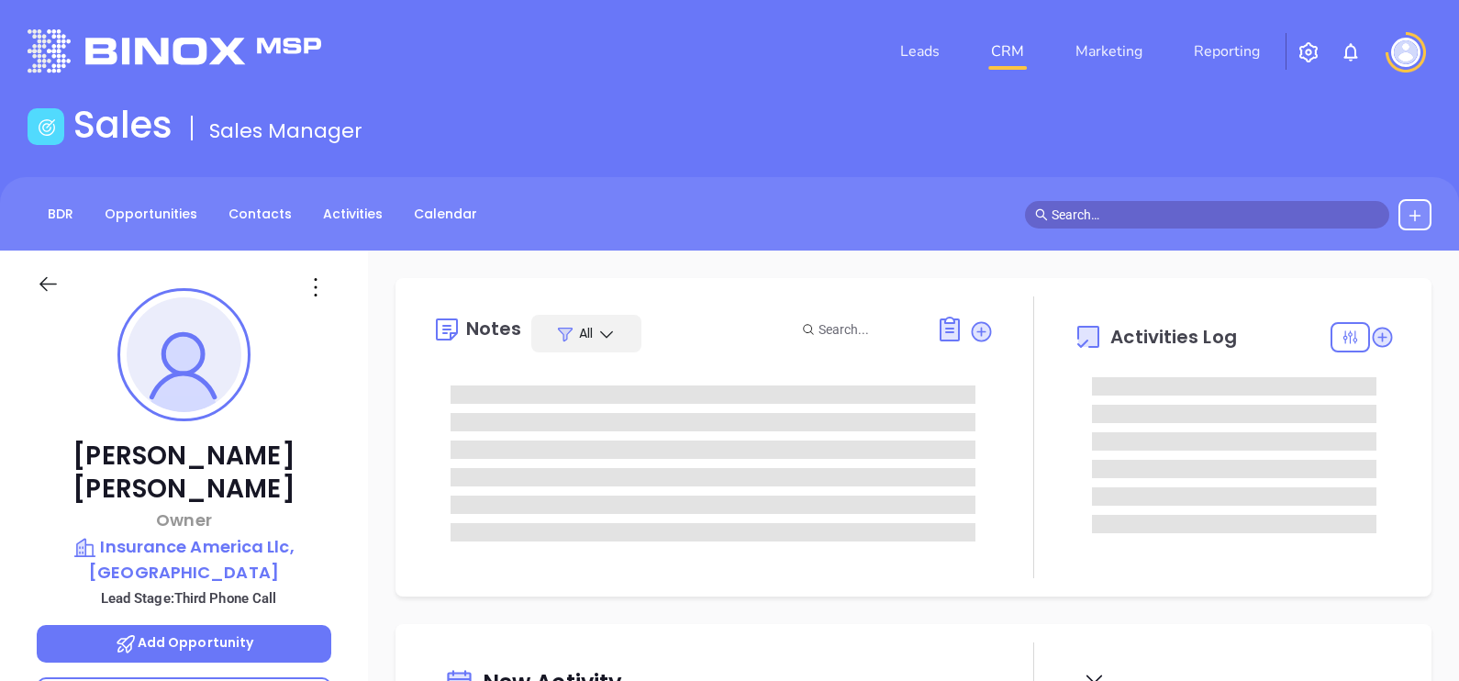
type input "[DATE]"
type input "[PERSON_NAME]"
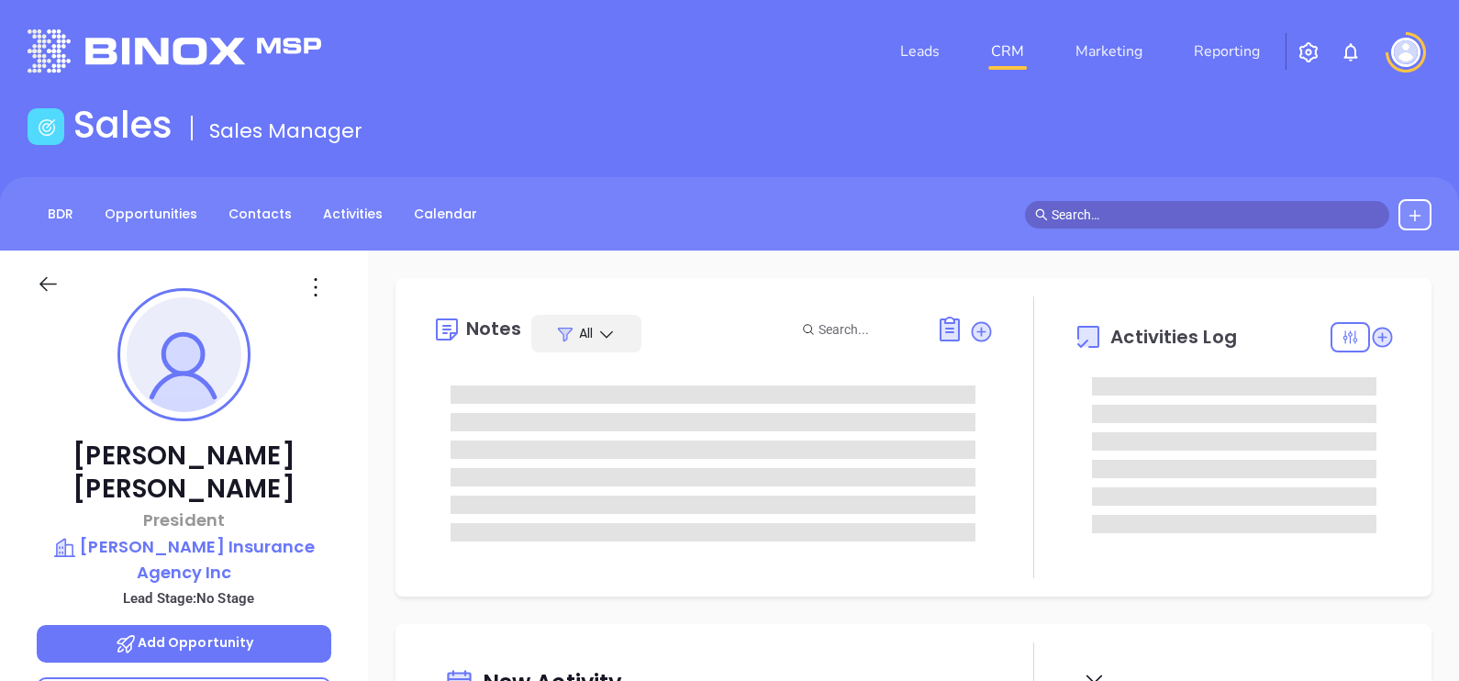
type input "[DATE]"
type input "[PERSON_NAME]"
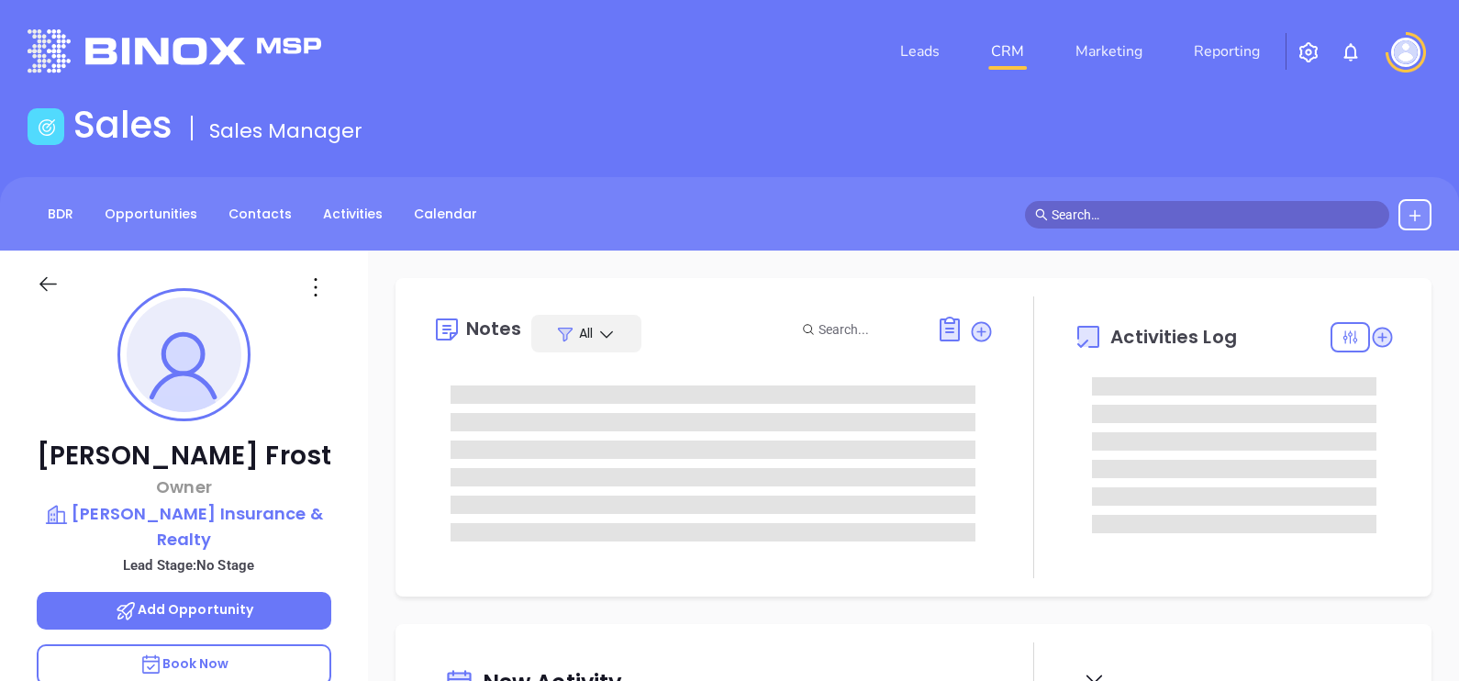
type input "10:00 am"
type input "[DATE]"
type input "[PERSON_NAME]"
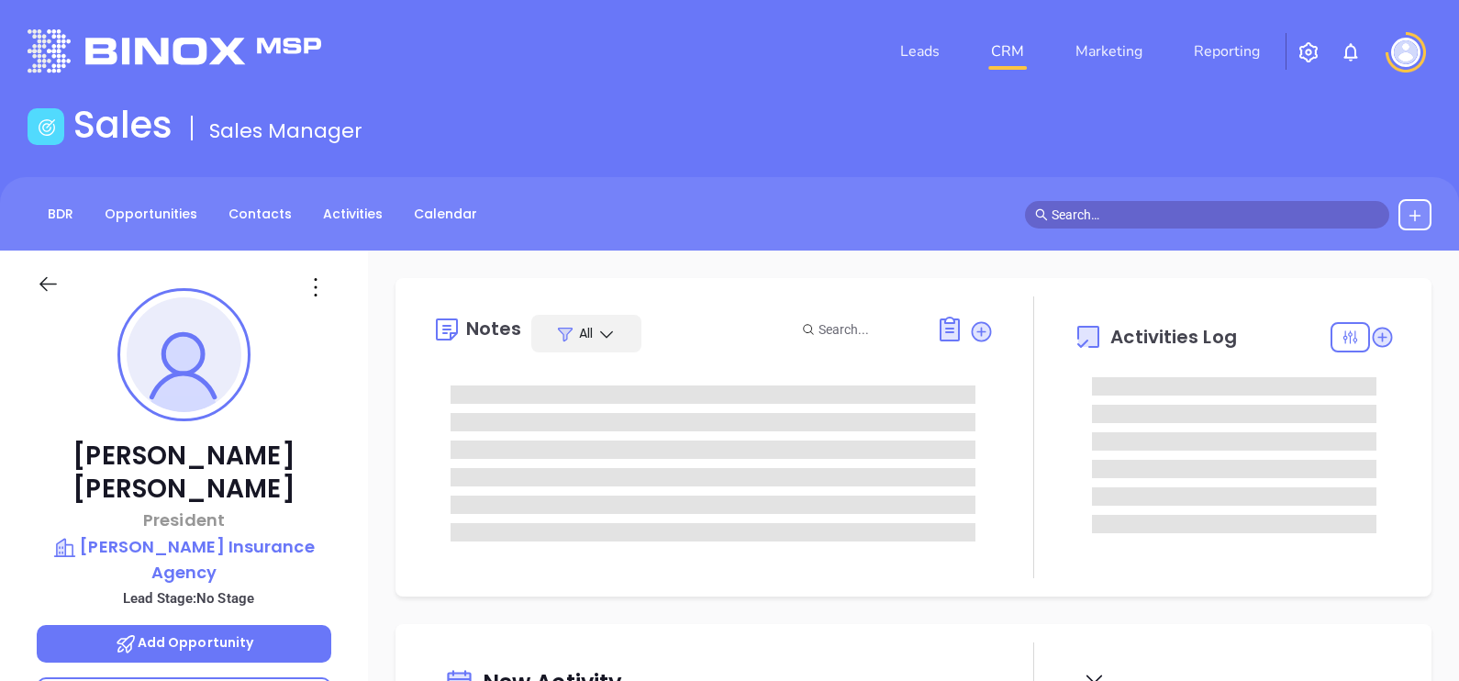
type input "[DATE]"
type input "[PERSON_NAME]"
type input "[DATE]"
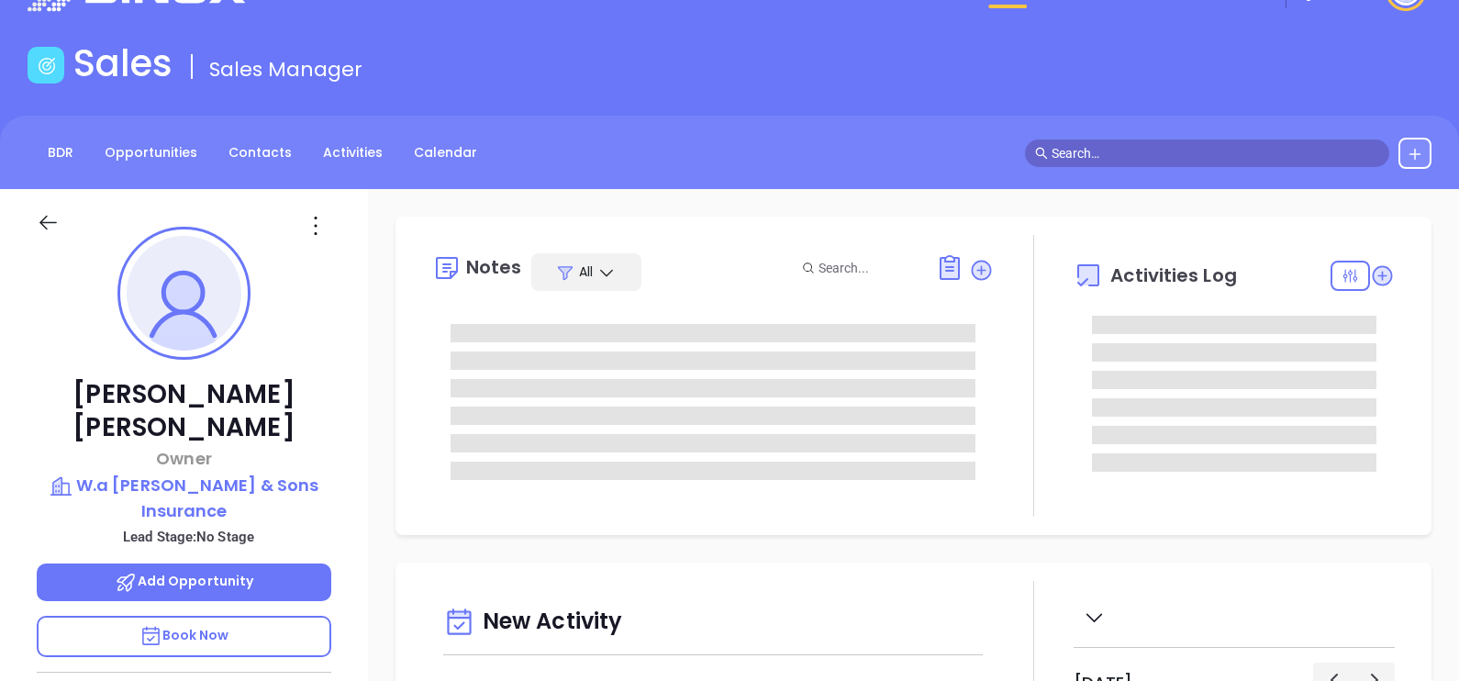
scroll to position [114, 0]
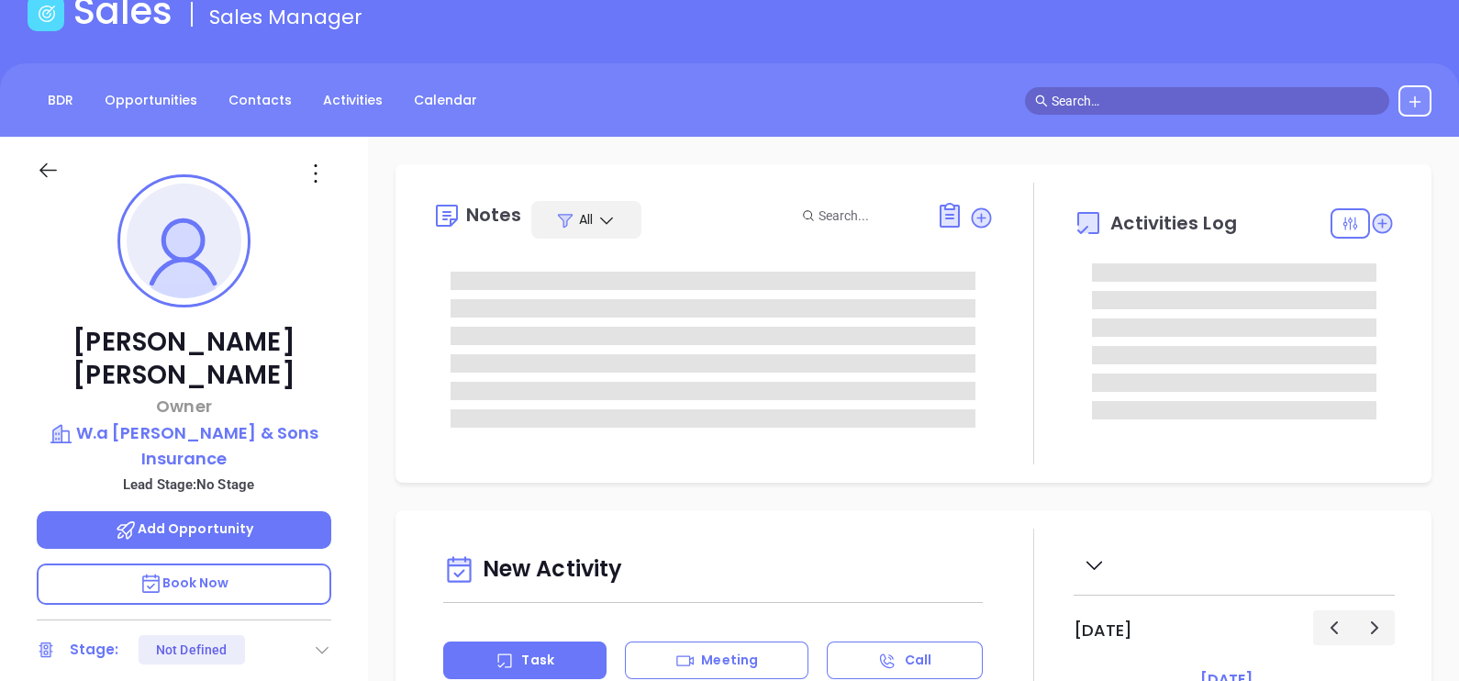
type input "[PERSON_NAME]"
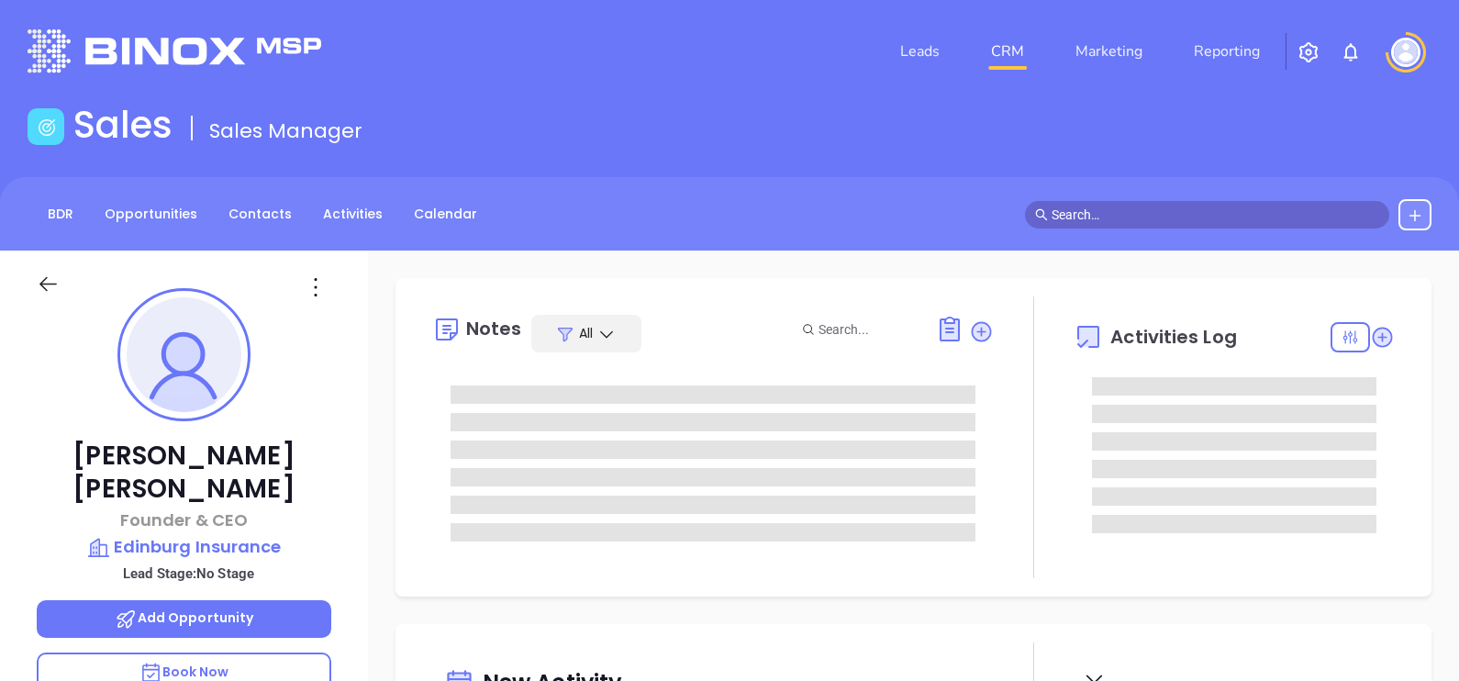
type input "[DATE]"
type input "[PERSON_NAME]"
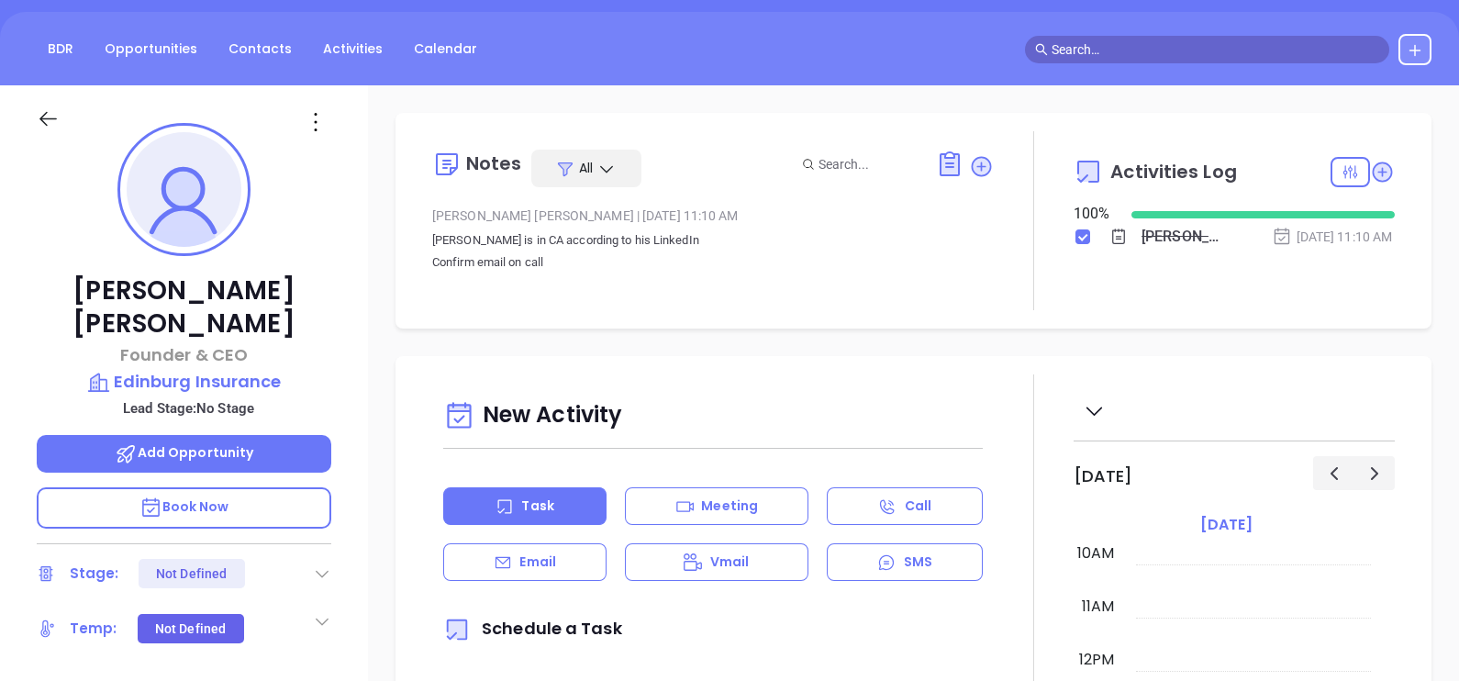
scroll to position [0, 0]
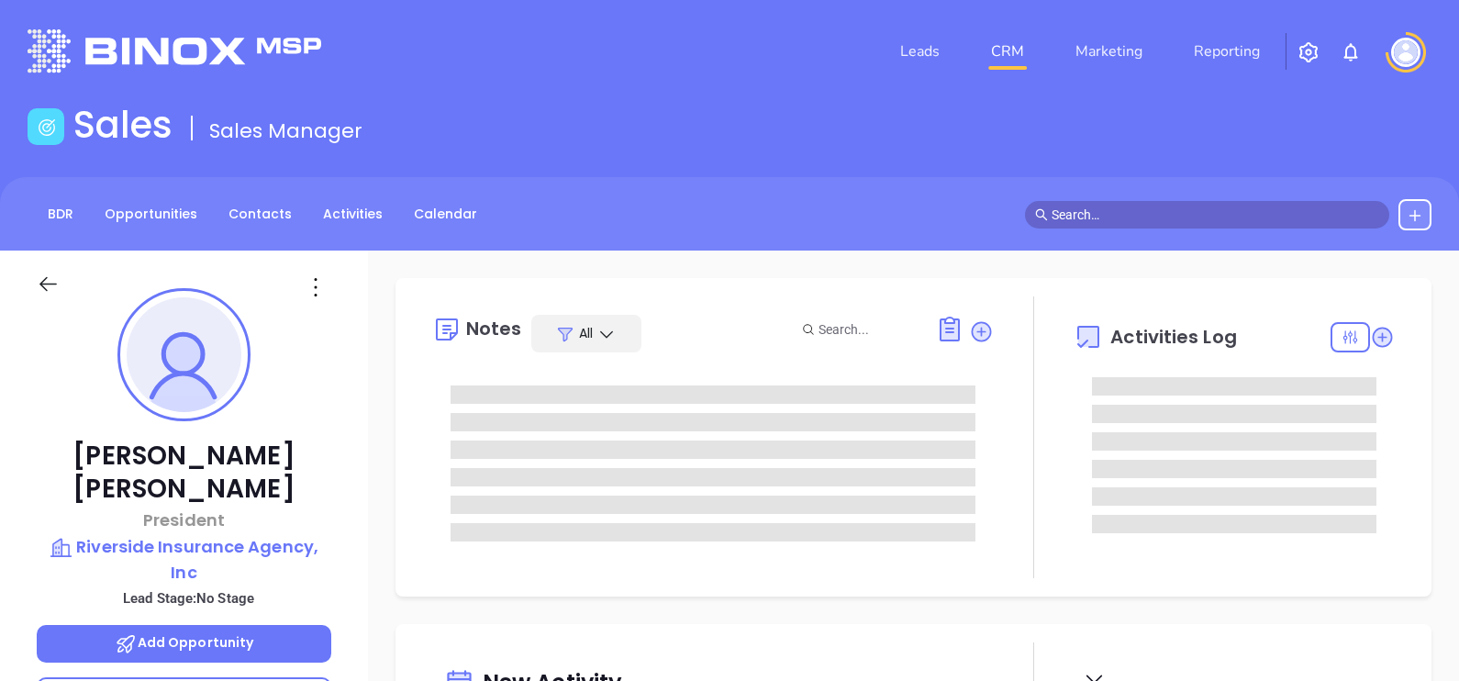
type input "[DATE]"
type input "[PERSON_NAME]"
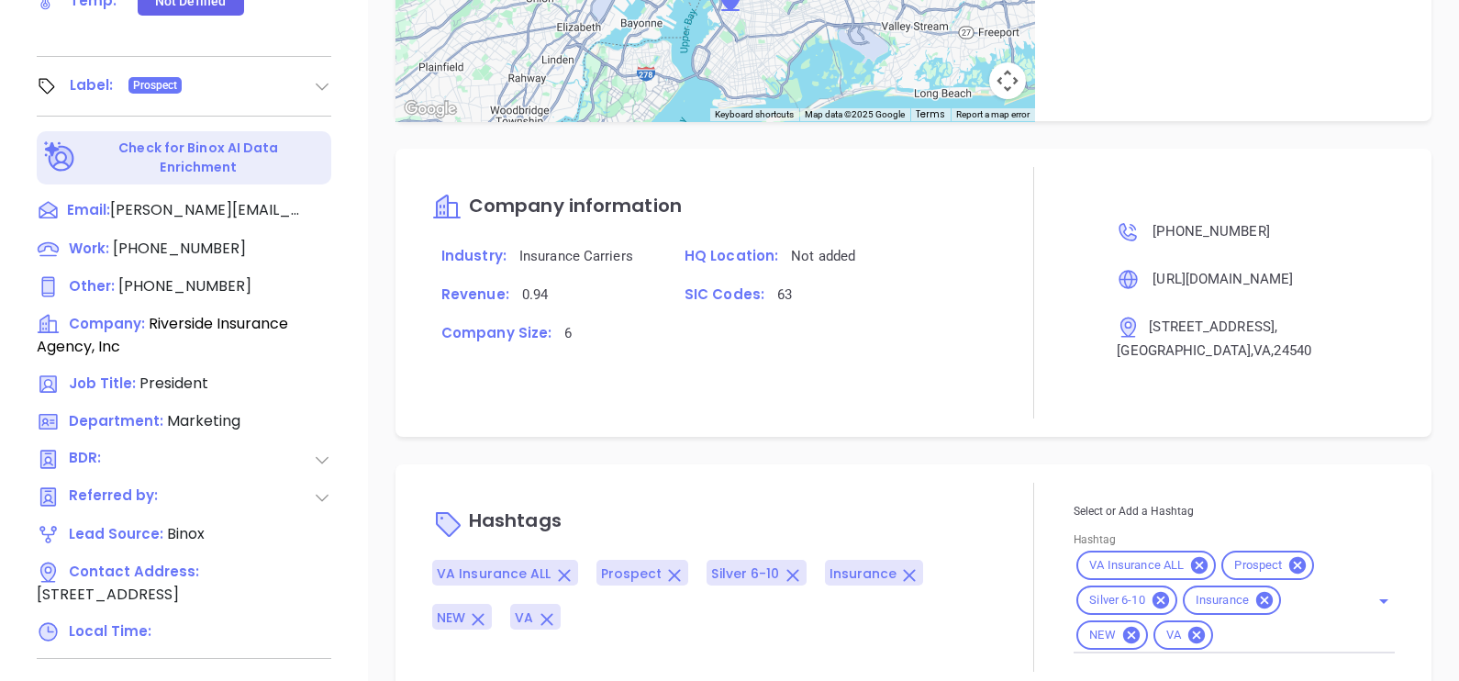
scroll to position [853, 0]
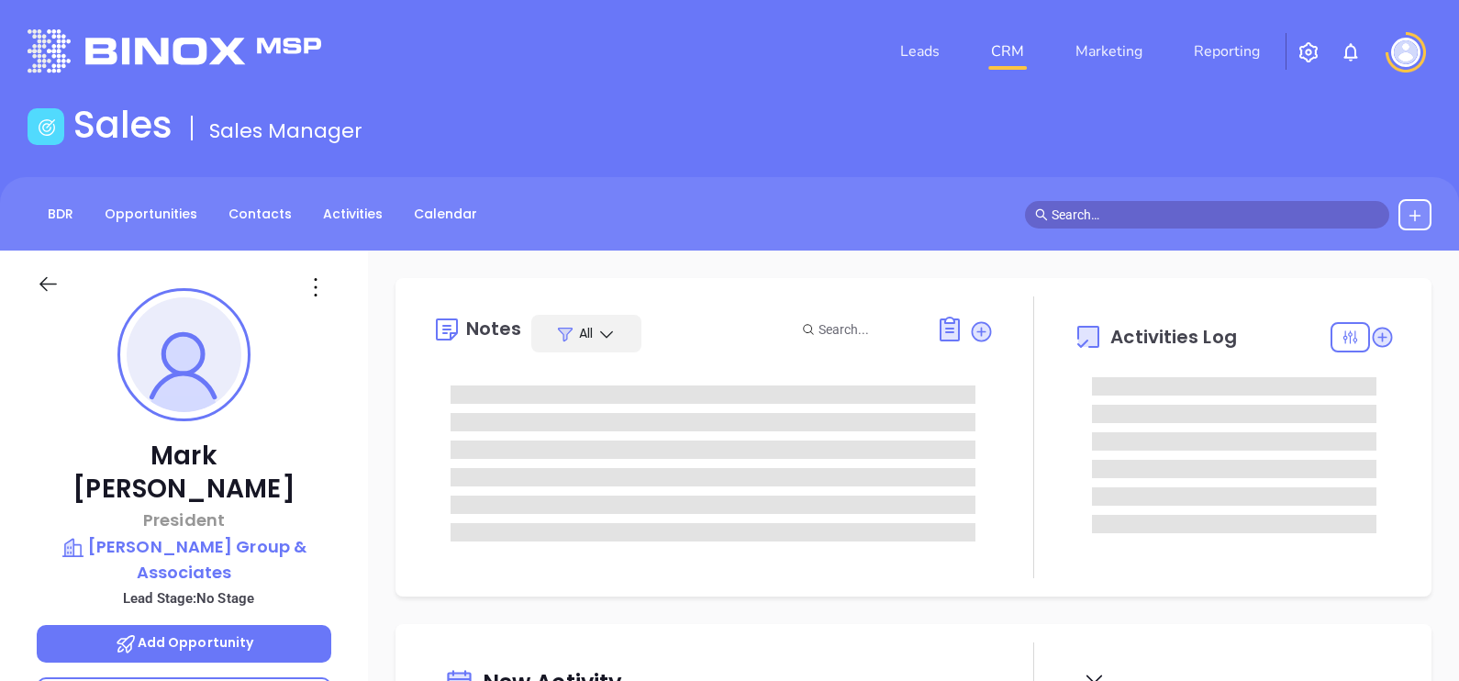
type input "[DATE]"
type input "[PERSON_NAME]"
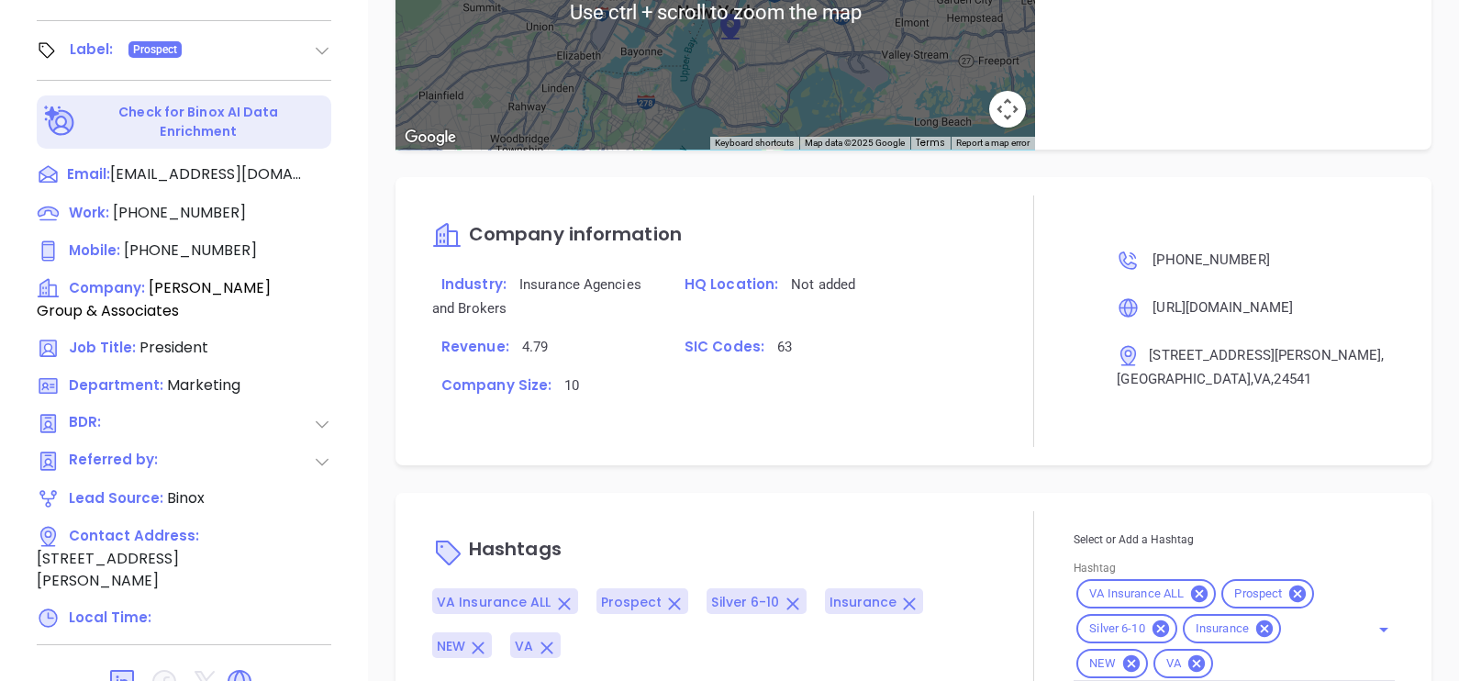
scroll to position [926, 0]
